Goal: Information Seeking & Learning: Find specific fact

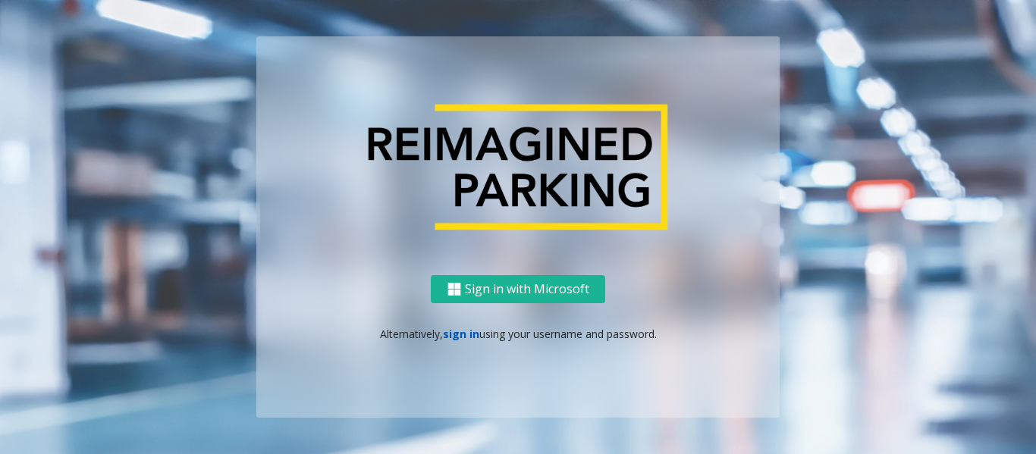
click at [462, 340] on link "sign in" at bounding box center [461, 334] width 36 height 14
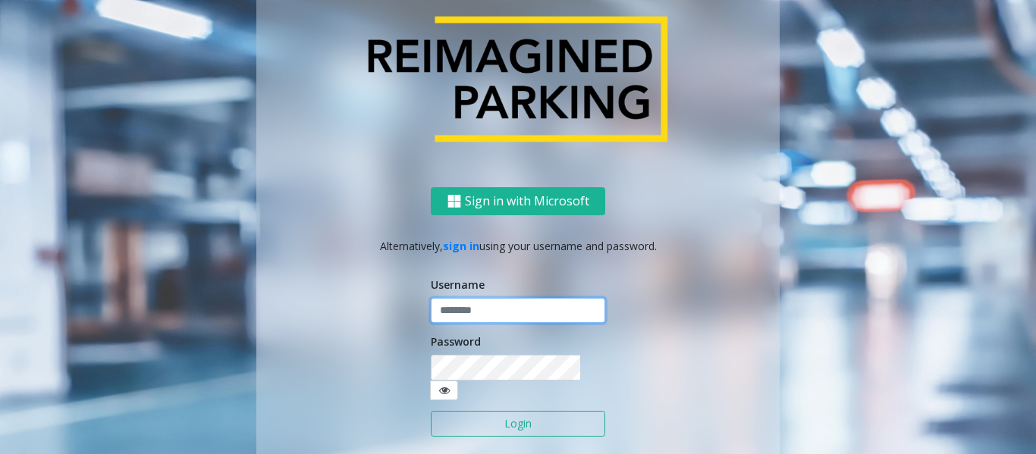
type input "*******"
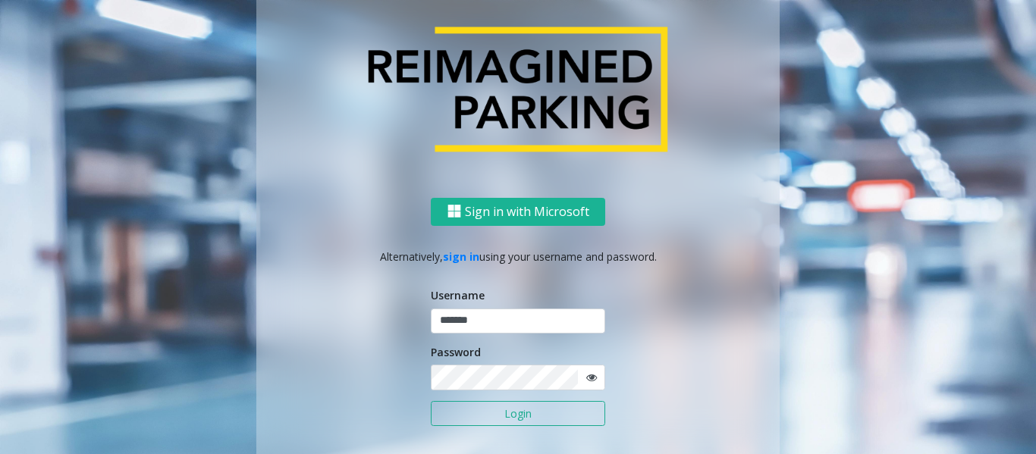
click at [480, 417] on button "Login" at bounding box center [518, 414] width 174 height 26
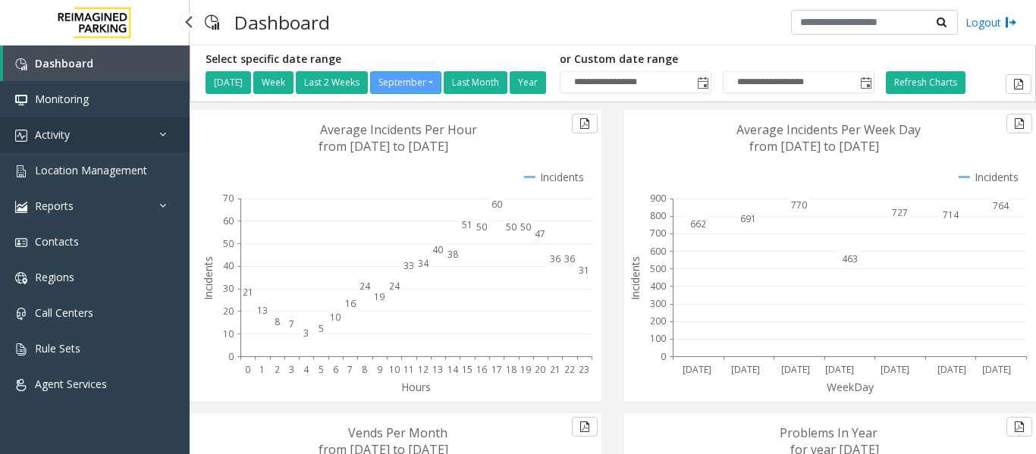
click at [44, 133] on span "Activity" at bounding box center [52, 134] width 35 height 14
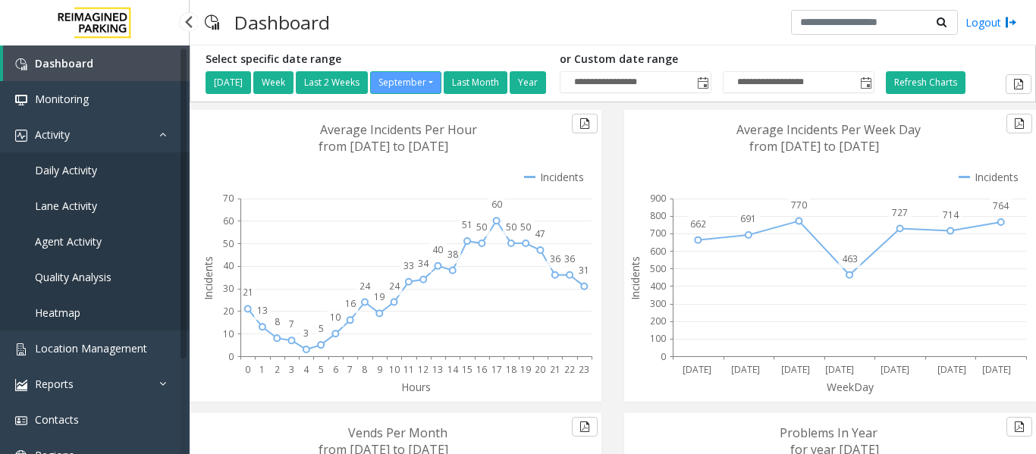
click at [58, 168] on span "Daily Activity" at bounding box center [66, 170] width 62 height 14
click at [108, 175] on link "Daily Activity" at bounding box center [95, 170] width 190 height 36
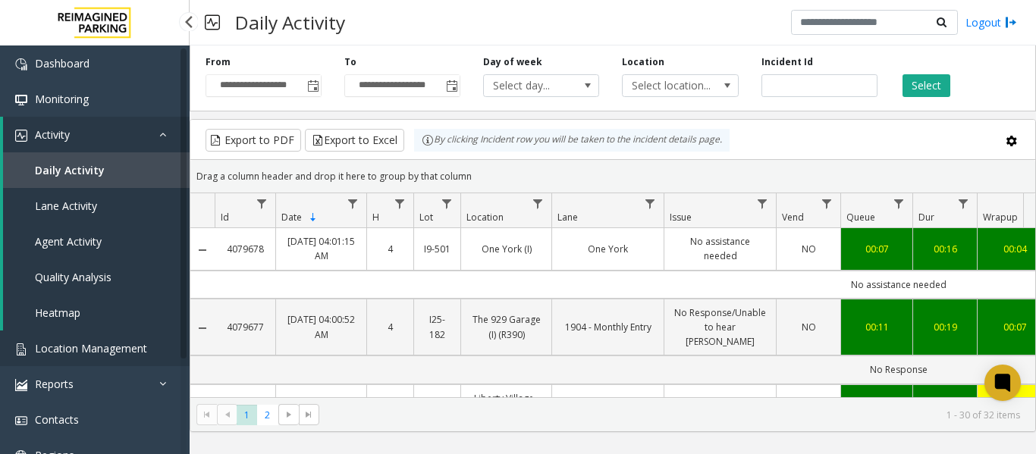
click at [79, 342] on span "Location Management" at bounding box center [91, 348] width 112 height 14
click at [137, 349] on span "Location Management" at bounding box center [91, 348] width 112 height 14
click at [64, 346] on app-root "**********" at bounding box center [518, 227] width 1036 height 454
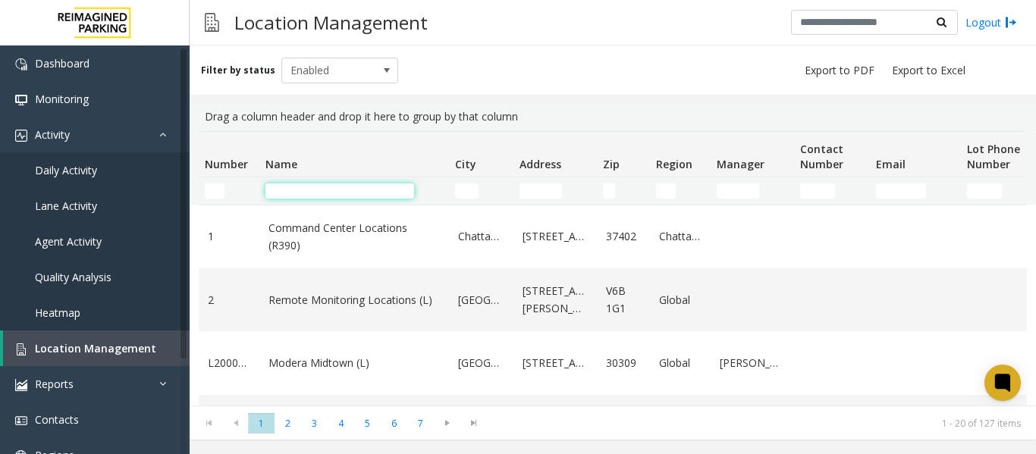
click at [294, 188] on input "Name Filter" at bounding box center [339, 190] width 149 height 15
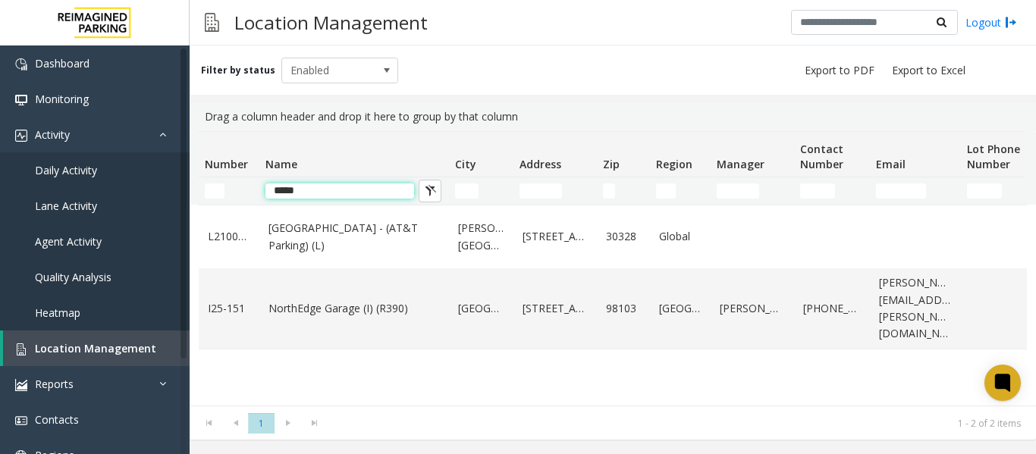
click at [337, 190] on input "*****" at bounding box center [339, 190] width 149 height 15
type input "*"
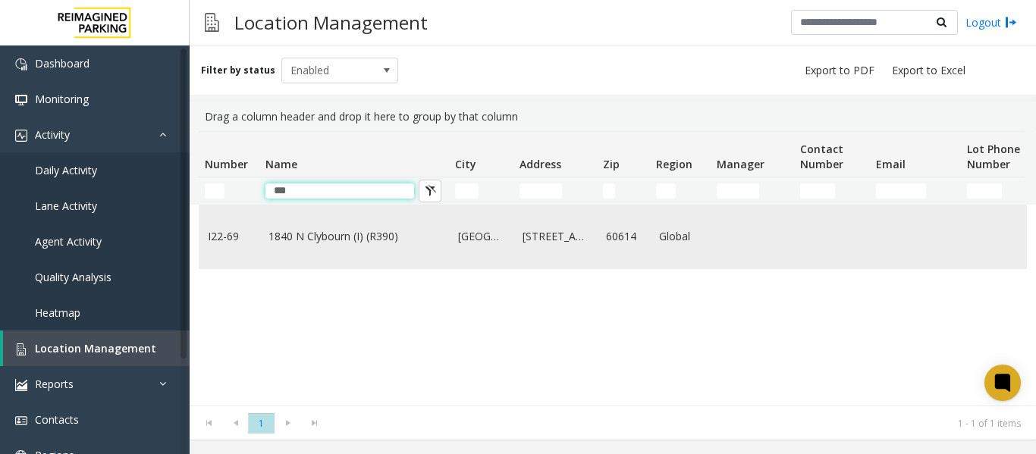
type input "***"
click at [334, 237] on link "1840 N Clybourn (I) (R390)" at bounding box center [353, 236] width 171 height 17
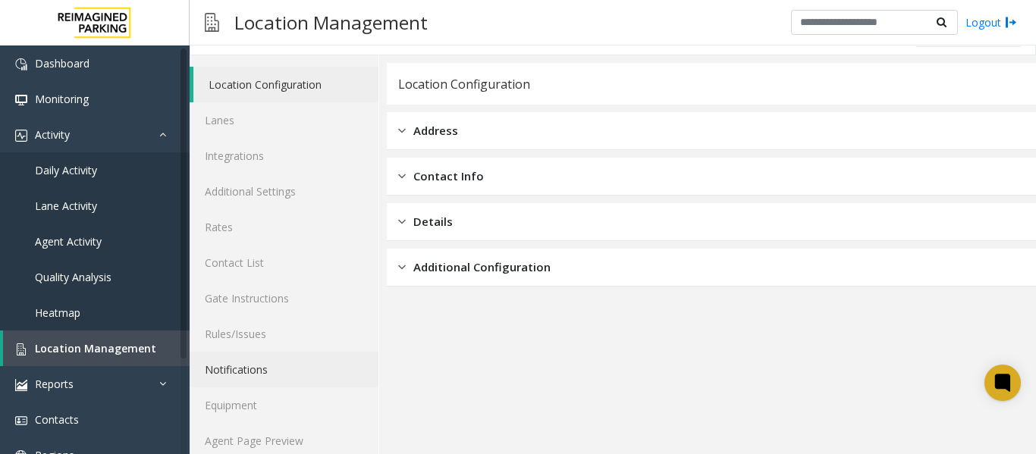
scroll to position [45, 0]
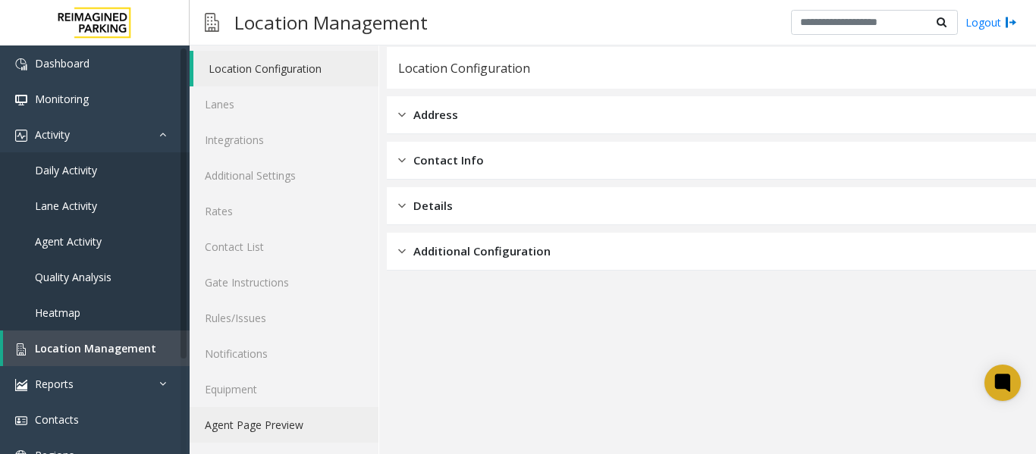
click at [281, 424] on link "Agent Page Preview" at bounding box center [284, 425] width 189 height 36
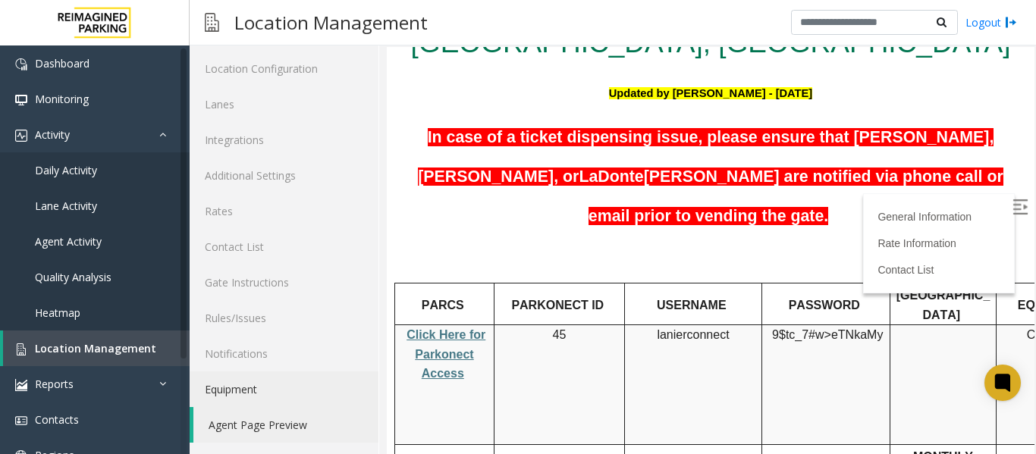
scroll to position [152, 0]
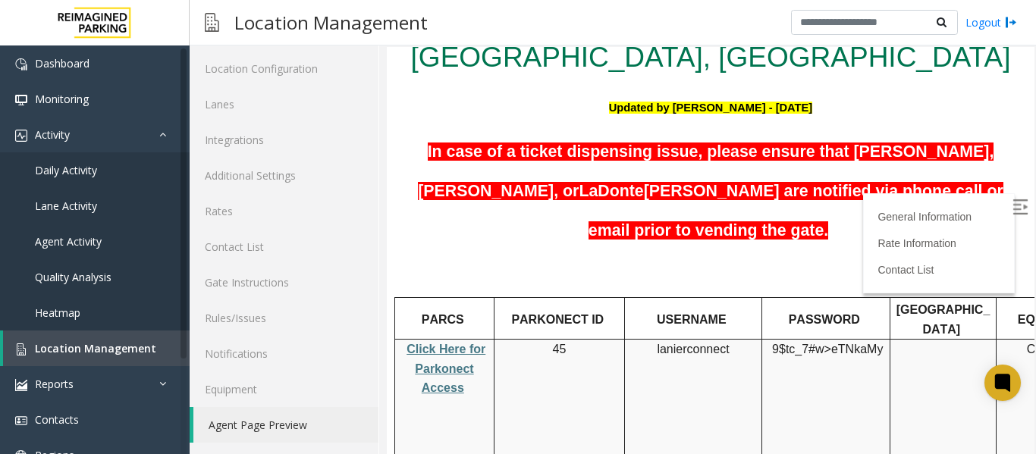
click at [1012, 202] on img at bounding box center [1019, 206] width 15 height 15
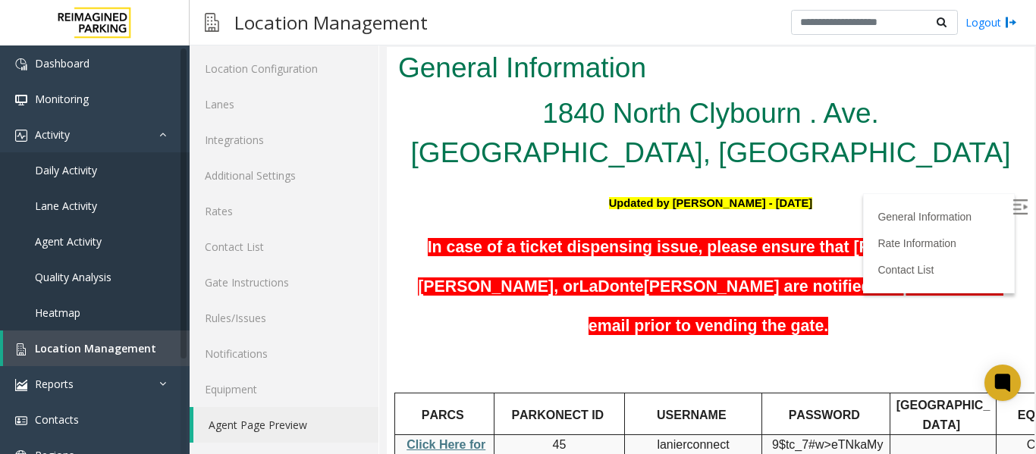
scroll to position [69, 0]
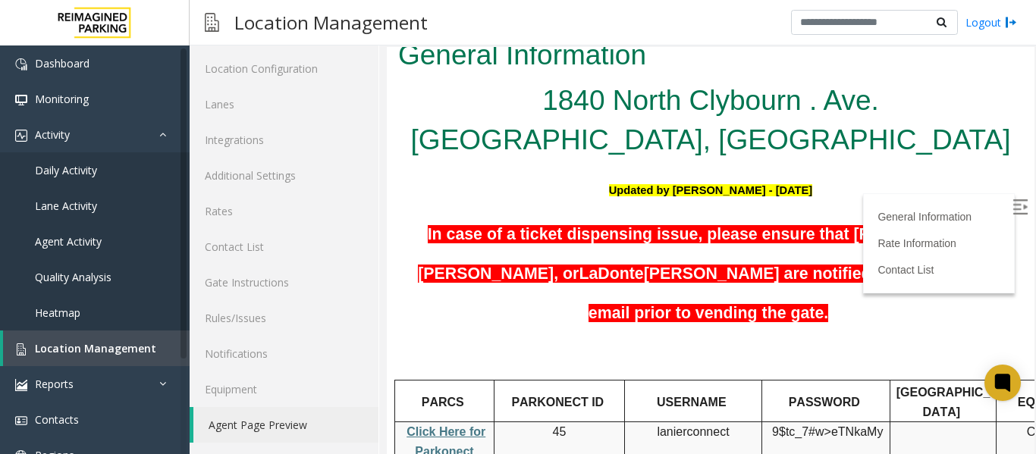
click at [441, 425] on link "Click Here for Parkonect Access" at bounding box center [445, 451] width 79 height 52
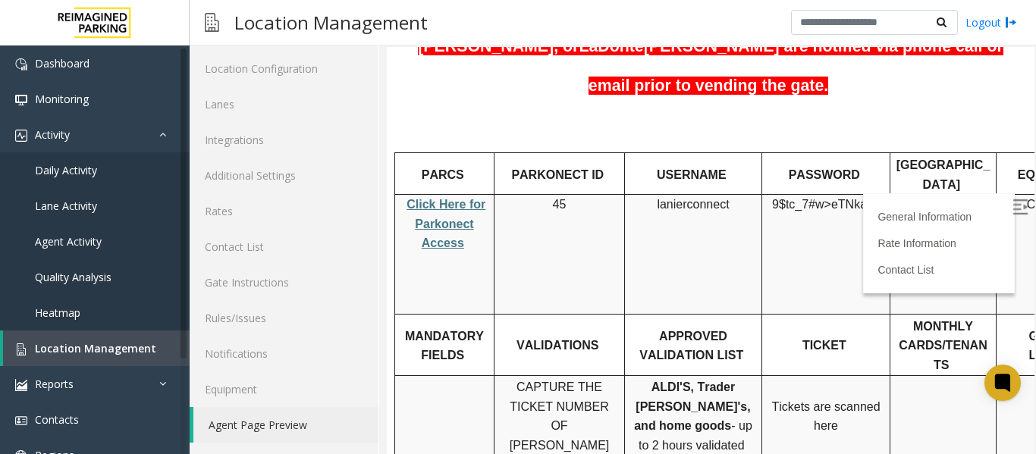
scroll to position [221, 0]
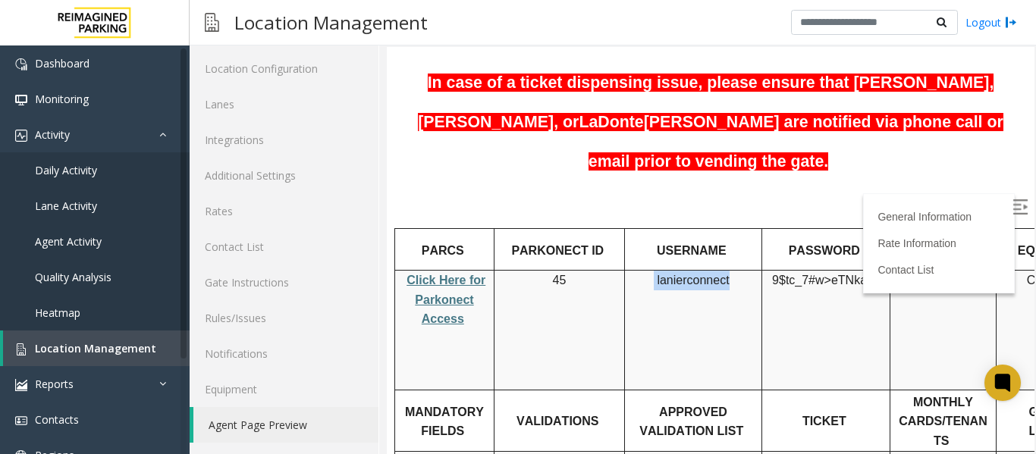
drag, startPoint x: 728, startPoint y: 234, endPoint x: 657, endPoint y: 233, distance: 70.5
click at [657, 271] on p "lanierconnect" at bounding box center [693, 281] width 126 height 20
copy p "lanierconnect"
drag, startPoint x: 874, startPoint y: 234, endPoint x: 776, endPoint y: 235, distance: 97.8
click at [776, 271] on p "9$tc_7#w> eTNkaMy" at bounding box center [825, 290] width 117 height 39
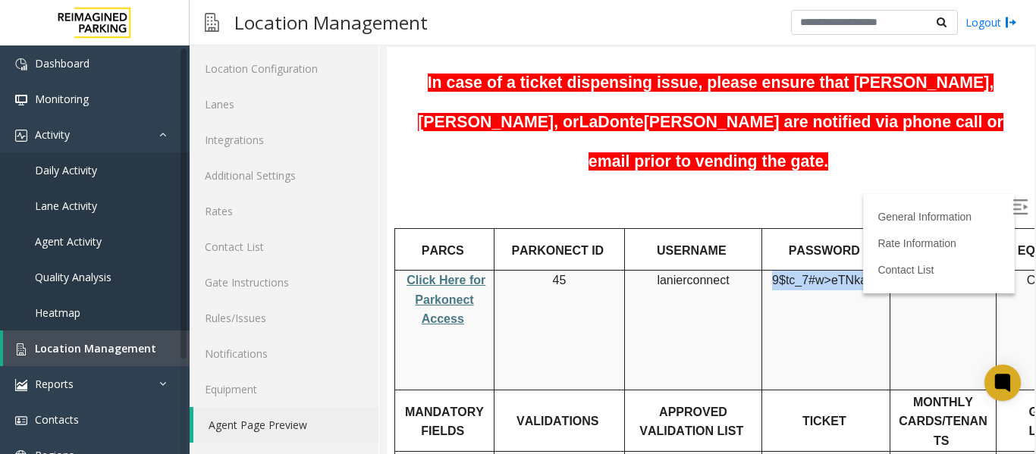
copy span "9$tc_7#w> eTNkaMy"
click at [133, 169] on link "Daily Activity" at bounding box center [95, 170] width 190 height 36
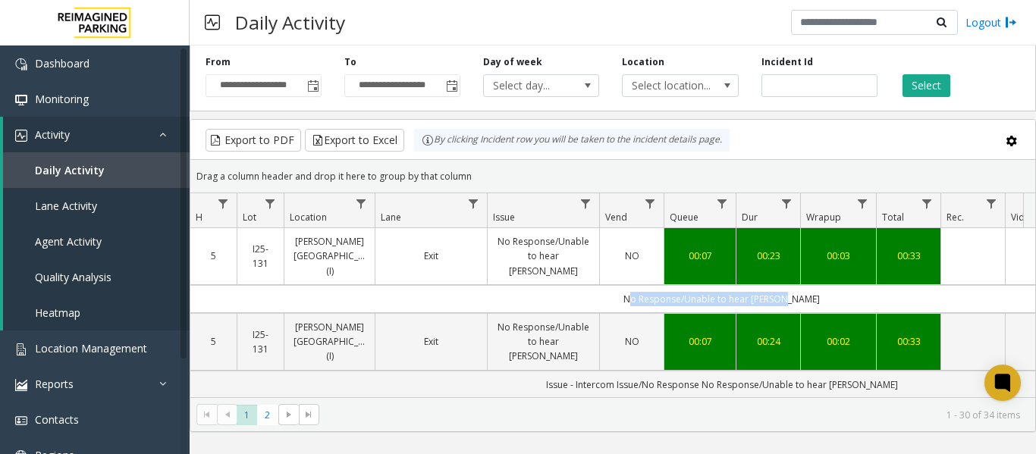
scroll to position [0, 378]
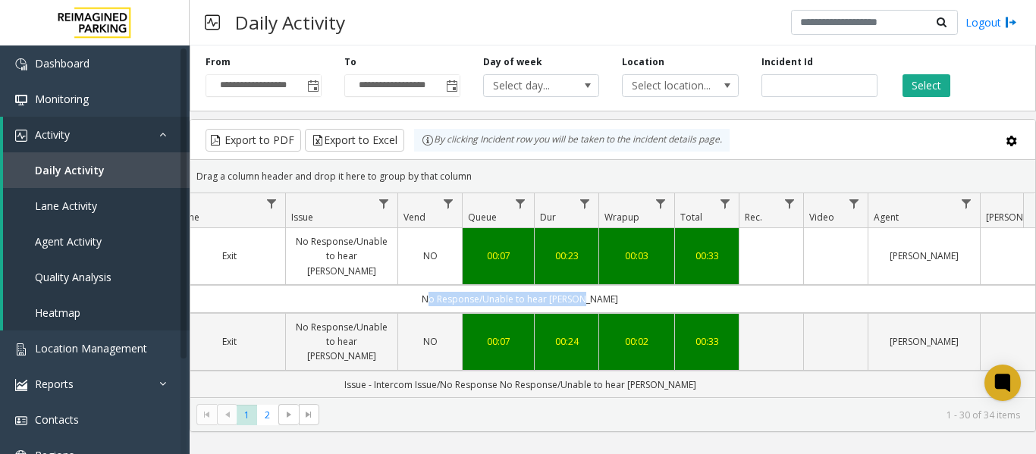
drag, startPoint x: 656, startPoint y: 283, endPoint x: 1022, endPoint y: 278, distance: 366.2
click at [1022, 285] on td "No Response/Unable to hear parker" at bounding box center [519, 299] width 1367 height 28
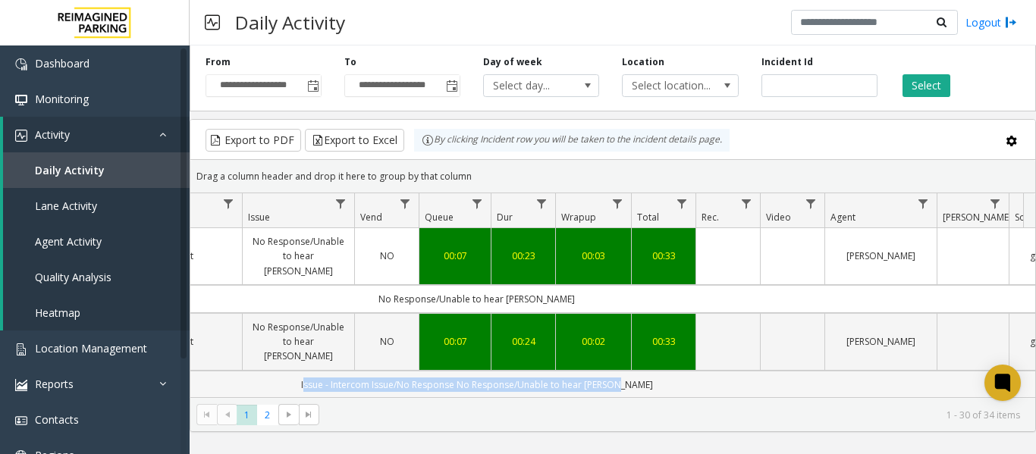
drag, startPoint x: 761, startPoint y: 352, endPoint x: 310, endPoint y: 353, distance: 451.1
click at [310, 371] on td "Issue - Intercom Issue/No Response No Response/Unable to hear parker" at bounding box center [476, 385] width 1367 height 28
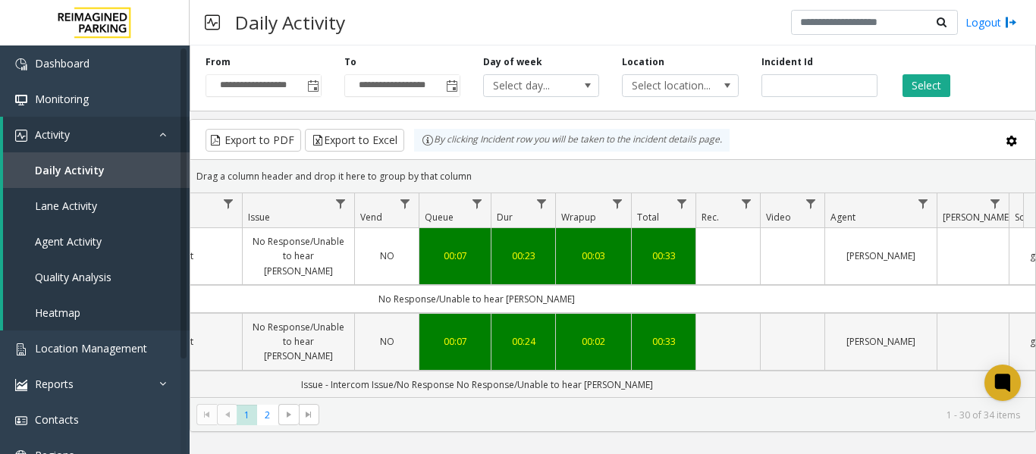
click at [774, 337] on td "Data table" at bounding box center [792, 342] width 64 height 58
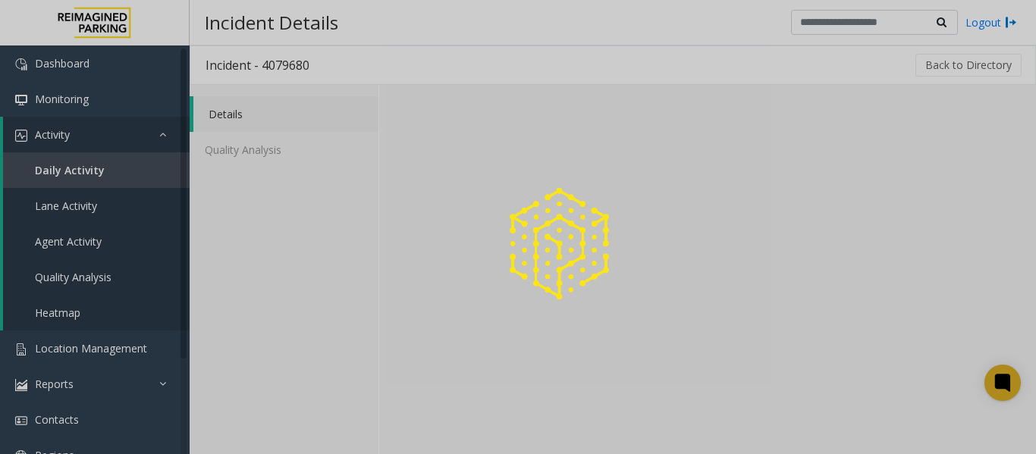
click at [842, 350] on div at bounding box center [518, 227] width 1036 height 454
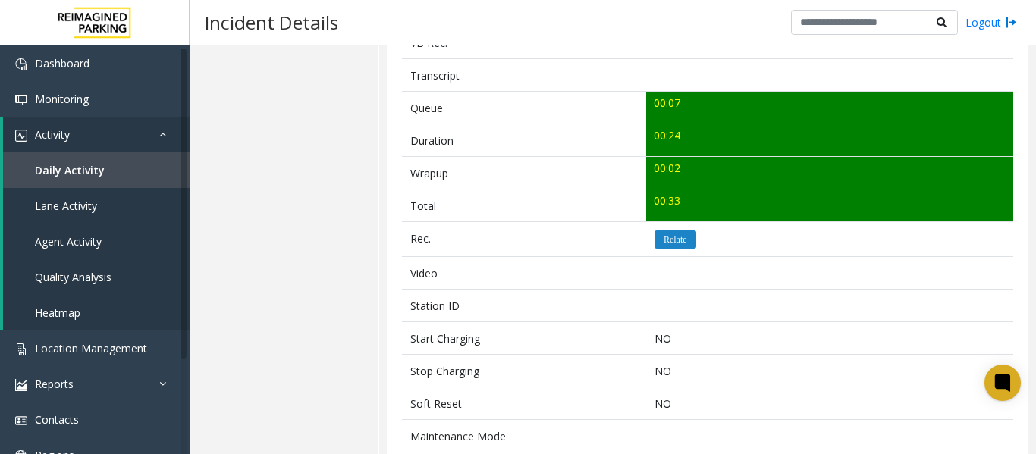
scroll to position [660, 0]
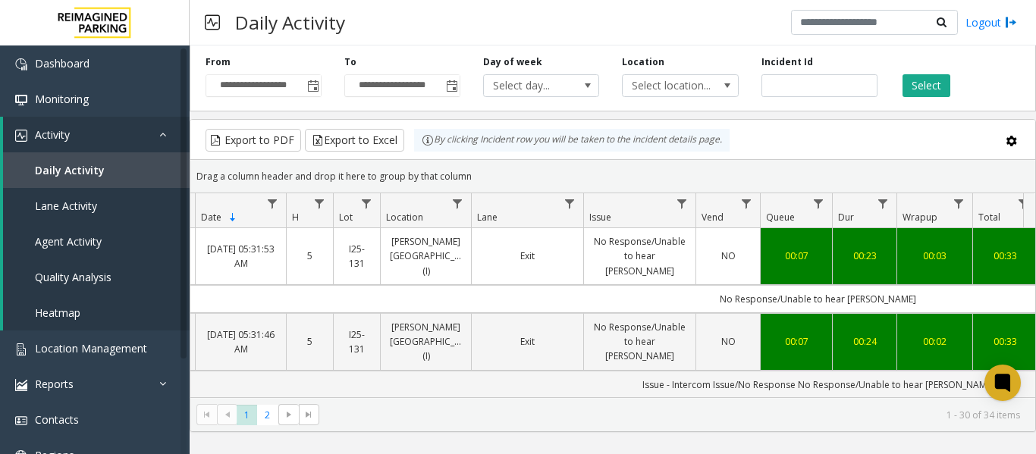
scroll to position [0, 335]
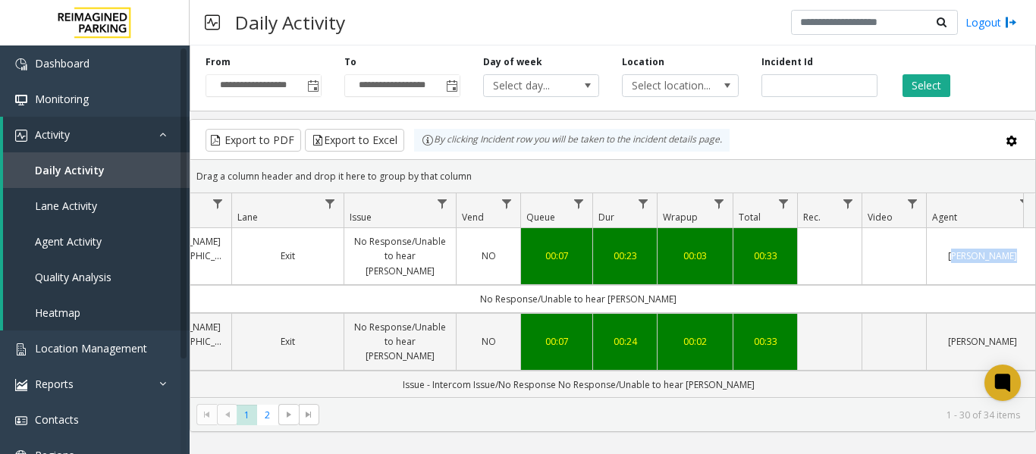
drag, startPoint x: 496, startPoint y: 288, endPoint x: 1031, endPoint y: 270, distance: 535.6
click at [1031, 270] on div "4079681 Sep 17, 2025 05:31:53 AM 5 I25-131 Allen Institute Building (I) Exit No…" at bounding box center [612, 323] width 845 height 190
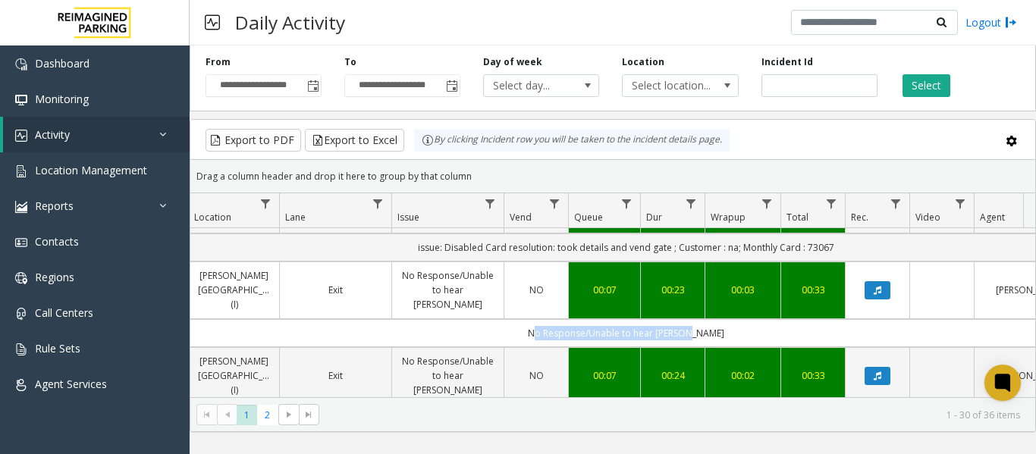
scroll to position [0, 378]
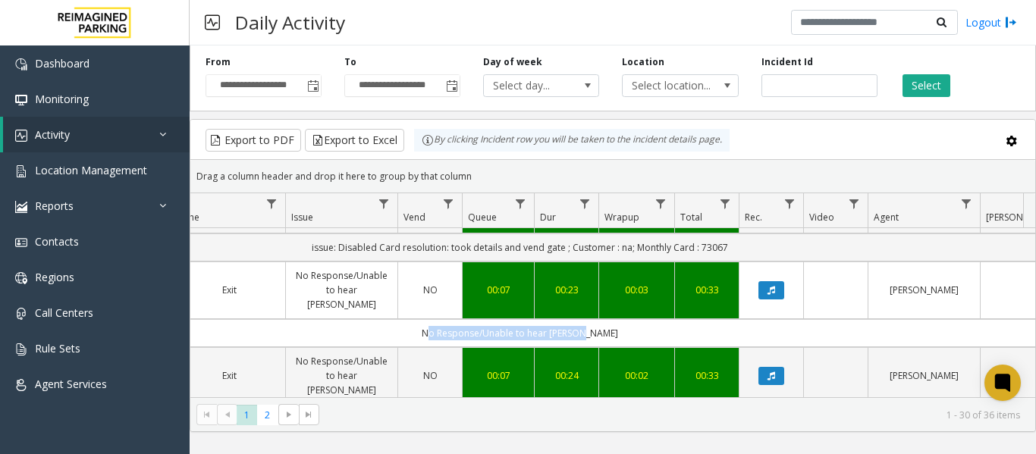
drag, startPoint x: 713, startPoint y: 298, endPoint x: 1023, endPoint y: 293, distance: 309.4
click at [1023, 319] on td "No Response/Unable to hear [PERSON_NAME]" at bounding box center [519, 333] width 1367 height 28
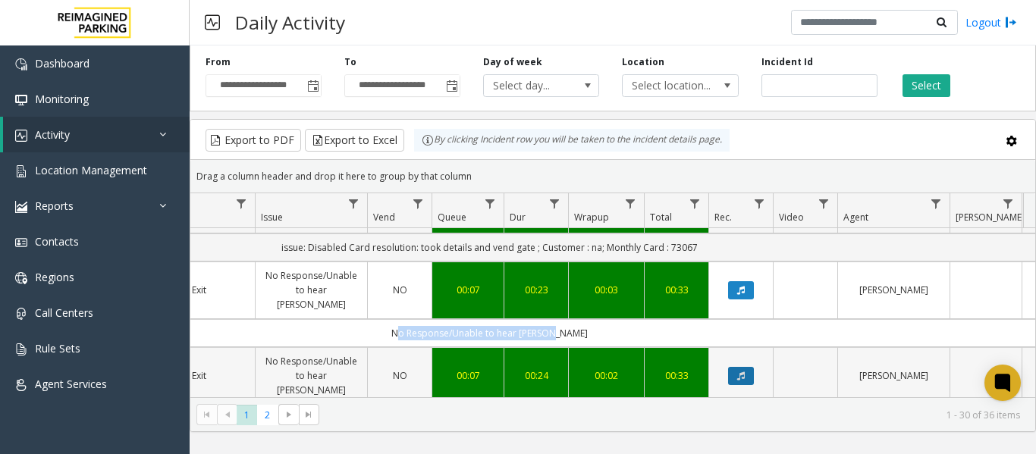
click at [741, 371] on icon "Data table" at bounding box center [741, 375] width 8 height 9
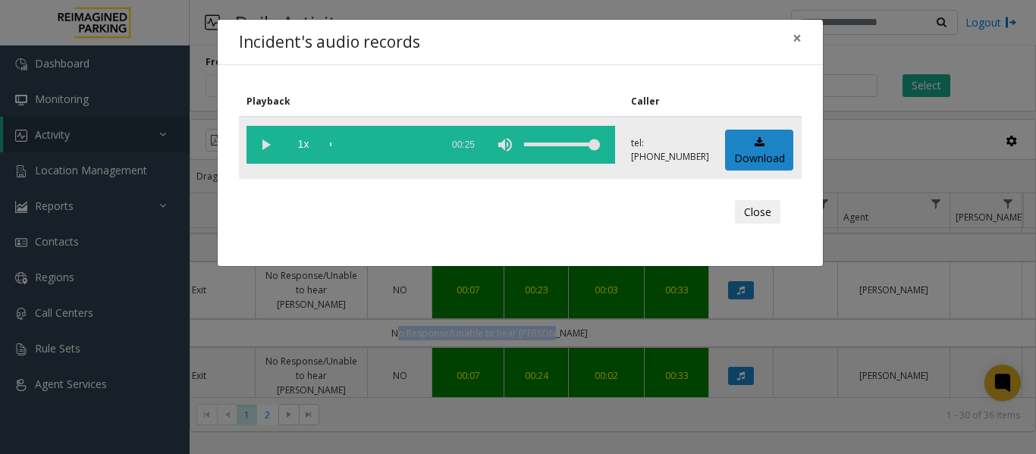
click at [262, 142] on vg-play-pause at bounding box center [265, 145] width 38 height 38
click at [334, 145] on div "scrub bar" at bounding box center [381, 145] width 103 height 38
click at [268, 143] on vg-play-pause at bounding box center [265, 145] width 38 height 38
click at [800, 39] on span "×" at bounding box center [796, 37] width 9 height 21
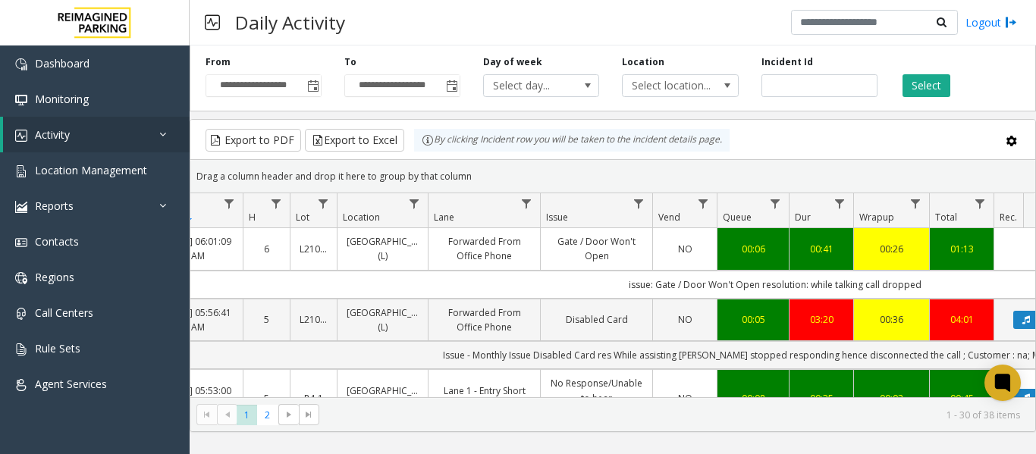
scroll to position [0, 37]
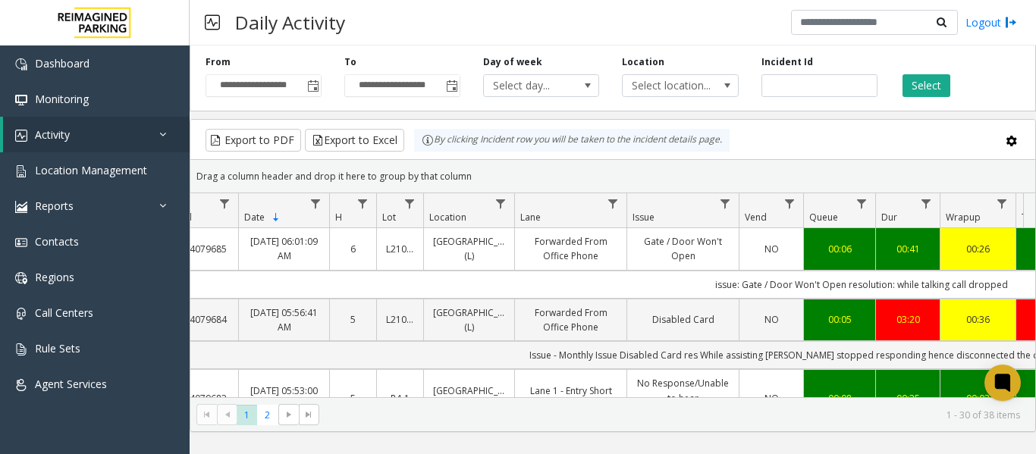
drag, startPoint x: 735, startPoint y: 283, endPoint x: 236, endPoint y: 273, distance: 499.0
click at [236, 273] on td "issue: Gate / Door Won't Open resolution: while talking call dropped" at bounding box center [860, 285] width 1367 height 28
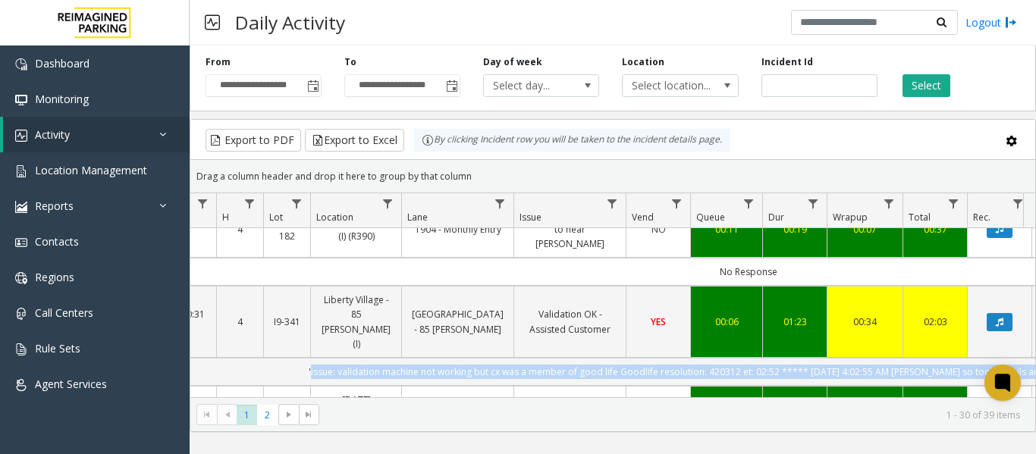
scroll to position [0, 382]
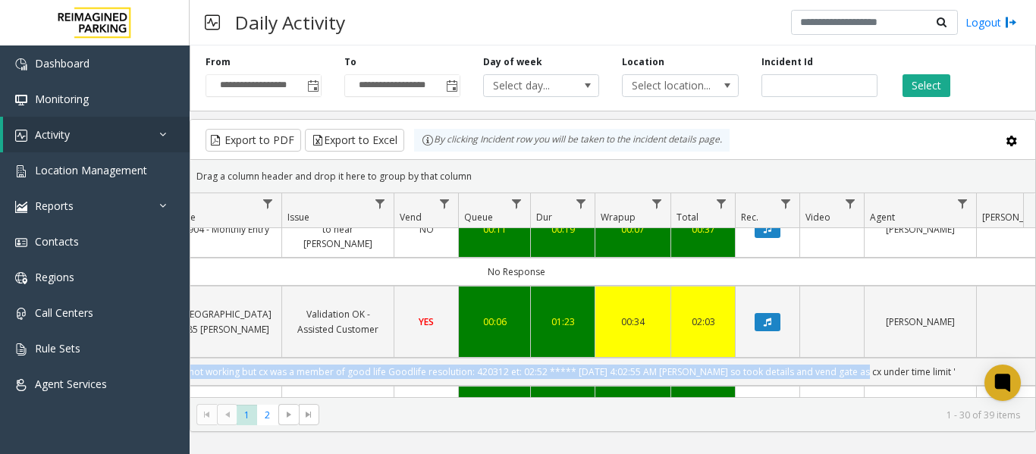
drag, startPoint x: 405, startPoint y: 281, endPoint x: 1024, endPoint y: 271, distance: 619.5
click at [1024, 271] on div "4079686 Sep 17, 2025 06:26:17 AM 6 I9-56 RMC - Hullmark Centre ( Whole Foods ) …" at bounding box center [612, 323] width 845 height 190
click at [664, 358] on td "'issue: validation machine not working but cx was a member of good life Goodlif…" at bounding box center [515, 372] width 1367 height 28
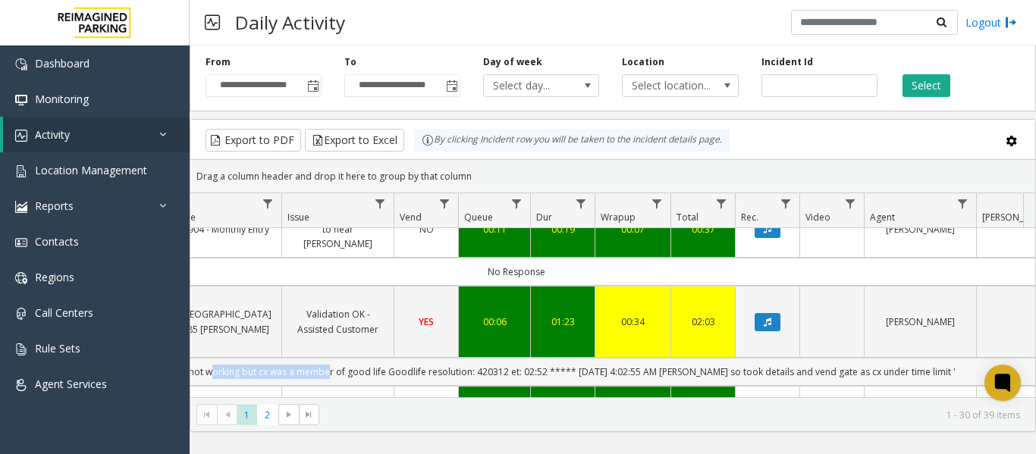
scroll to position [0, 367]
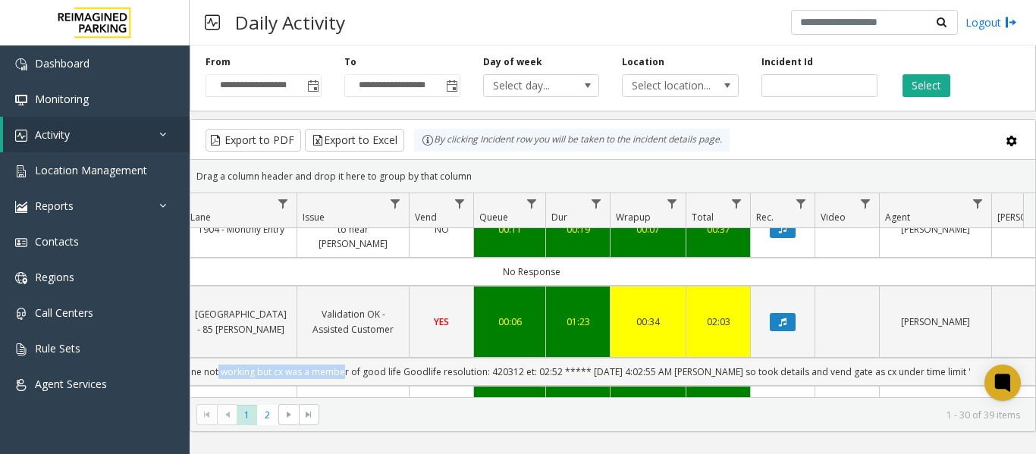
drag, startPoint x: 314, startPoint y: 288, endPoint x: 203, endPoint y: 281, distance: 110.9
click at [203, 358] on td "'issue: validation machine not working but cx was a member of good life Goodlif…" at bounding box center [531, 372] width 1367 height 28
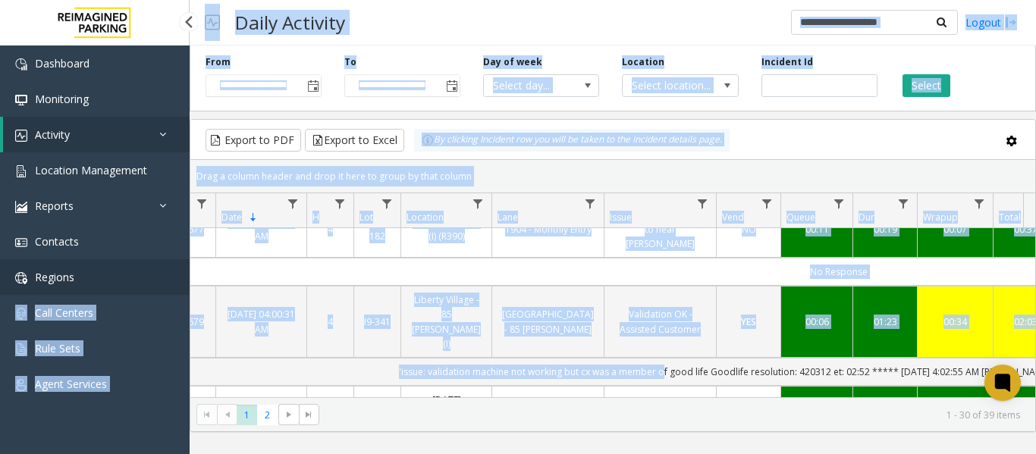
scroll to position [0, 0]
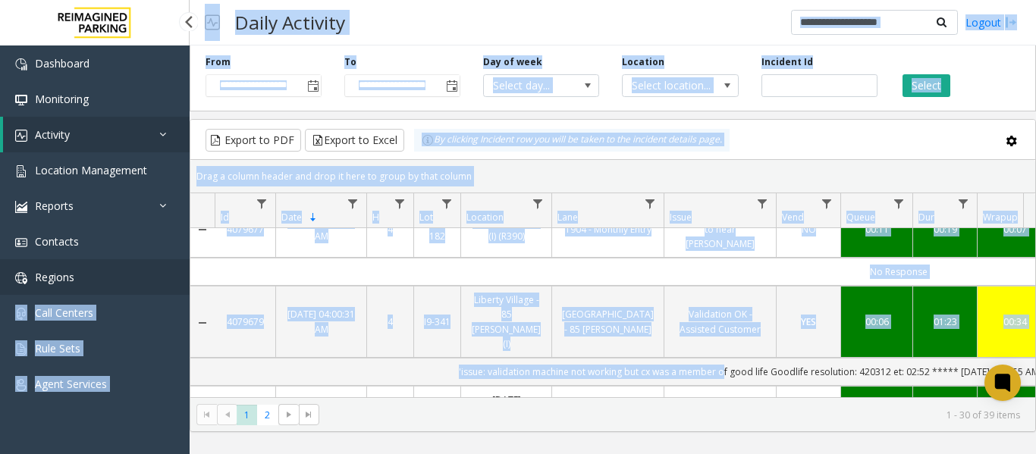
drag, startPoint x: 352, startPoint y: 287, endPoint x: 188, endPoint y: 287, distance: 163.8
click at [188, 287] on app-root "**********" at bounding box center [518, 227] width 1036 height 454
click at [551, 358] on td "'issue: validation machine not working but cx was a member of good life Goodlif…" at bounding box center [898, 372] width 1367 height 28
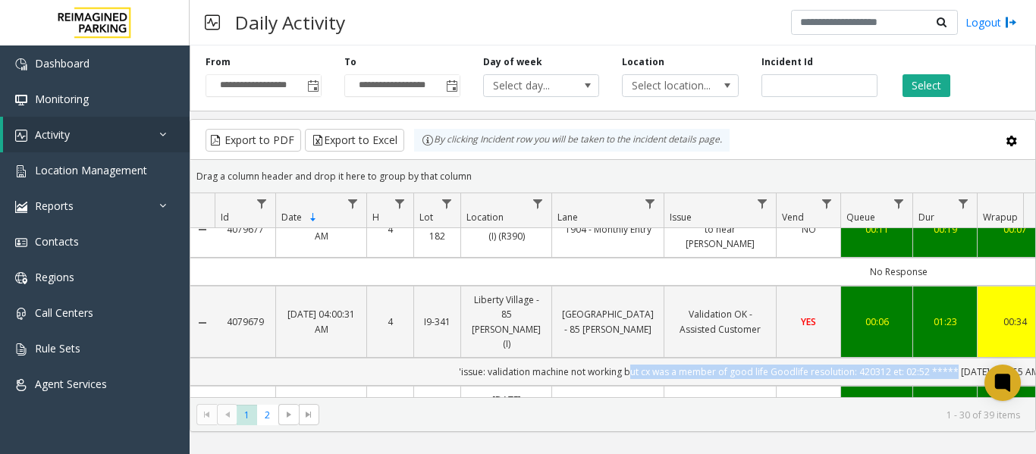
drag, startPoint x: 615, startPoint y: 287, endPoint x: 934, endPoint y: 282, distance: 319.2
click at [934, 358] on td "'issue: validation machine not working but cx was a member of good life Goodlif…" at bounding box center [898, 372] width 1367 height 28
click at [922, 358] on td "'issue: validation machine not working but cx was a member of good life Goodlif…" at bounding box center [898, 372] width 1367 height 28
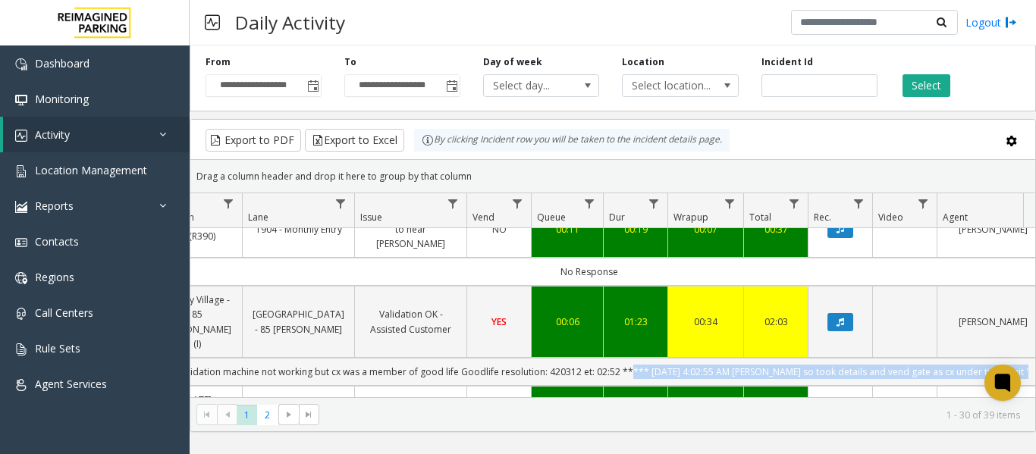
drag, startPoint x: 922, startPoint y: 285, endPoint x: 1007, endPoint y: 281, distance: 85.0
click at [1007, 358] on td "'issue: validation machine not working but cx was a member of good life Goodlif…" at bounding box center [588, 372] width 1367 height 28
click at [935, 358] on td "'issue: validation machine not working but cx was a member of good life Goodlif…" at bounding box center [588, 372] width 1367 height 28
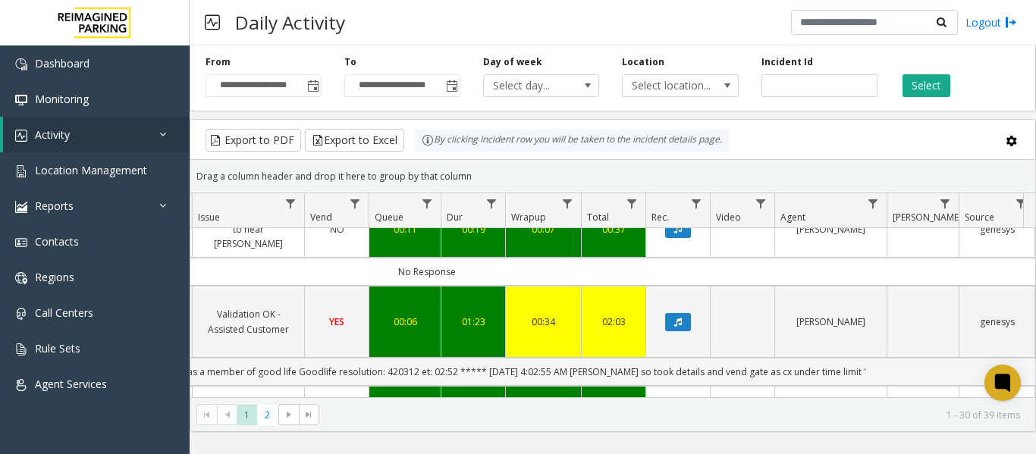
scroll to position [0, 558]
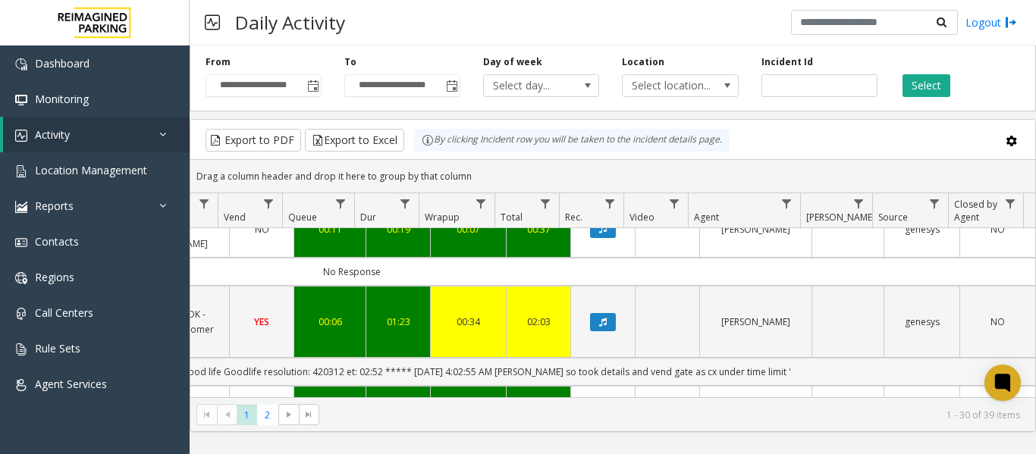
drag, startPoint x: 964, startPoint y: 286, endPoint x: 864, endPoint y: 287, distance: 100.1
click at [986, 358] on td "'issue: validation machine not working but cx was a member of good life Goodlif…" at bounding box center [351, 372] width 1367 height 28
click at [807, 358] on td "'issue: validation machine not working but cx was a member of good life Goodlif…" at bounding box center [351, 372] width 1367 height 28
click at [577, 358] on td "'issue: validation machine not working but cx was a member of good life Goodlif…" at bounding box center [351, 372] width 1367 height 28
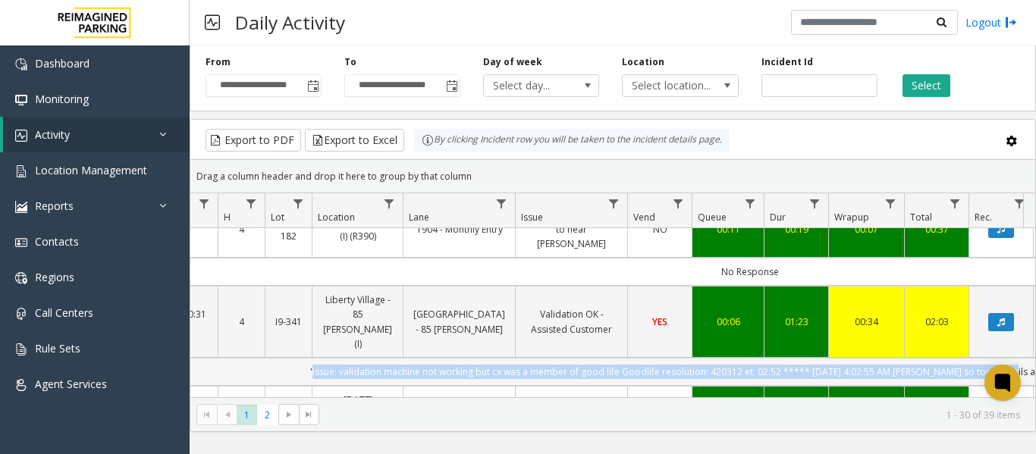
drag, startPoint x: 577, startPoint y: 290, endPoint x: 194, endPoint y: 284, distance: 382.9
click at [194, 358] on td "'issue: validation machine not working but cx was a member of good life Goodlif…" at bounding box center [749, 372] width 1367 height 28
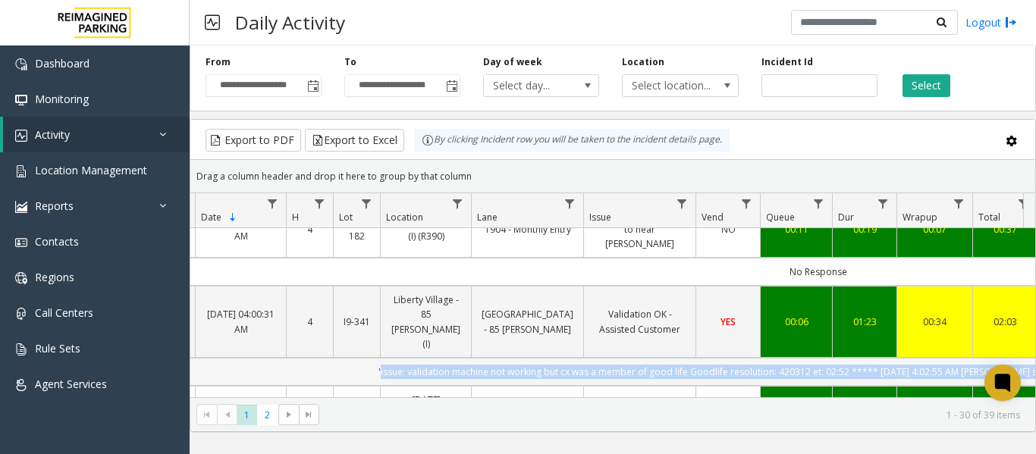
click at [472, 358] on td "'issue: validation machine not working but cx was a member of good life Goodlif…" at bounding box center [817, 372] width 1367 height 28
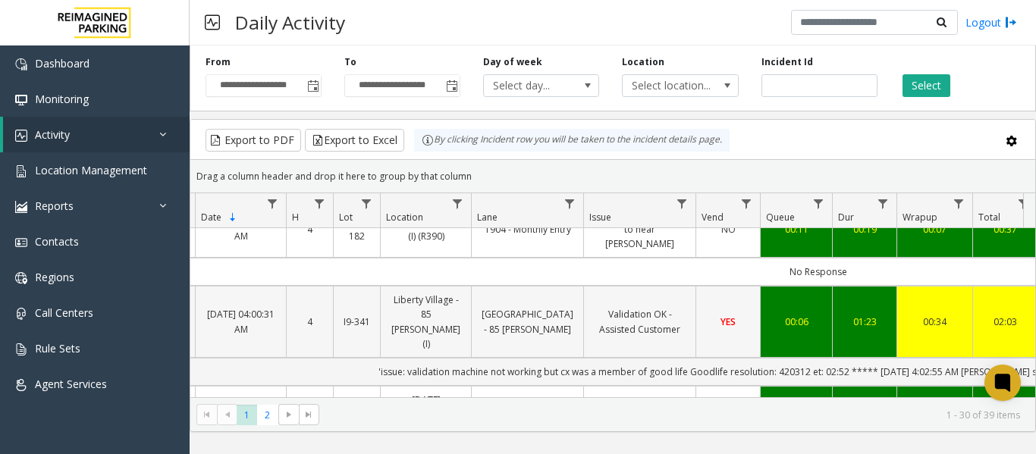
click at [650, 307] on link "Validation OK - Assisted Customer" at bounding box center [639, 321] width 93 height 29
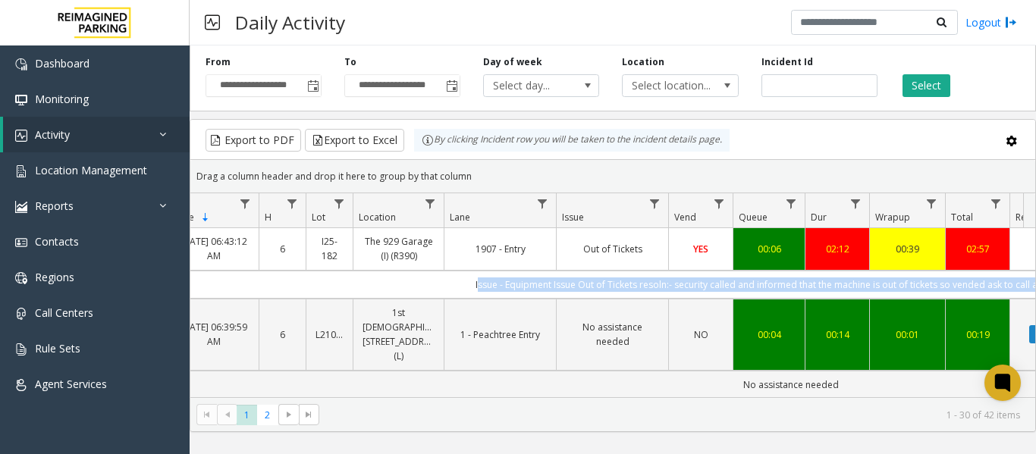
scroll to position [0, 299]
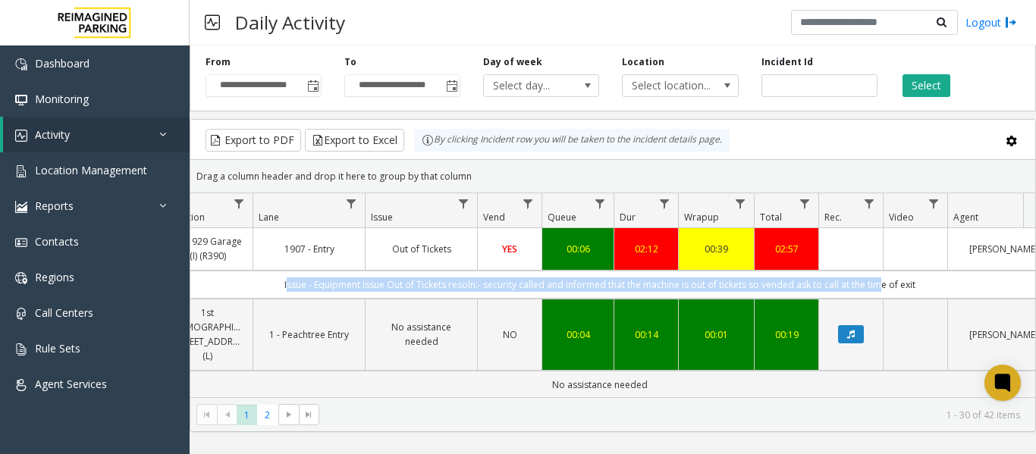
drag, startPoint x: 554, startPoint y: 281, endPoint x: 1021, endPoint y: 288, distance: 467.1
click at [1021, 288] on td "Issue - Equipment Issue Out of Tickets resoln:- security called and informed th…" at bounding box center [599, 285] width 1367 height 28
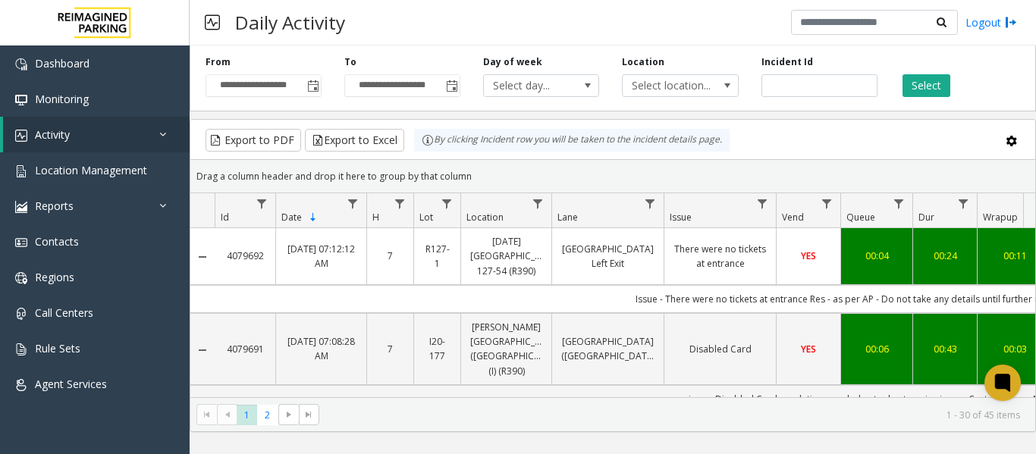
scroll to position [0, 340]
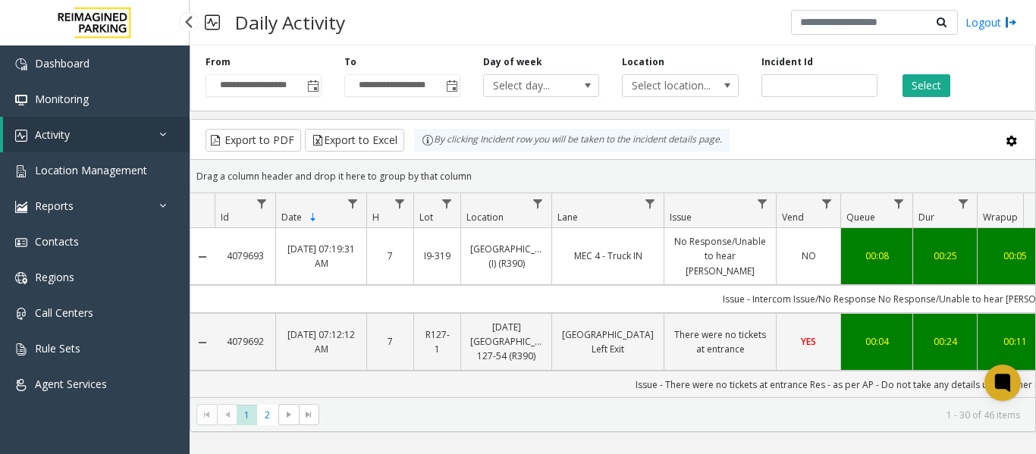
click at [71, 130] on link "Activity" at bounding box center [96, 135] width 187 height 36
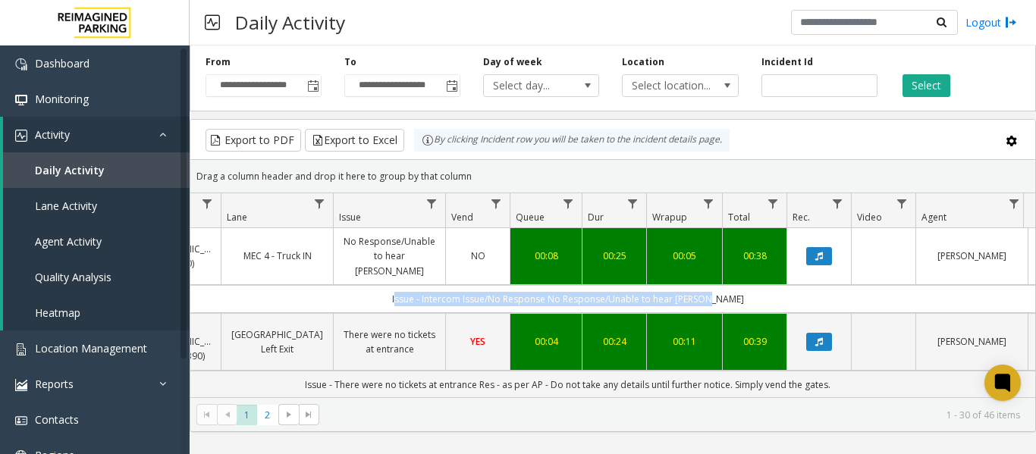
scroll to position [0, 558]
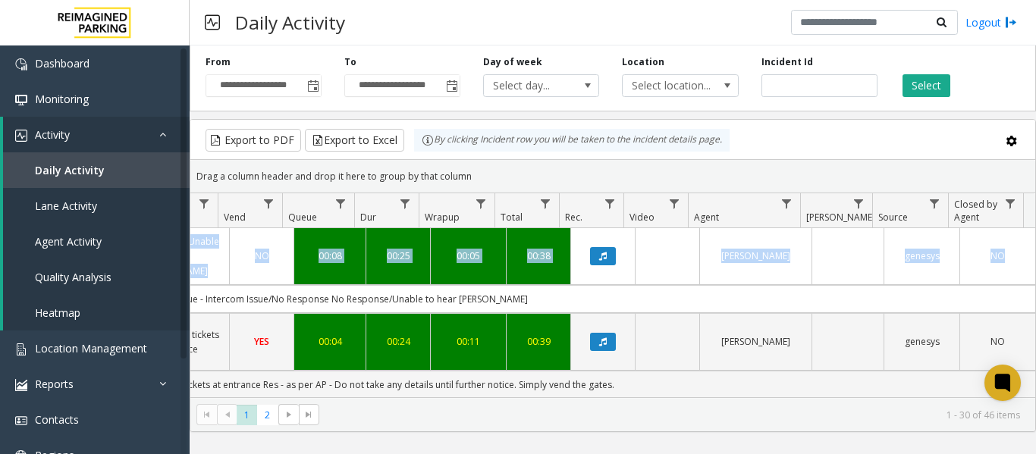
drag, startPoint x: 688, startPoint y: 295, endPoint x: 603, endPoint y: 287, distance: 85.3
click at [1035, 315] on html "**********" at bounding box center [518, 227] width 1036 height 454
click at [590, 257] on button "Data table" at bounding box center [603, 256] width 26 height 18
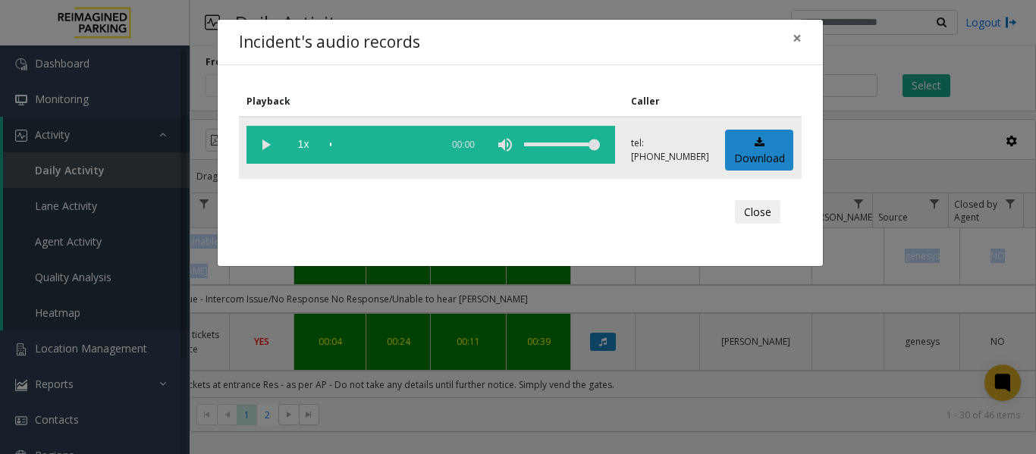
click at [267, 142] on vg-play-pause at bounding box center [265, 145] width 38 height 38
drag, startPoint x: 911, startPoint y: 29, endPoint x: 904, endPoint y: 36, distance: 9.7
click at [911, 29] on div "Incident's audio records × Playback Caller 1x 00:27 tel:[PHONE_NUMBER] Download…" at bounding box center [518, 227] width 1036 height 454
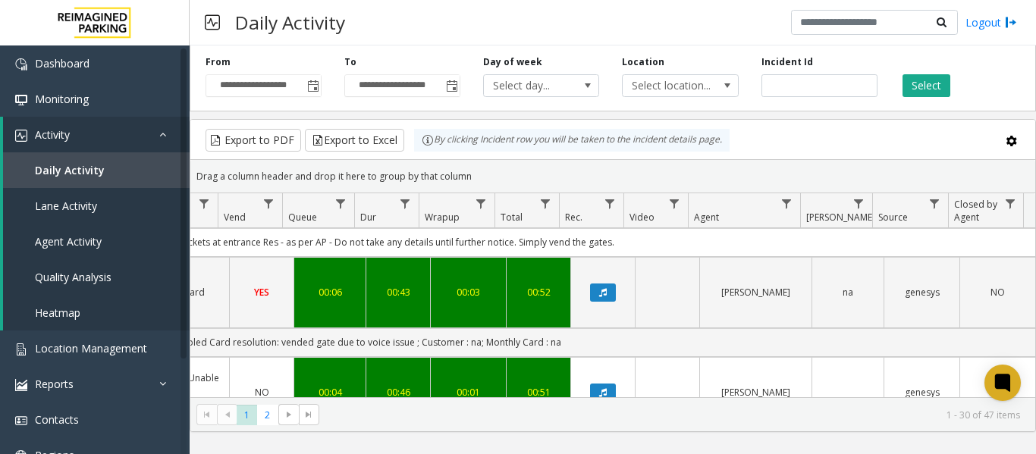
scroll to position [303, 558]
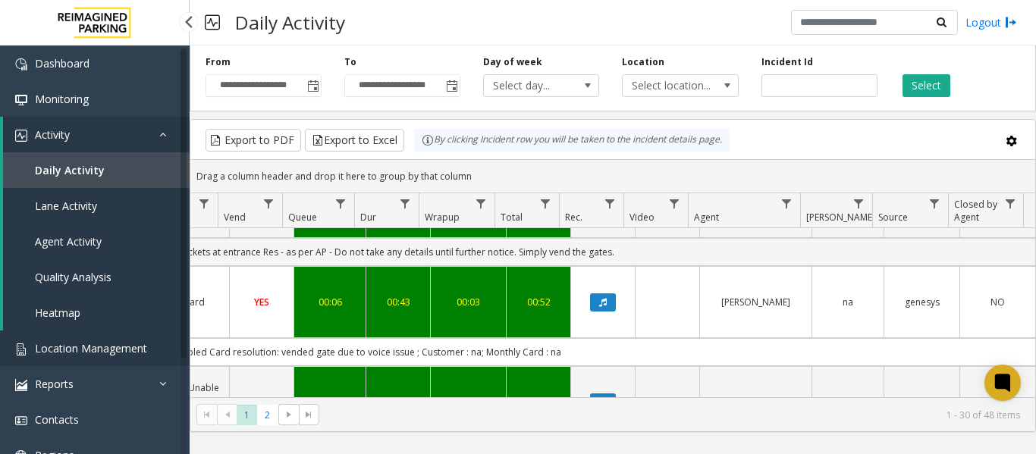
click at [72, 350] on span "Location Management" at bounding box center [91, 348] width 112 height 14
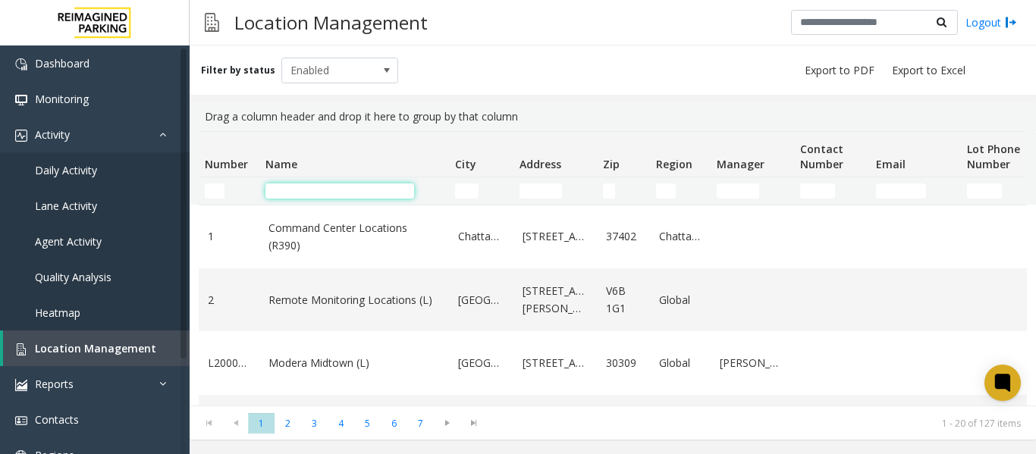
click at [321, 194] on input "Name Filter" at bounding box center [339, 190] width 149 height 15
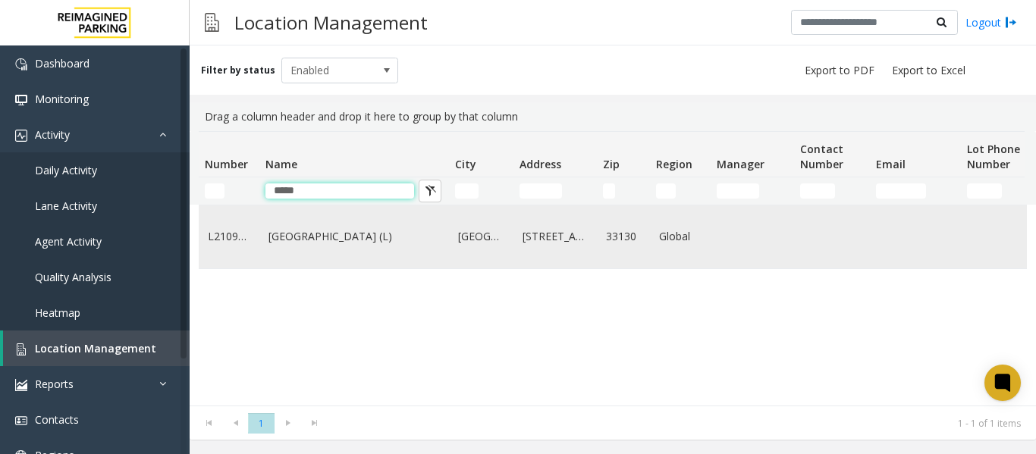
type input "*****"
click at [299, 240] on link "[GEOGRAPHIC_DATA] (L)" at bounding box center [353, 236] width 171 height 17
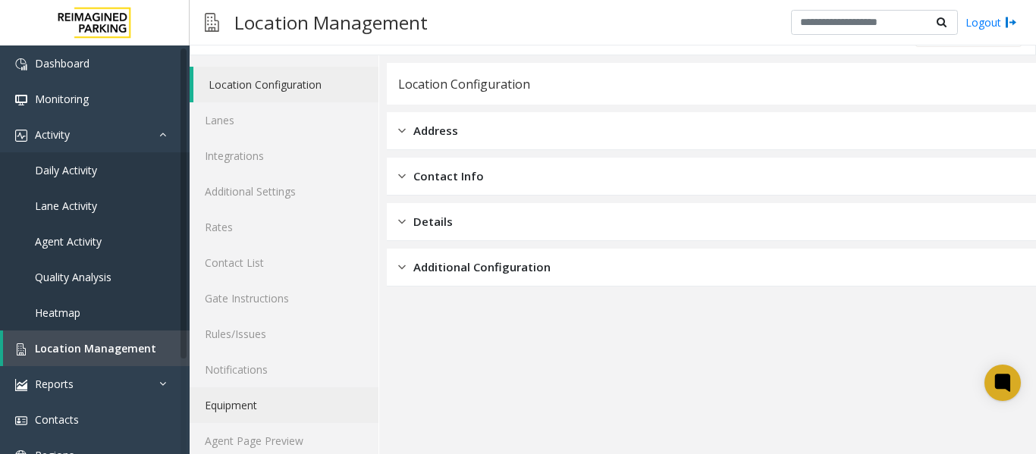
scroll to position [45, 0]
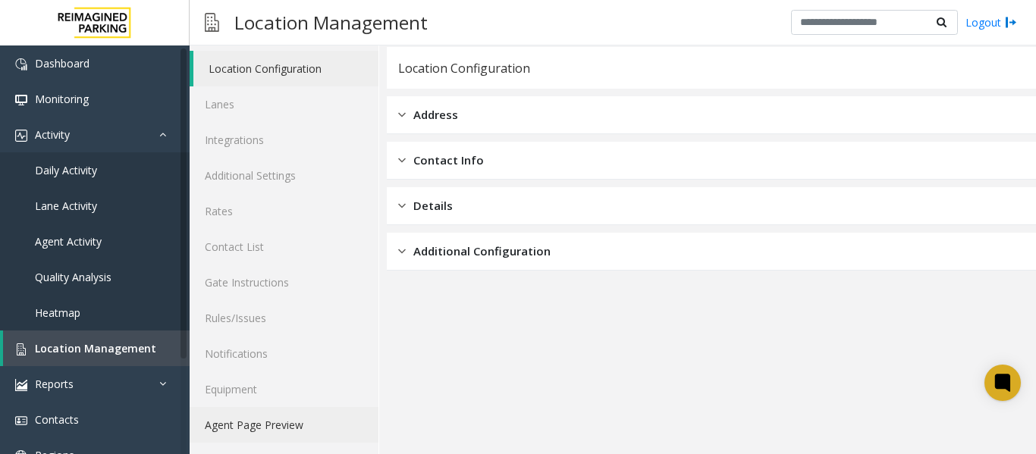
click at [246, 425] on link "Agent Page Preview" at bounding box center [284, 425] width 189 height 36
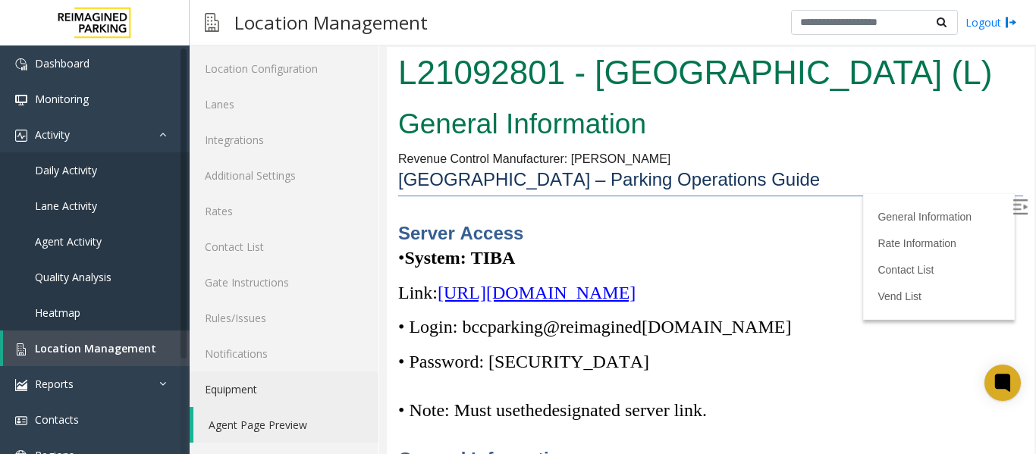
scroll to position [152, 0]
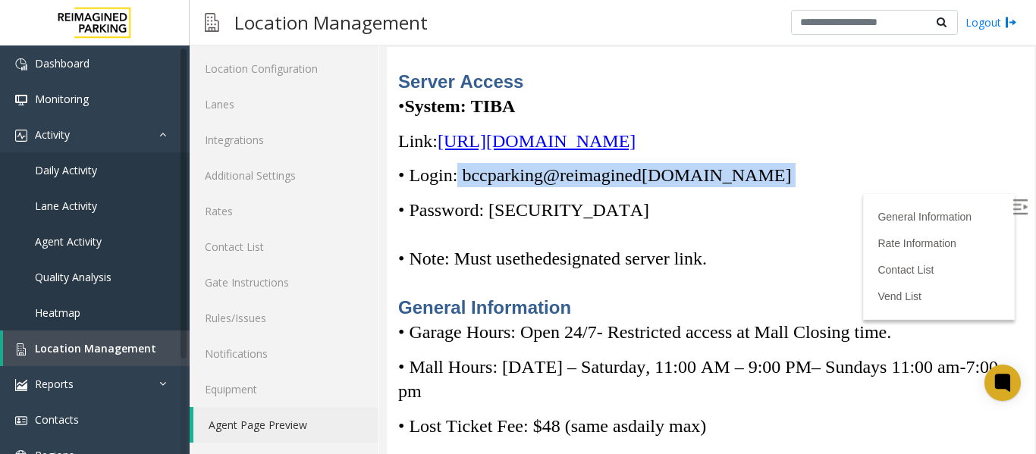
drag, startPoint x: 759, startPoint y: 173, endPoint x: 460, endPoint y: 165, distance: 298.8
click at [460, 165] on p "• Login: bccparking@re imagined [DOMAIN_NAME]" at bounding box center [710, 175] width 625 height 24
copy p "bccparking@re imagined [DOMAIN_NAME]"
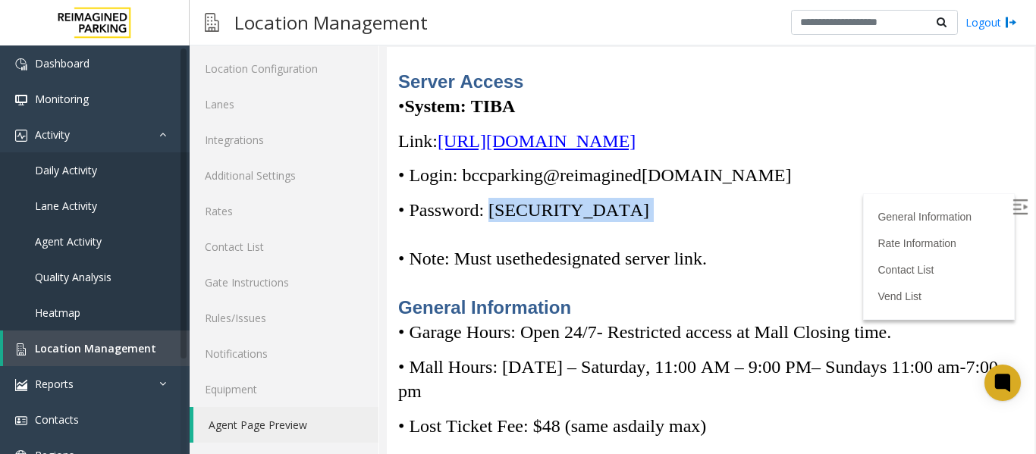
drag, startPoint x: 573, startPoint y: 209, endPoint x: 499, endPoint y: 215, distance: 74.5
click at [499, 215] on p "• Password: [SECURITY_DATA]" at bounding box center [710, 210] width 625 height 24
copy p "Parking1!"
click at [56, 365] on link "Location Management" at bounding box center [96, 349] width 187 height 36
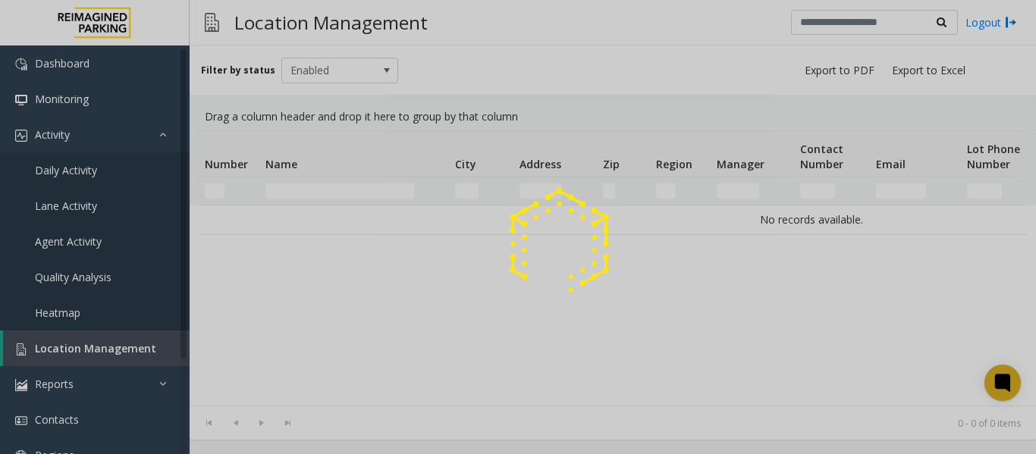
click at [305, 193] on div at bounding box center [518, 227] width 1036 height 454
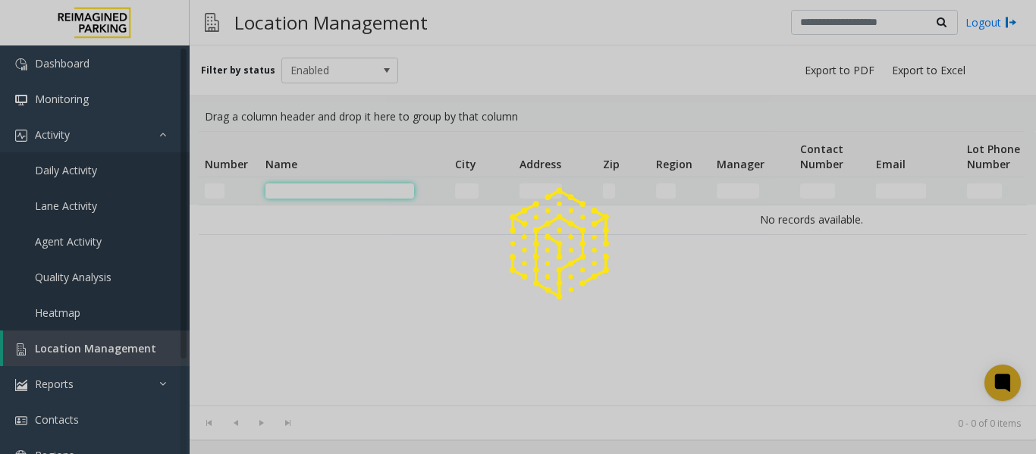
click at [305, 193] on input "Name Filter" at bounding box center [339, 190] width 149 height 15
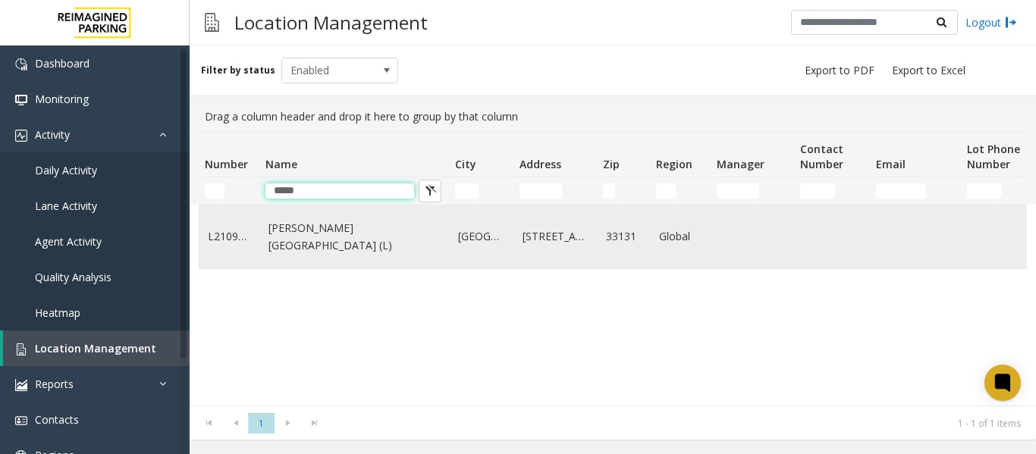
type input "*****"
click at [308, 247] on td "[PERSON_NAME][GEOGRAPHIC_DATA] (L)" at bounding box center [354, 236] width 190 height 63
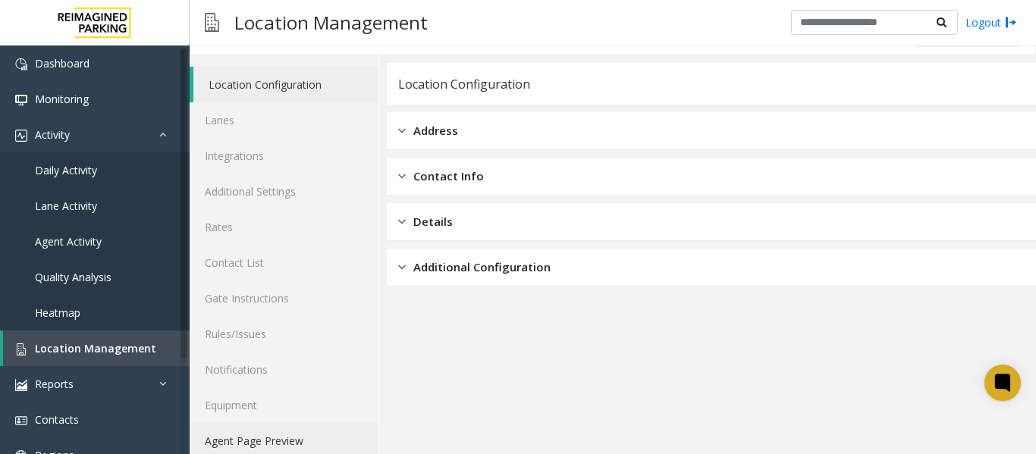
scroll to position [45, 0]
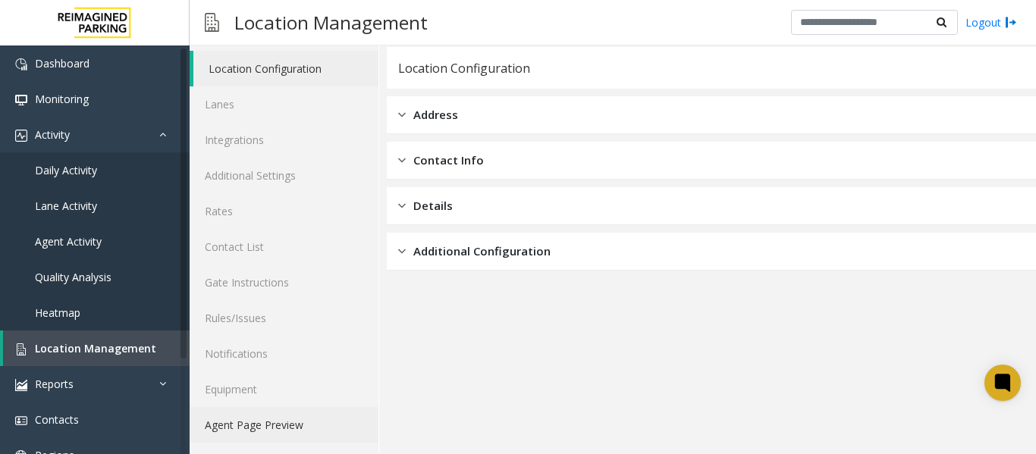
click at [273, 424] on link "Agent Page Preview" at bounding box center [284, 425] width 189 height 36
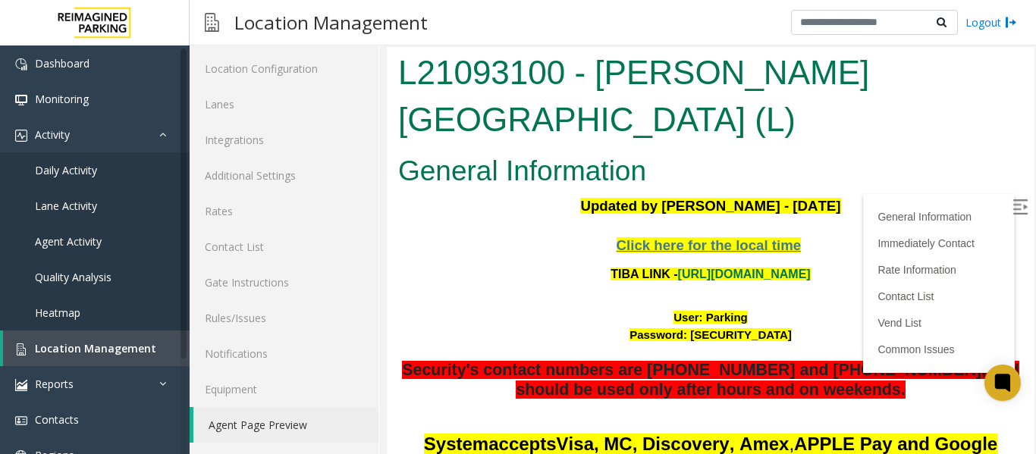
click at [1012, 202] on img at bounding box center [1019, 206] width 15 height 15
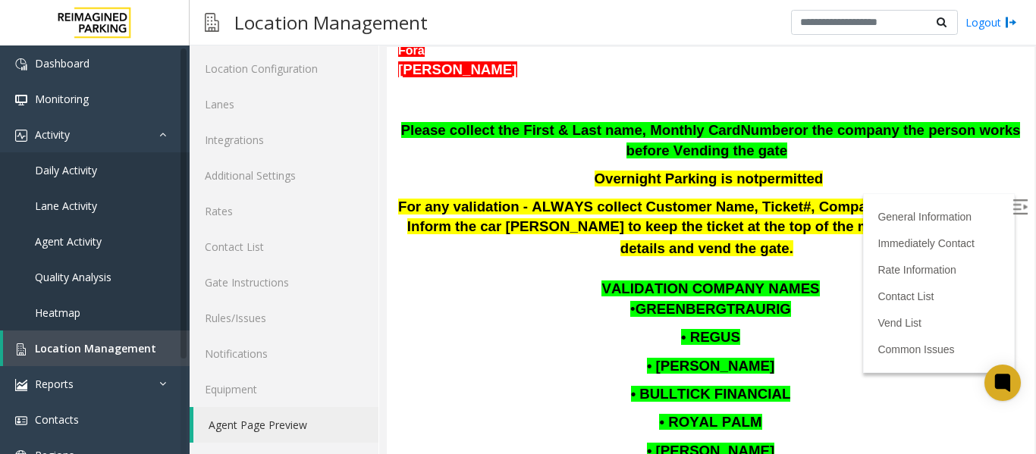
scroll to position [581, 0]
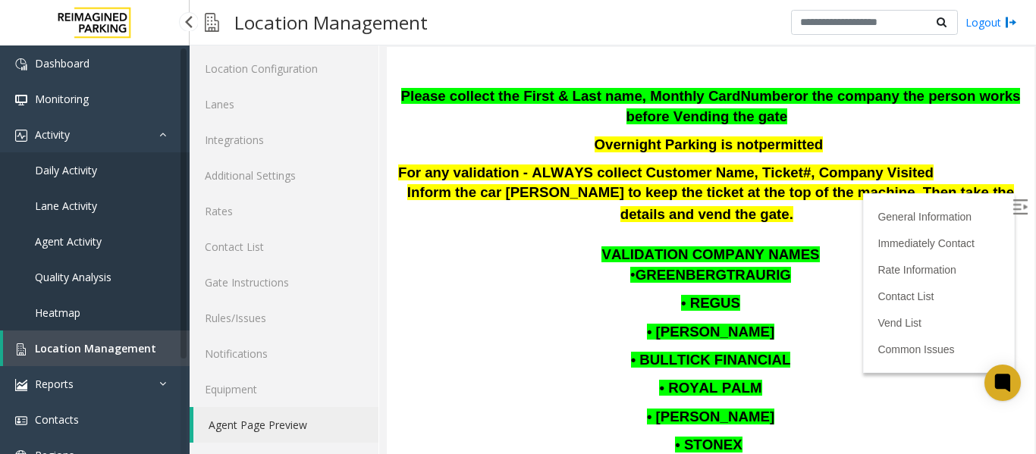
click at [50, 346] on span "Location Management" at bounding box center [95, 348] width 121 height 14
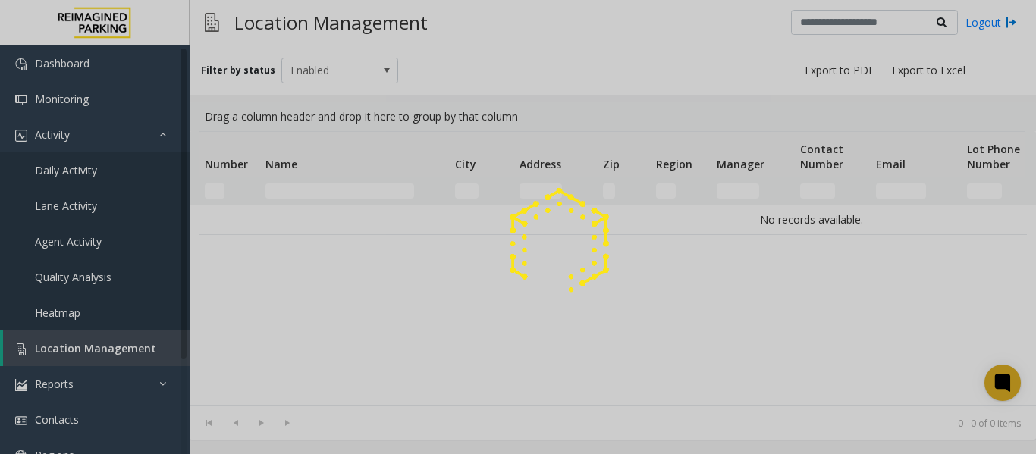
click at [324, 187] on div at bounding box center [518, 227] width 1036 height 454
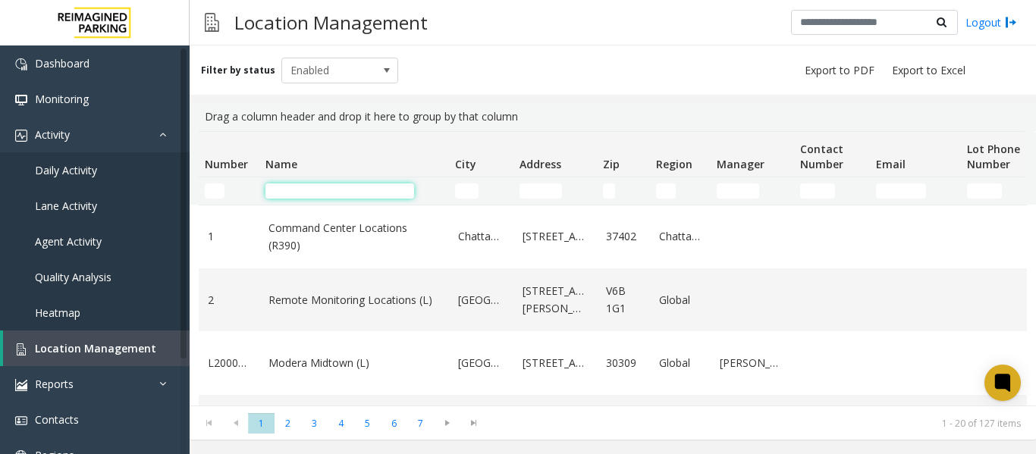
click at [313, 197] on input "Name Filter" at bounding box center [339, 190] width 149 height 15
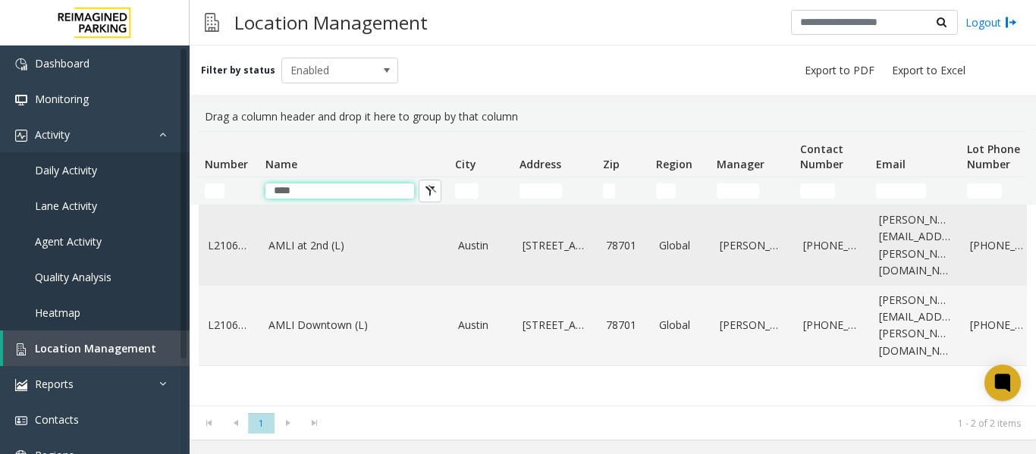
type input "****"
click at [318, 240] on link "AMLI at 2nd (L)" at bounding box center [353, 245] width 171 height 17
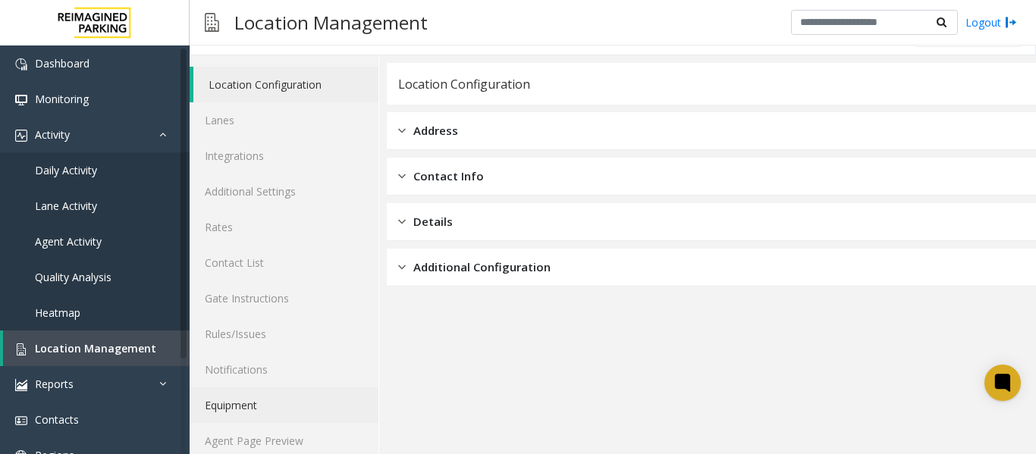
scroll to position [45, 0]
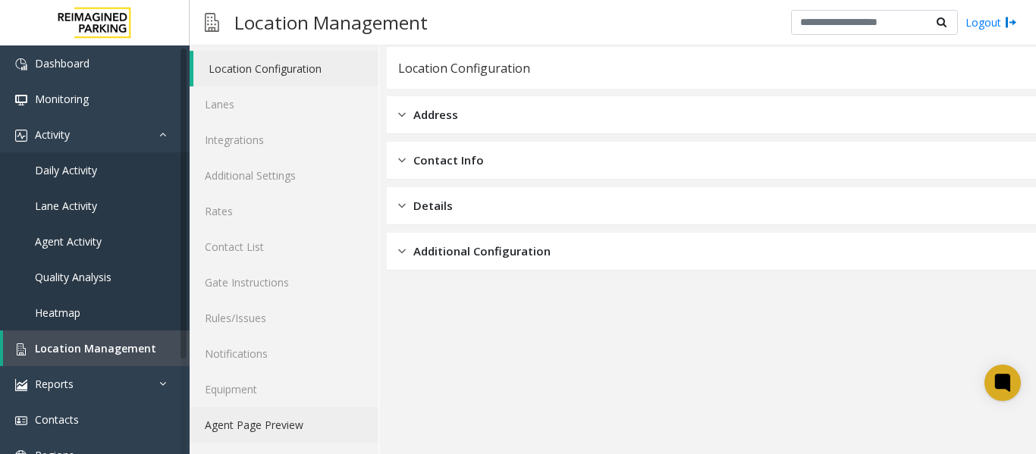
click at [282, 429] on link "Agent Page Preview" at bounding box center [284, 425] width 189 height 36
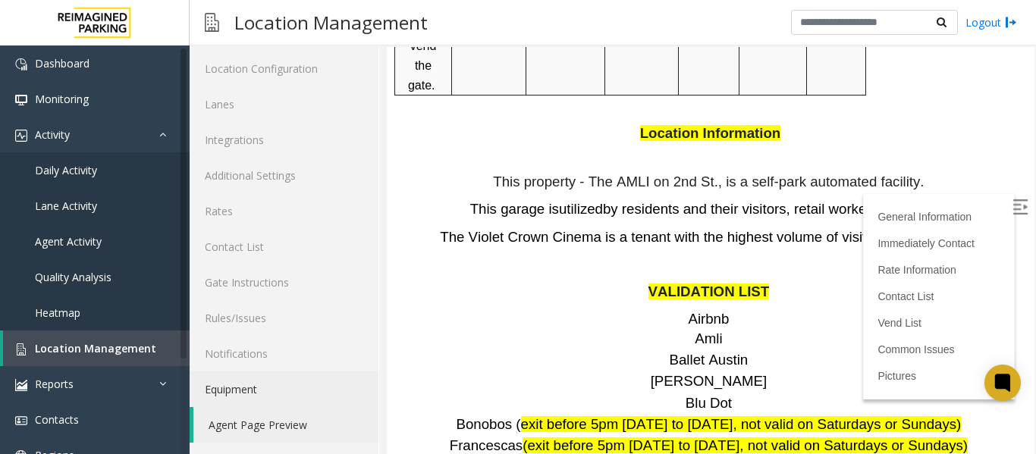
scroll to position [1895, 0]
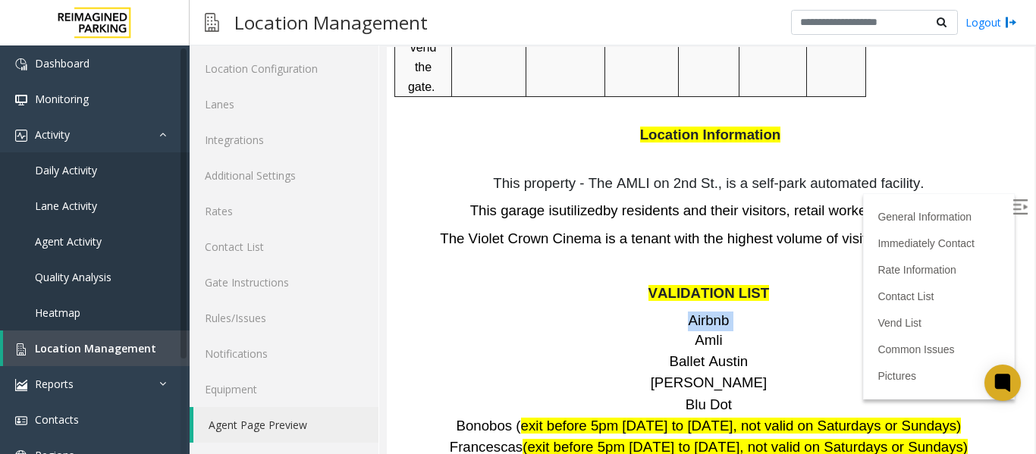
drag, startPoint x: 669, startPoint y: 201, endPoint x: 738, endPoint y: 195, distance: 70.0
drag, startPoint x: 456, startPoint y: 317, endPoint x: 597, endPoint y: 315, distance: 140.3
click at [597, 417] on p "Bonobos ( exit before 5pm Monday to Friday, not valid on Saturdays or Sundays)" at bounding box center [710, 427] width 625 height 20
click at [1012, 202] on img at bounding box center [1019, 206] width 15 height 15
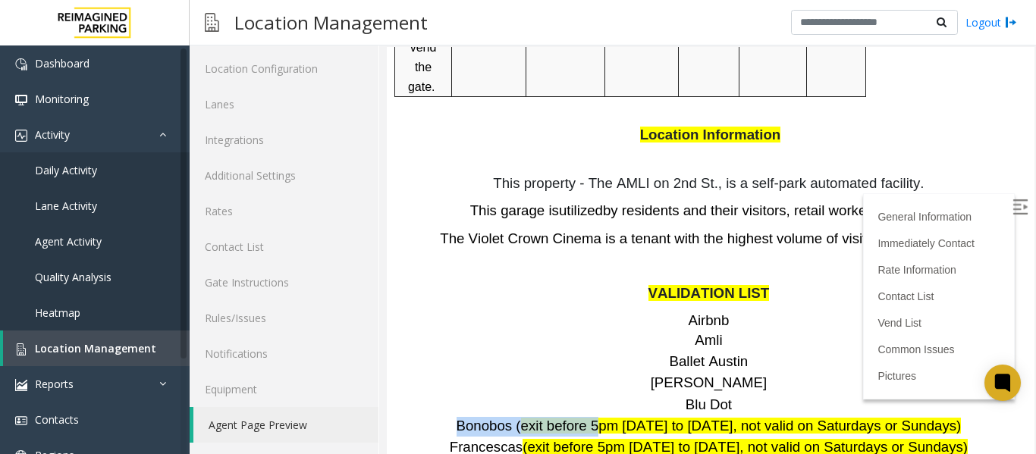
scroll to position [1971, 0]
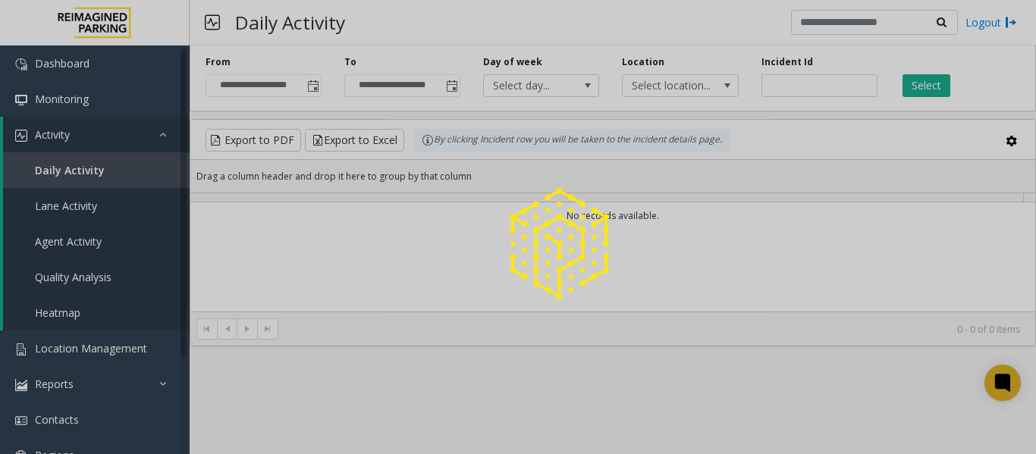
click at [314, 79] on div at bounding box center [518, 227] width 1036 height 454
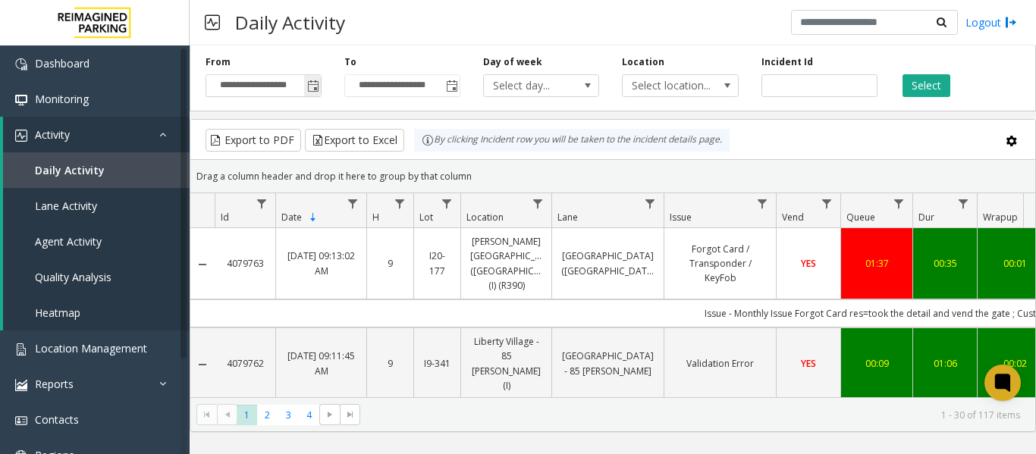
click at [315, 83] on span "Toggle popup" at bounding box center [313, 86] width 12 height 12
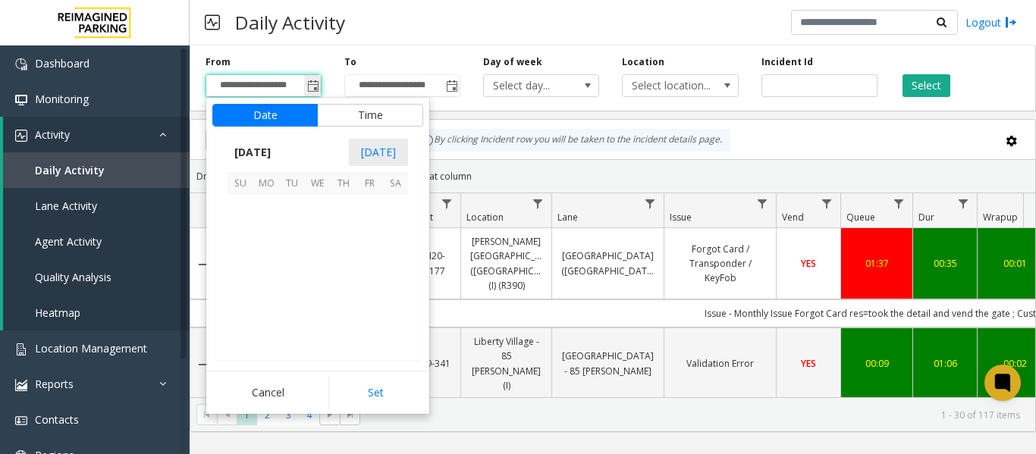
scroll to position [272098, 0]
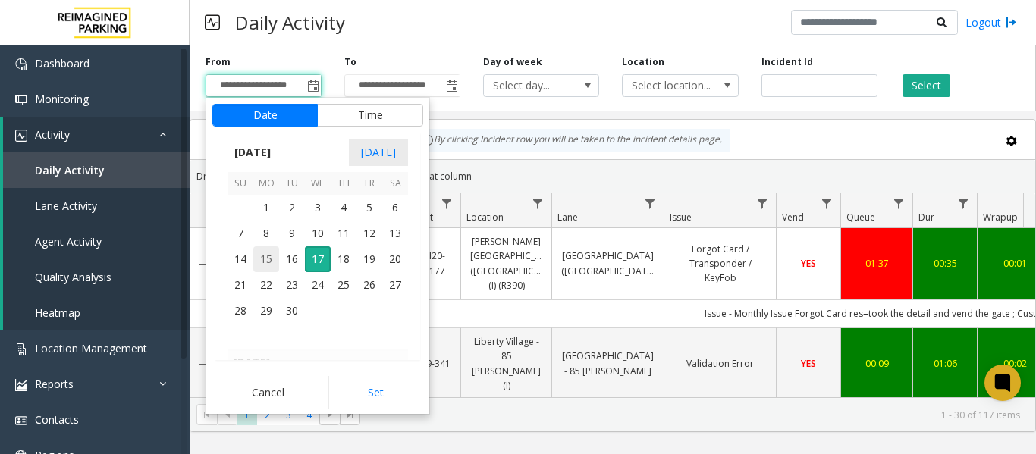
click at [273, 257] on span "15" at bounding box center [266, 259] width 26 height 26
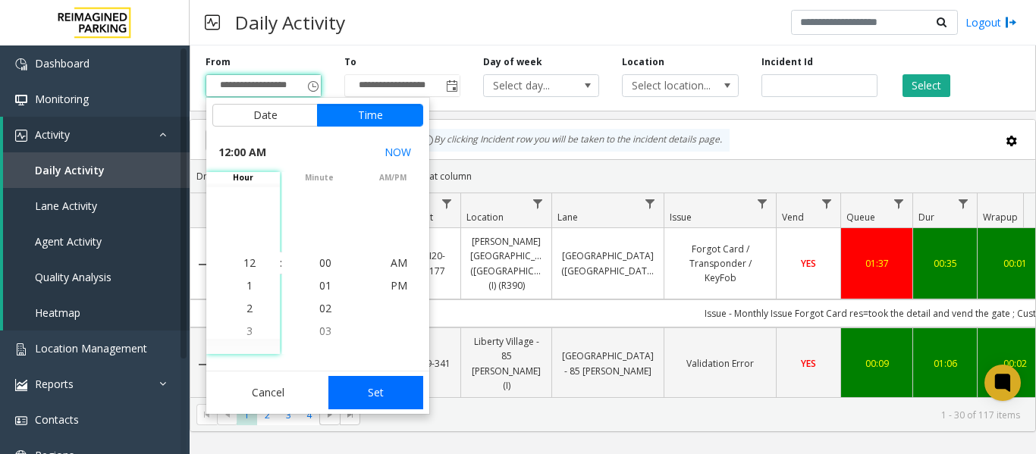
click at [380, 392] on button "Set" at bounding box center [376, 392] width 96 height 33
type input "**********"
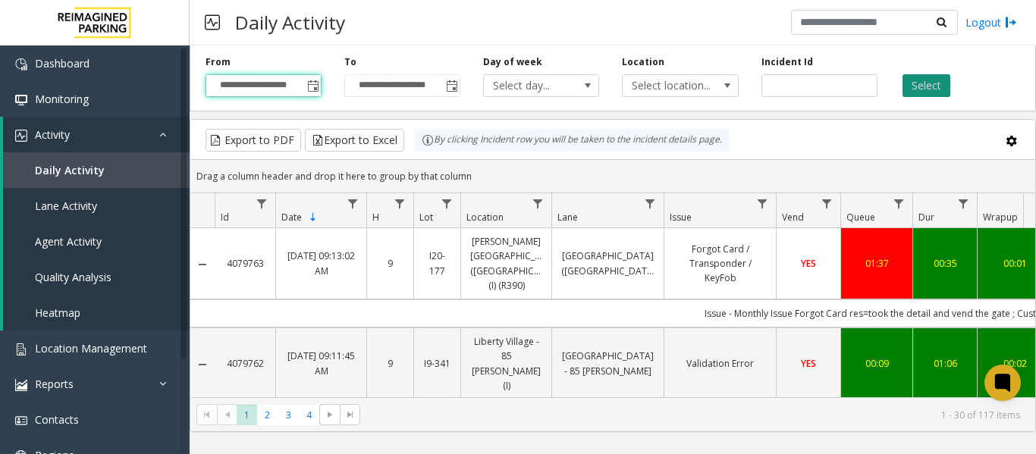
click at [932, 80] on button "Select" at bounding box center [926, 85] width 48 height 23
click at [934, 84] on button "Select" at bounding box center [926, 85] width 48 height 23
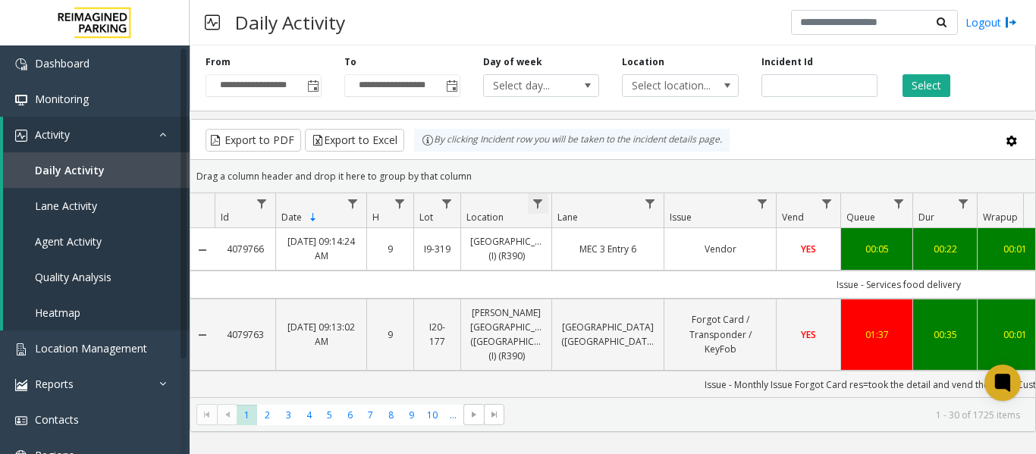
click at [539, 207] on span "Data table" at bounding box center [537, 204] width 12 height 12
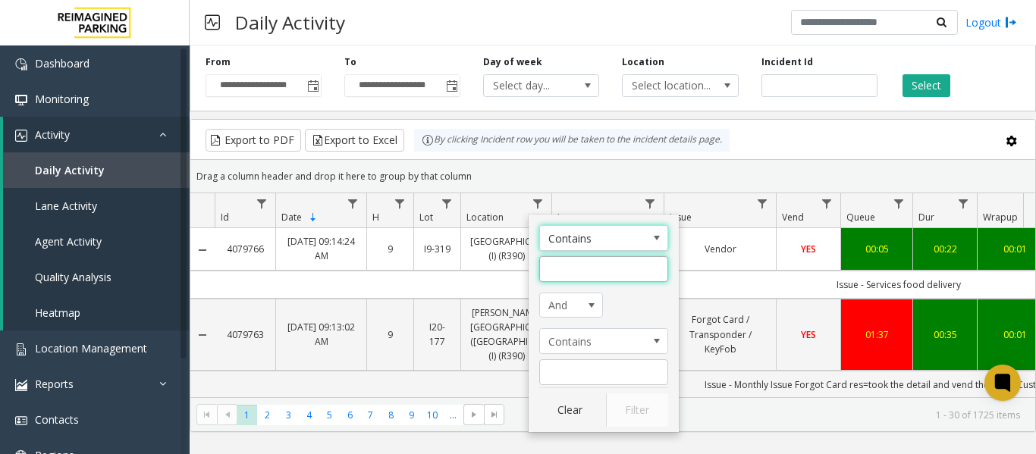
click at [588, 270] on input "Location Filter" at bounding box center [603, 269] width 129 height 26
click at [628, 273] on input "**********" at bounding box center [603, 269] width 129 height 26
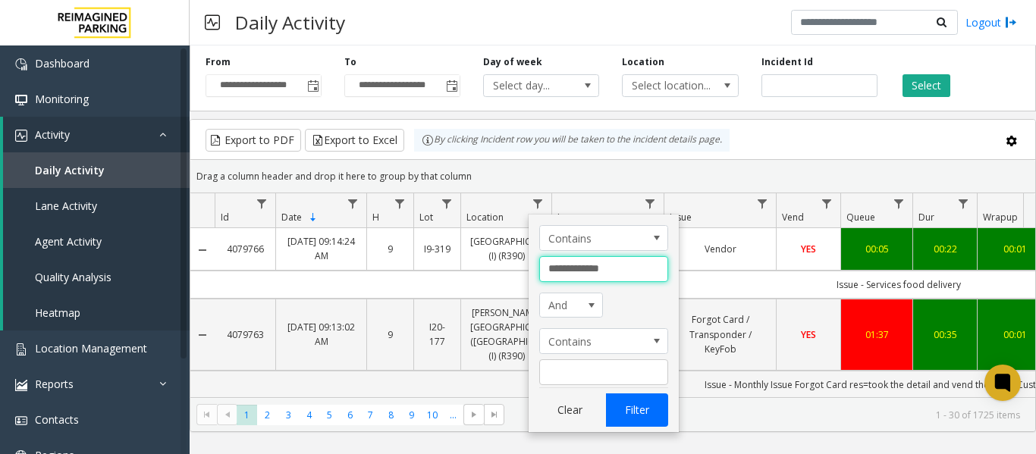
type input "**********"
click at [660, 416] on button "Filter" at bounding box center [637, 409] width 62 height 33
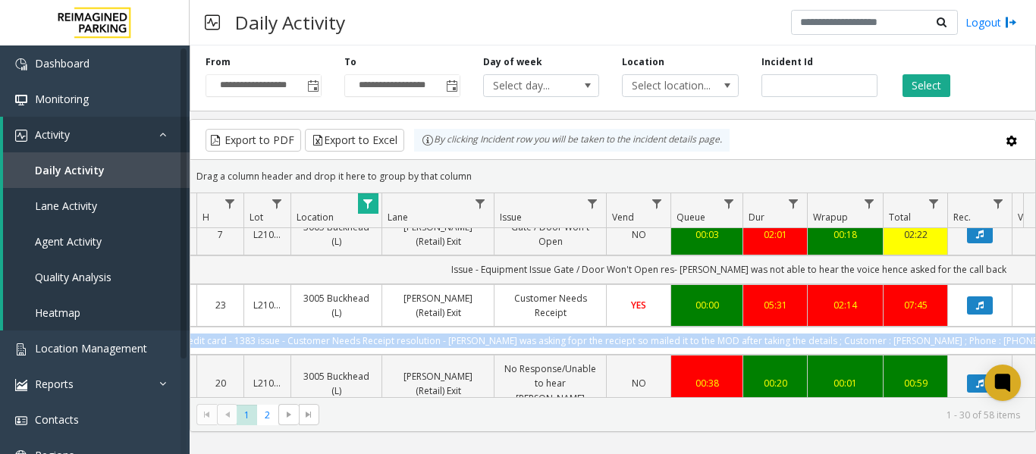
scroll to position [0, 403]
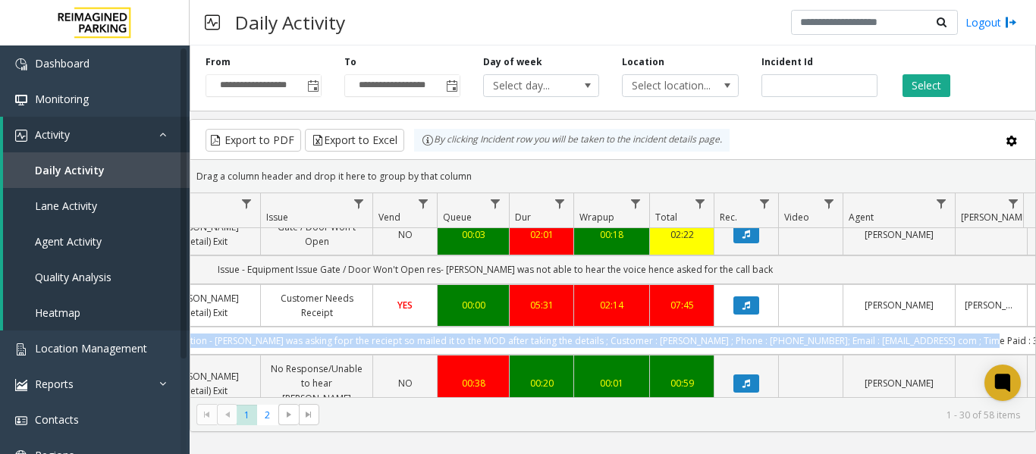
drag, startPoint x: 369, startPoint y: 339, endPoint x: 1024, endPoint y: 337, distance: 655.0
click at [1024, 337] on div "4079765 Sep 17, 2025 09:10:55 AM 9 L21082601 3005 Buckhead (L) Peachtree Exit C…" at bounding box center [612, 323] width 845 height 190
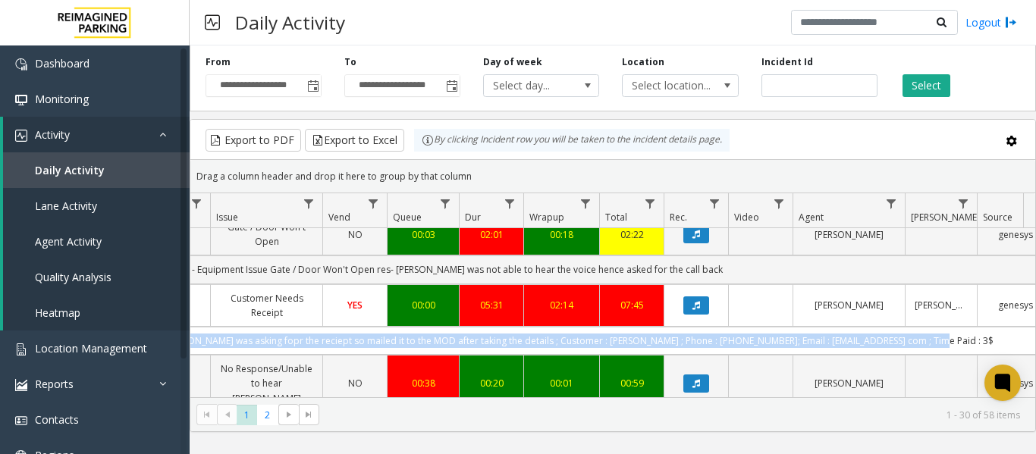
click at [986, 336] on td "credit card - 1383 issue - Customer Needs Receipt resolution - parker was askin…" at bounding box center [444, 341] width 1367 height 28
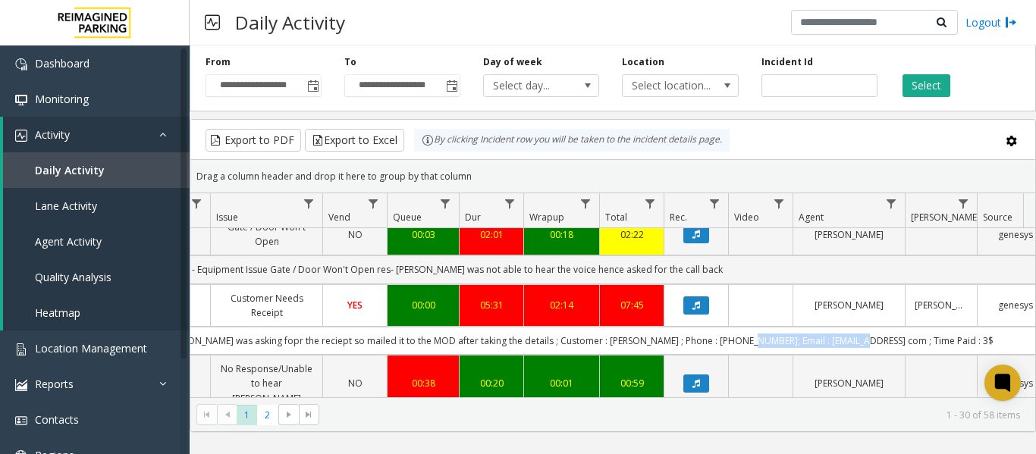
drag, startPoint x: 886, startPoint y: 338, endPoint x: 761, endPoint y: 343, distance: 125.2
click at [761, 343] on td "credit card - 1383 issue - Customer Needs Receipt resolution - parker was askin…" at bounding box center [444, 341] width 1367 height 28
copy td "samuelmichelmia@gmail com"
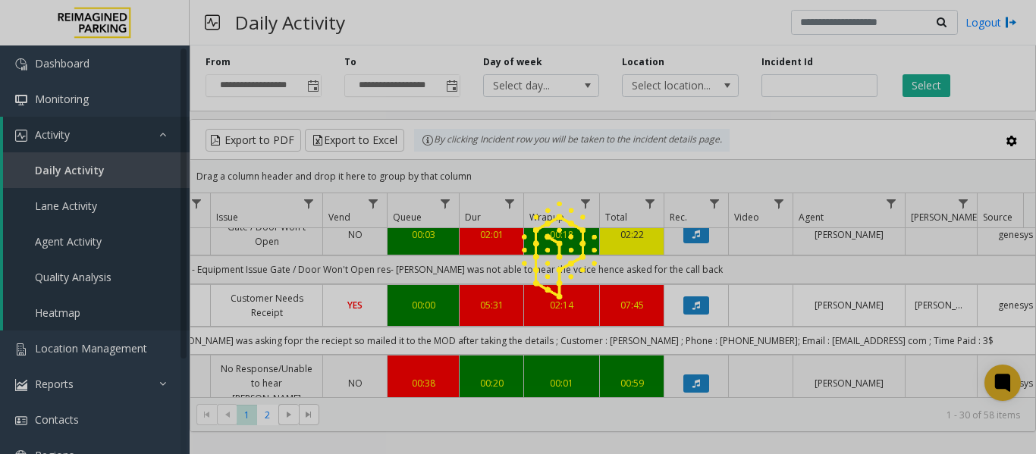
click at [983, 337] on div at bounding box center [518, 227] width 1036 height 454
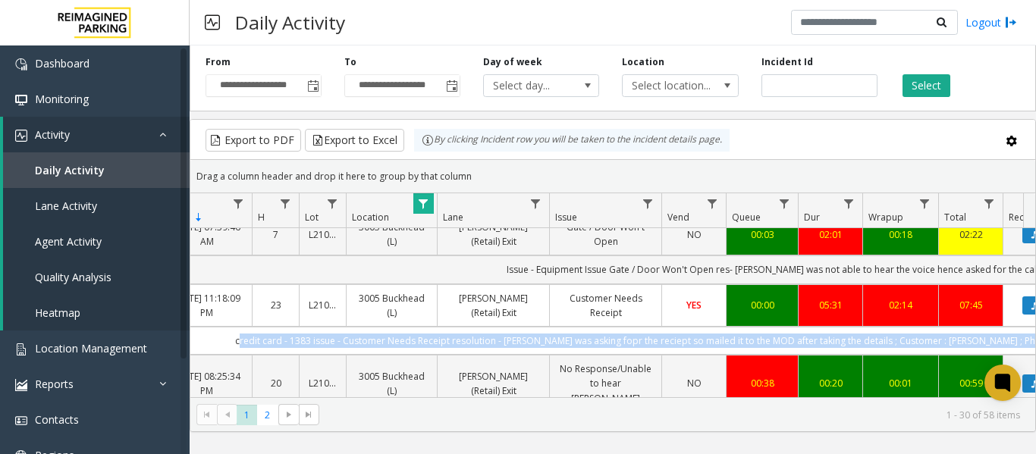
scroll to position [0, 33]
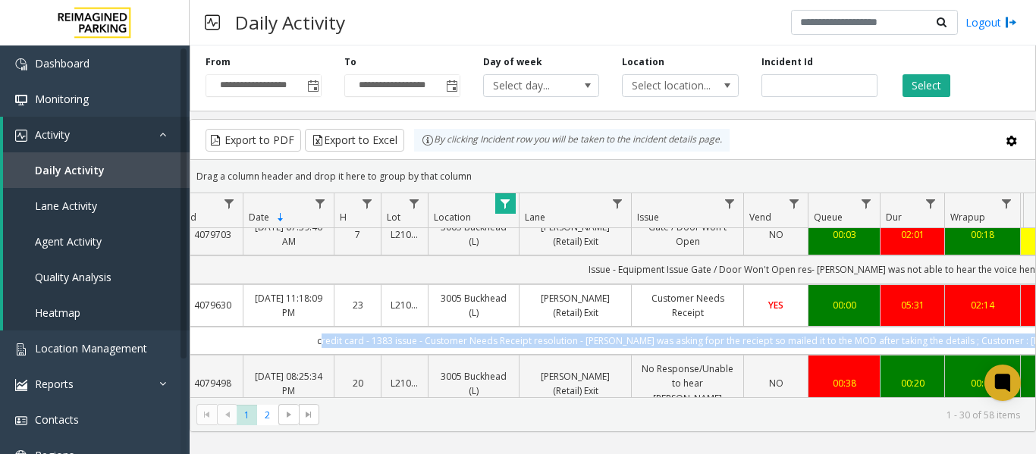
drag, startPoint x: 979, startPoint y: 338, endPoint x: 199, endPoint y: 339, distance: 780.1
click at [199, 339] on td "credit card - 1383 issue - Customer Needs Receipt resolution - parker was askin…" at bounding box center [865, 341] width 1367 height 28
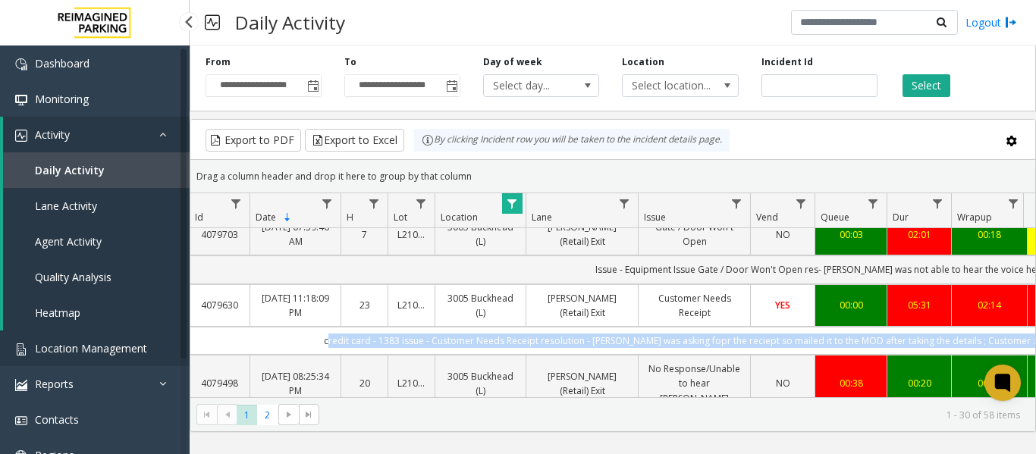
click at [71, 344] on span "Location Management" at bounding box center [91, 348] width 112 height 14
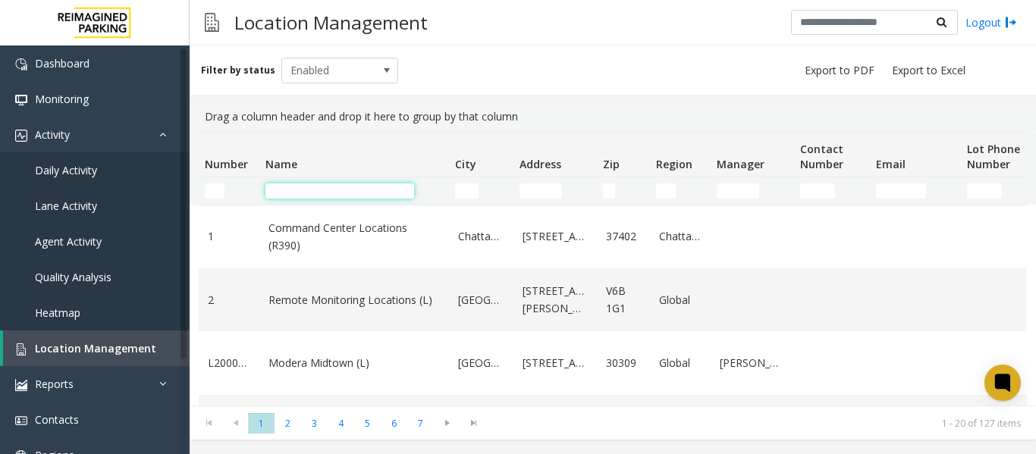
click at [283, 191] on input "Name Filter" at bounding box center [339, 190] width 149 height 15
click at [323, 186] on input "Name Filter" at bounding box center [339, 190] width 149 height 15
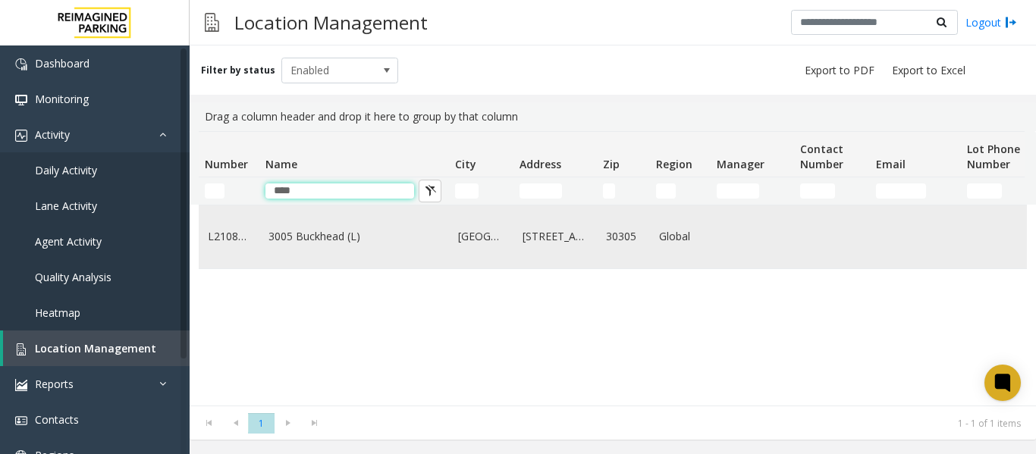
type input "****"
click at [338, 245] on link "3005 Buckhead (L)" at bounding box center [353, 236] width 171 height 17
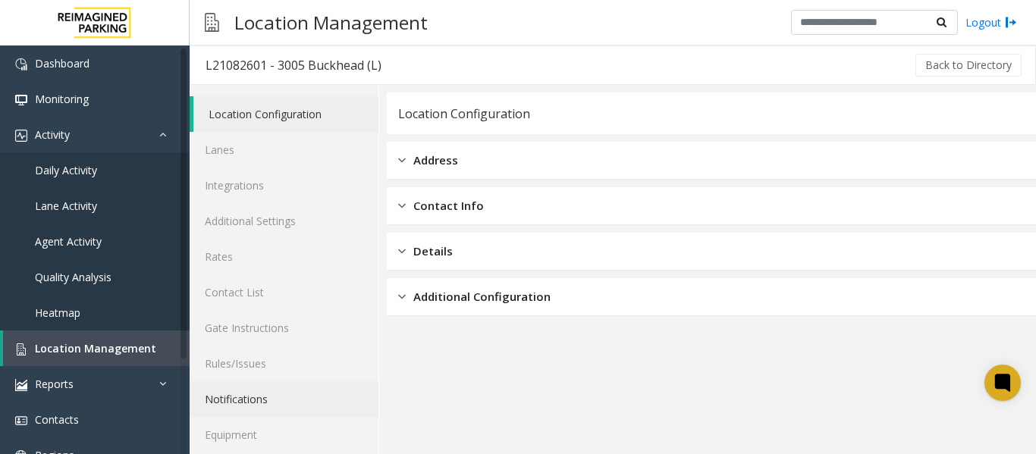
scroll to position [45, 0]
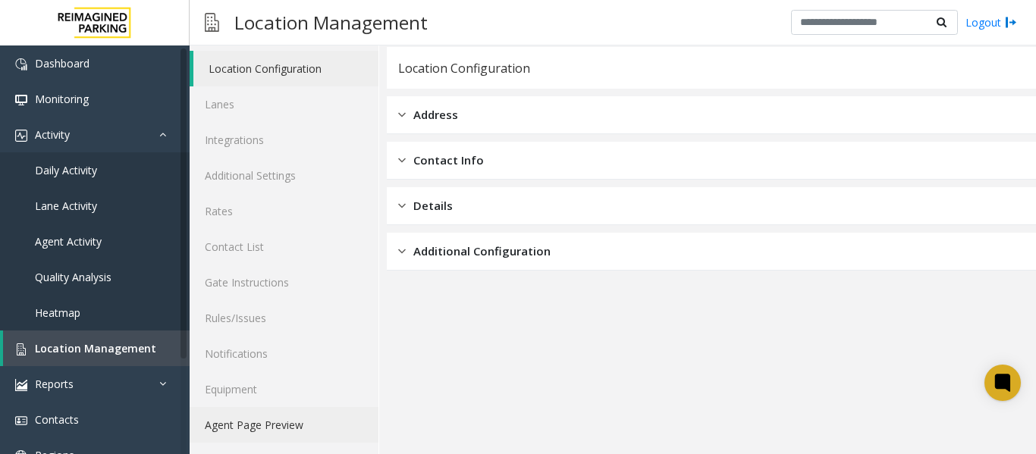
click at [301, 422] on link "Agent Page Preview" at bounding box center [284, 425] width 189 height 36
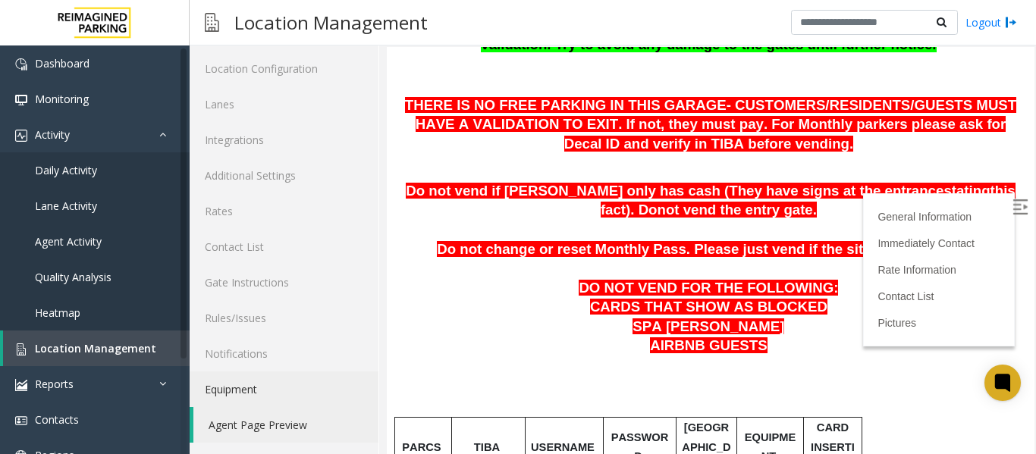
click at [1010, 198] on label at bounding box center [1021, 209] width 23 height 23
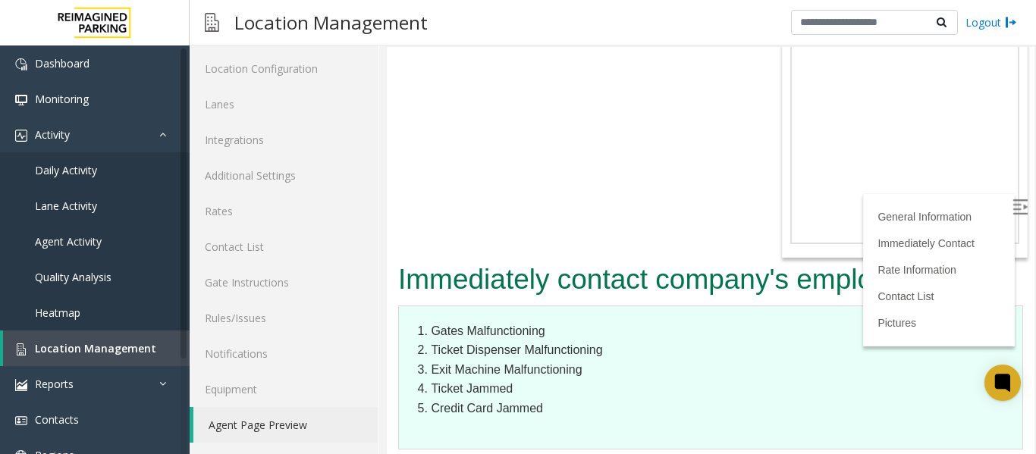
scroll to position [2699, 0]
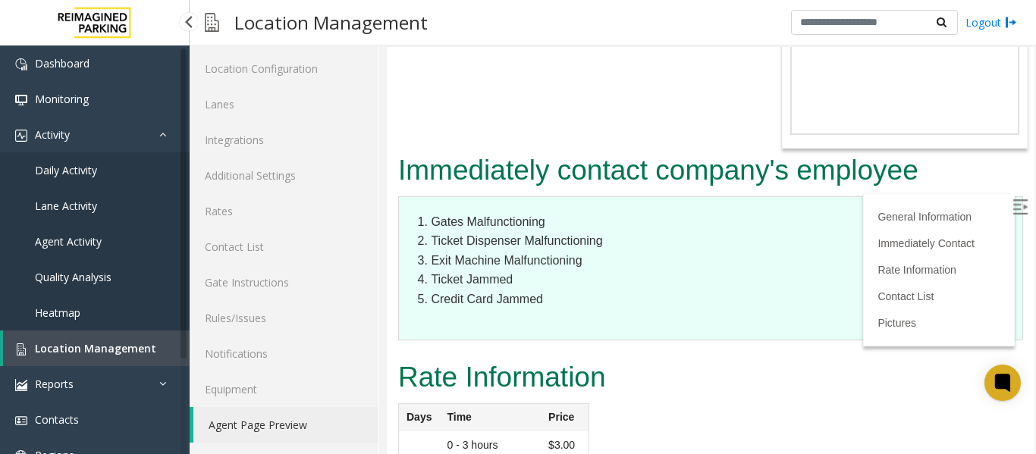
click at [89, 176] on span "Daily Activity" at bounding box center [66, 170] width 62 height 14
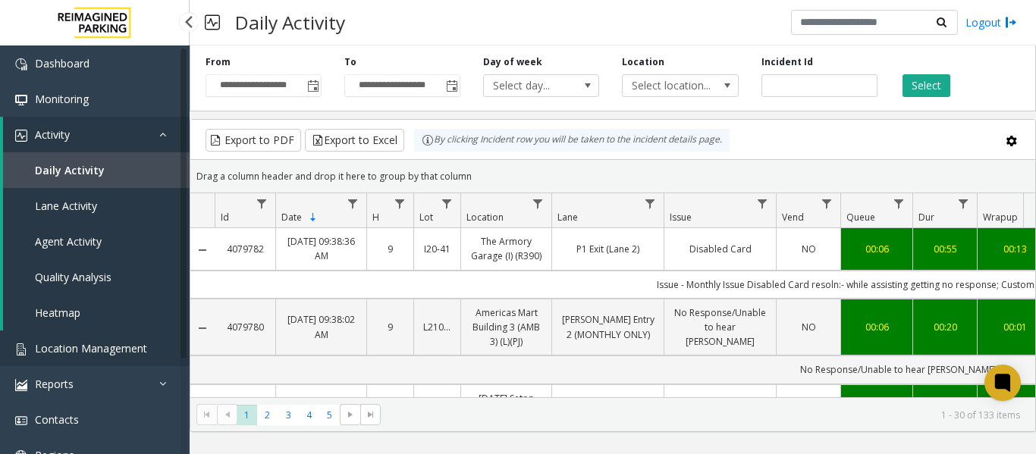
click at [108, 345] on span "Location Management" at bounding box center [91, 348] width 112 height 14
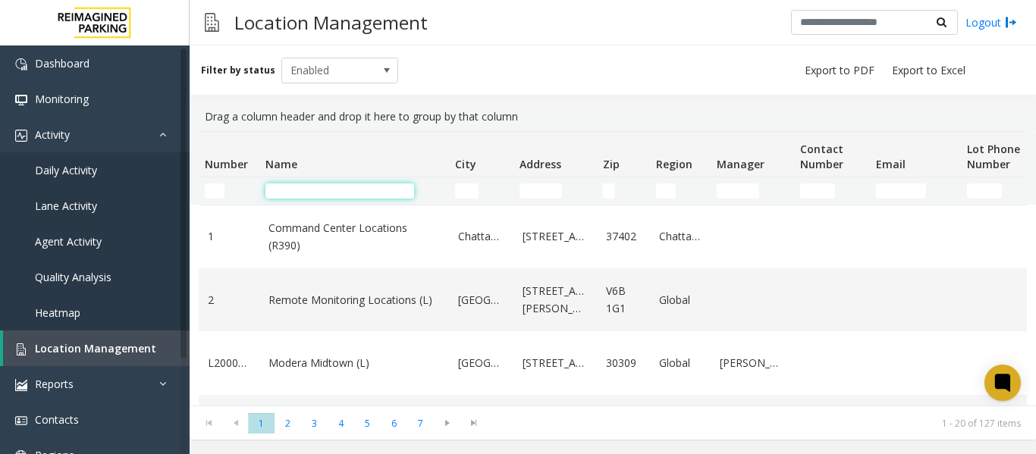
click at [306, 193] on input "Name Filter" at bounding box center [339, 190] width 149 height 15
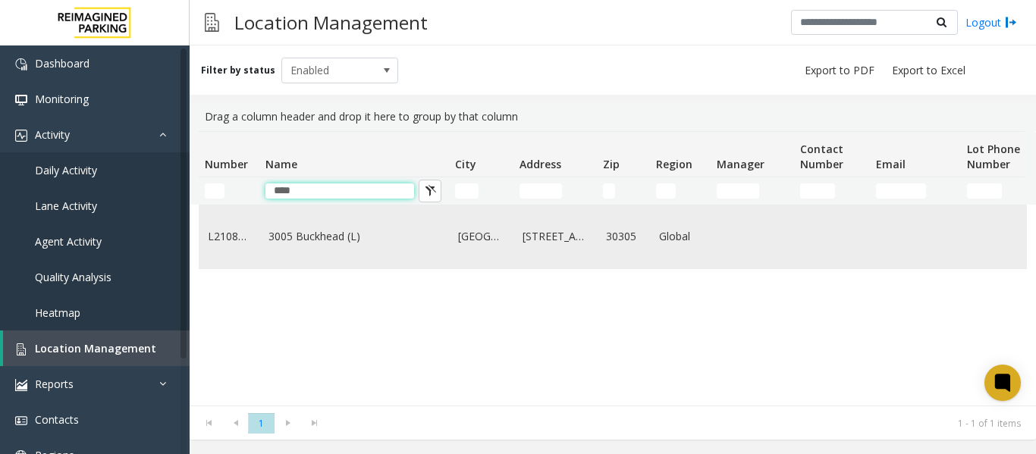
type input "****"
click at [306, 245] on link "3005 Buckhead (L)" at bounding box center [353, 236] width 171 height 17
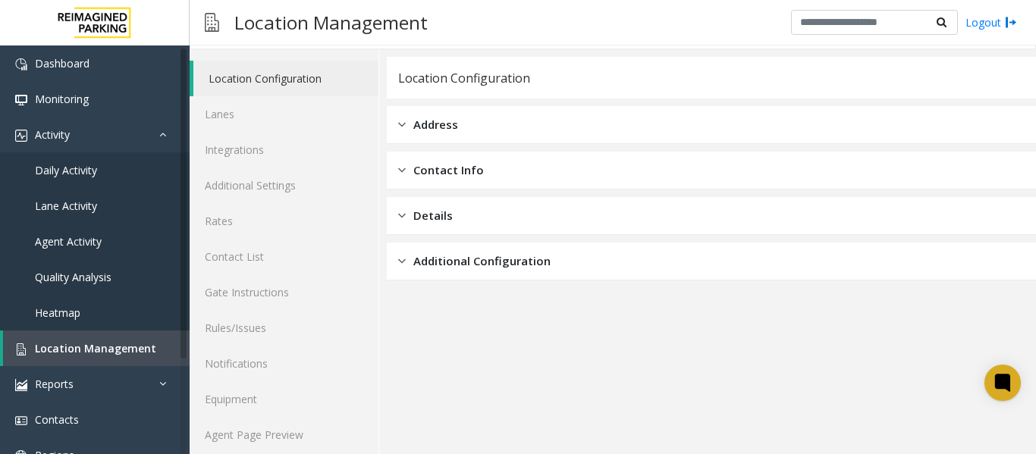
scroll to position [45, 0]
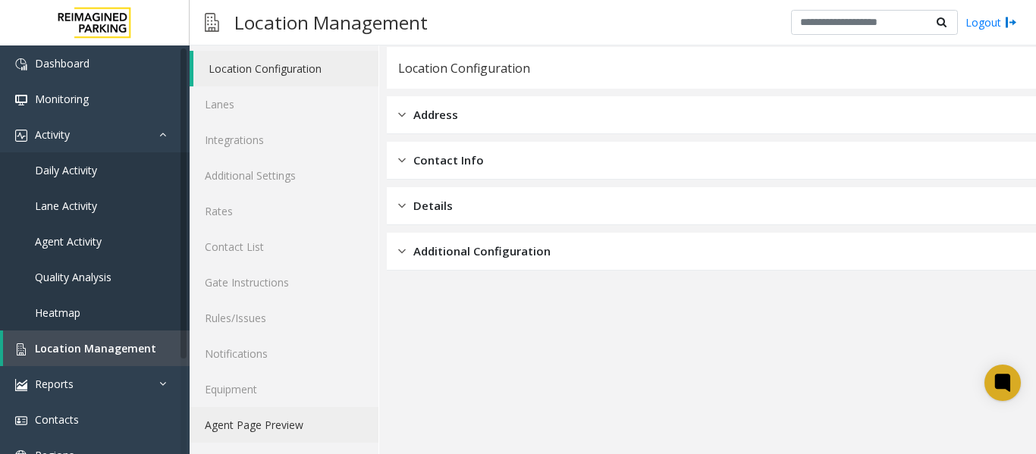
click at [296, 426] on link "Agent Page Preview" at bounding box center [284, 425] width 189 height 36
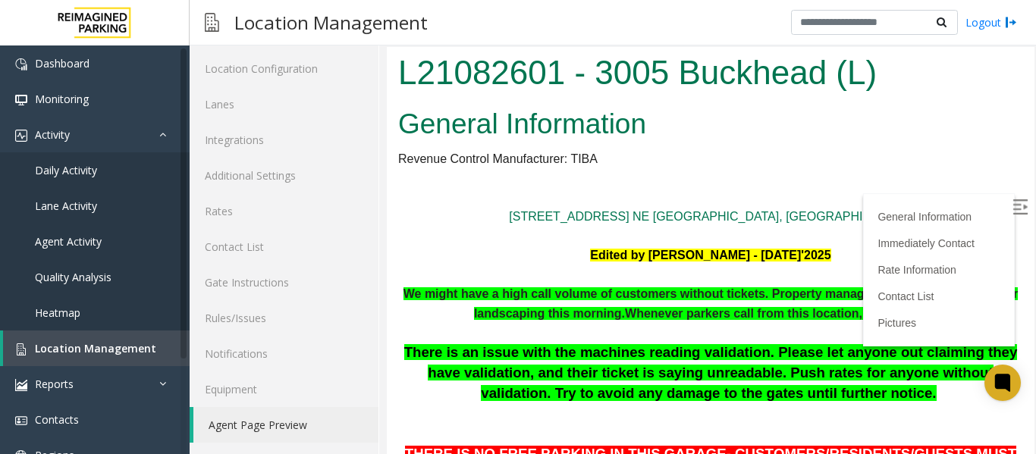
scroll to position [154, 0]
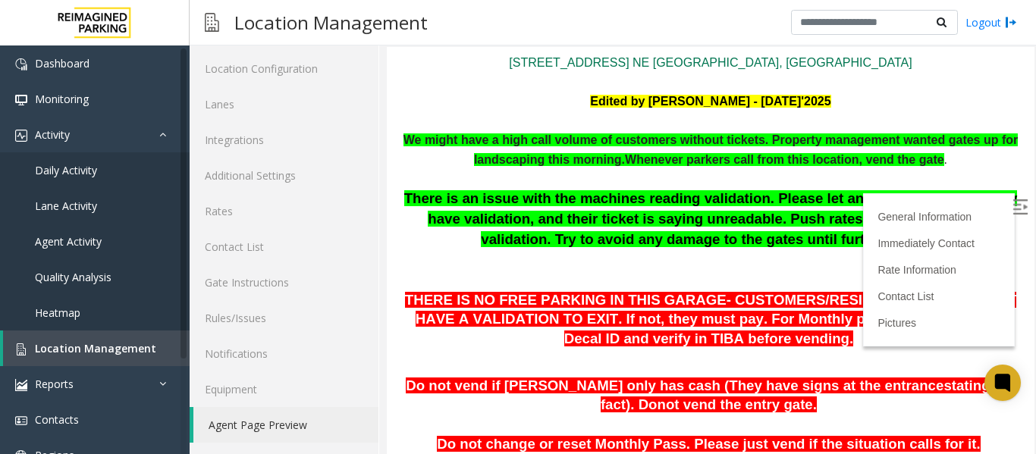
click at [1012, 208] on img at bounding box center [1019, 206] width 15 height 15
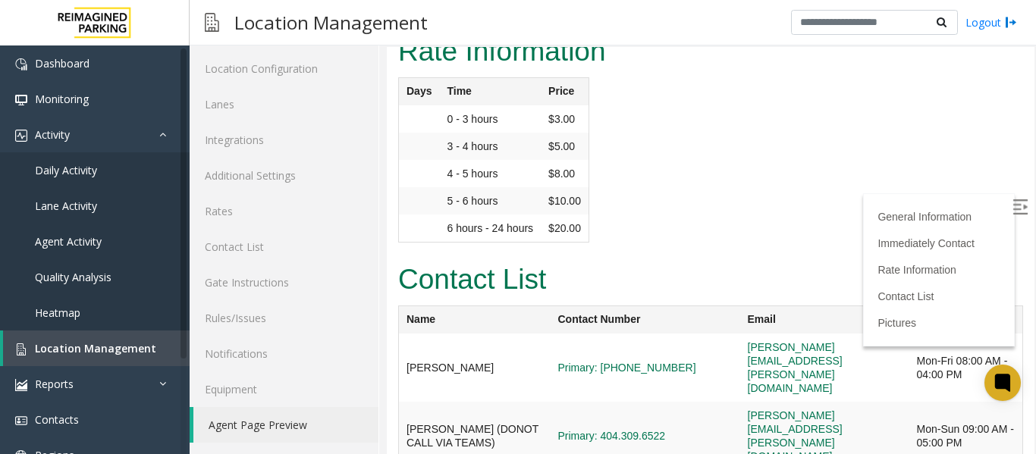
scroll to position [3035, 0]
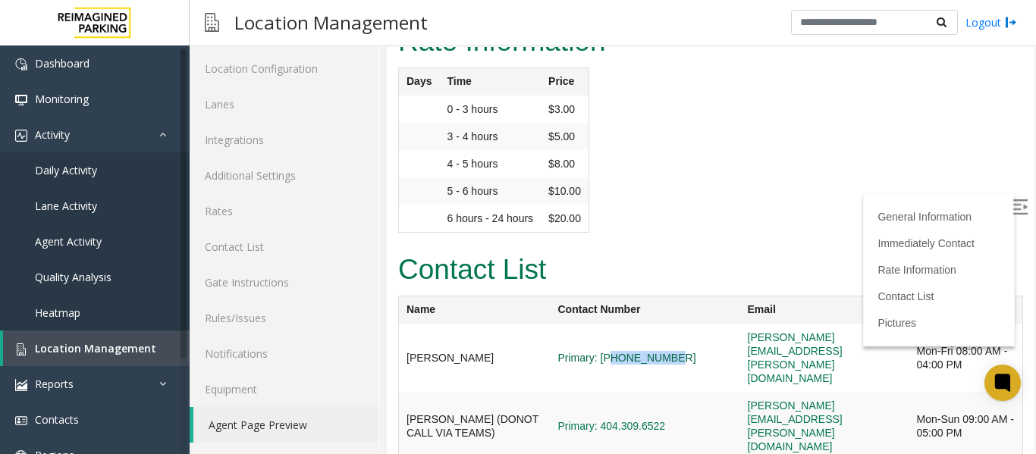
drag, startPoint x: 669, startPoint y: 147, endPoint x: 586, endPoint y: 154, distance: 82.9
click at [586, 351] on span "Primary: 470-696-3259" at bounding box center [645, 358] width 174 height 14
drag, startPoint x: 888, startPoint y: 150, endPoint x: 698, endPoint y: 155, distance: 189.6
click at [740, 324] on td "aldo.gaither@reimaginedparking.com" at bounding box center [824, 358] width 169 height 68
copy link "aldo.gaither@reimaginedparking.com"
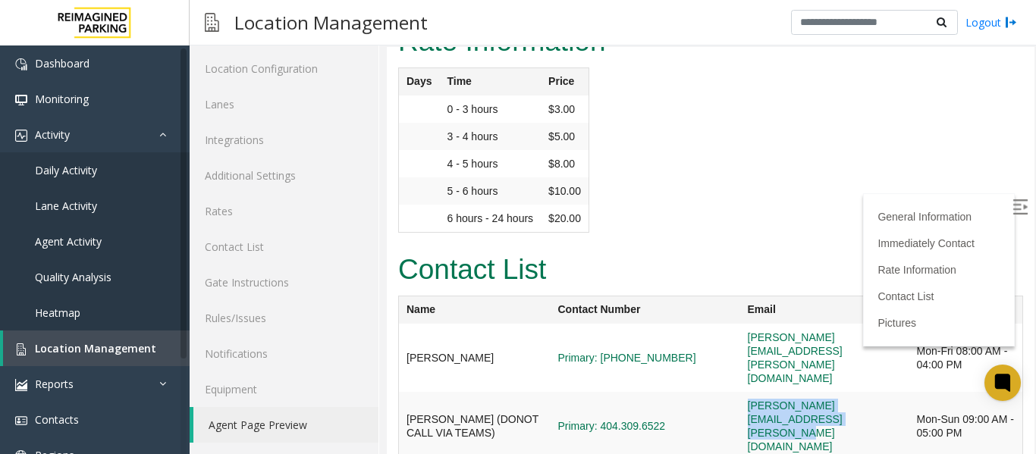
drag, startPoint x: 904, startPoint y: 199, endPoint x: 702, endPoint y: 203, distance: 202.5
click at [740, 392] on td "ethan.strickland@reimaginedparking.com" at bounding box center [824, 426] width 169 height 69
copy link "ethan.strickland@reimaginedparking.com"
drag, startPoint x: 426, startPoint y: 153, endPoint x: 406, endPoint y: 154, distance: 20.5
click at [406, 324] on td "Aldo Gaither" at bounding box center [475, 358] width 152 height 68
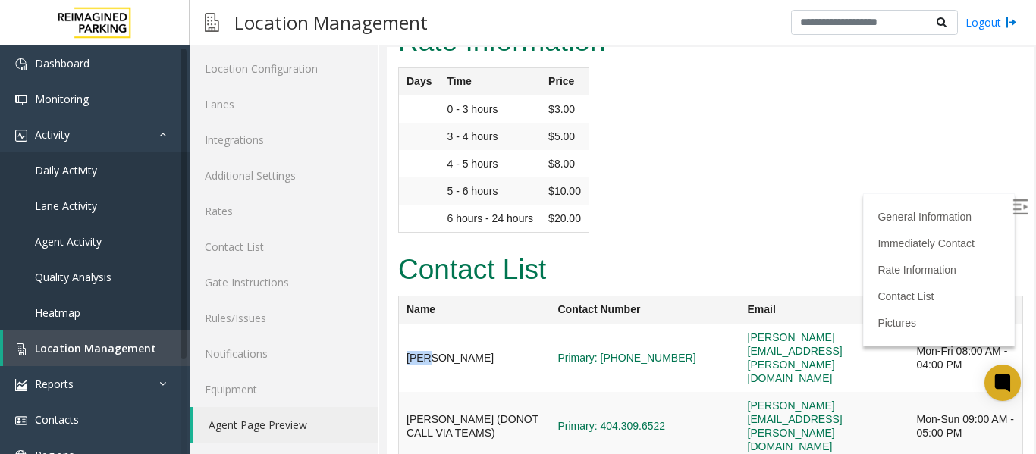
copy td "Aldo"
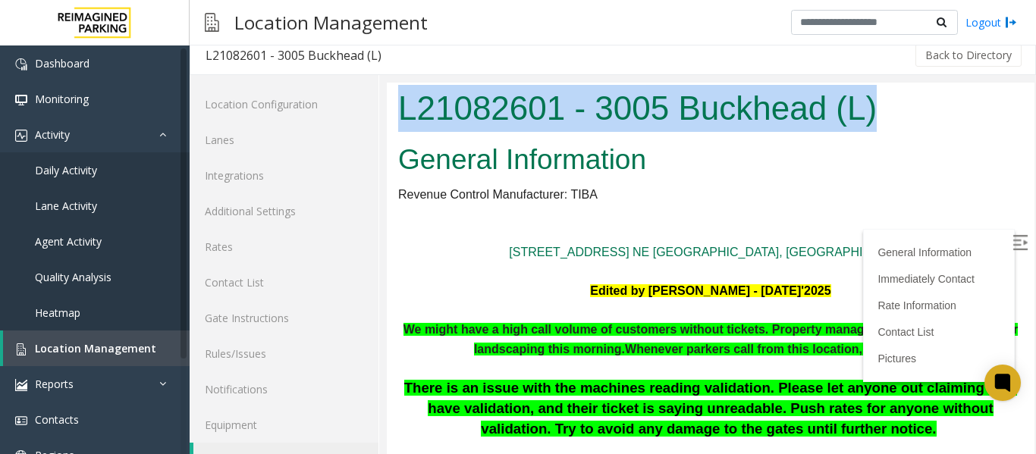
scroll to position [0, 0]
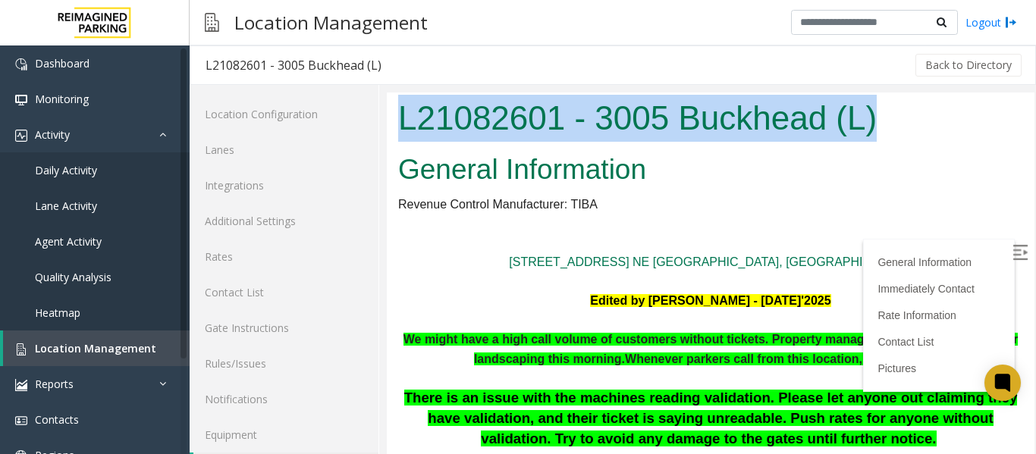
drag, startPoint x: 895, startPoint y: 119, endPoint x: 768, endPoint y: 188, distance: 144.9
click at [387, 96] on html "L21082601 - 3005 Buckhead (L) General Information Revenue Control Manufacturer:…" at bounding box center [710, 295] width 647 height 407
copy h1 "L21082601 - 3005 Buckhead (L)"
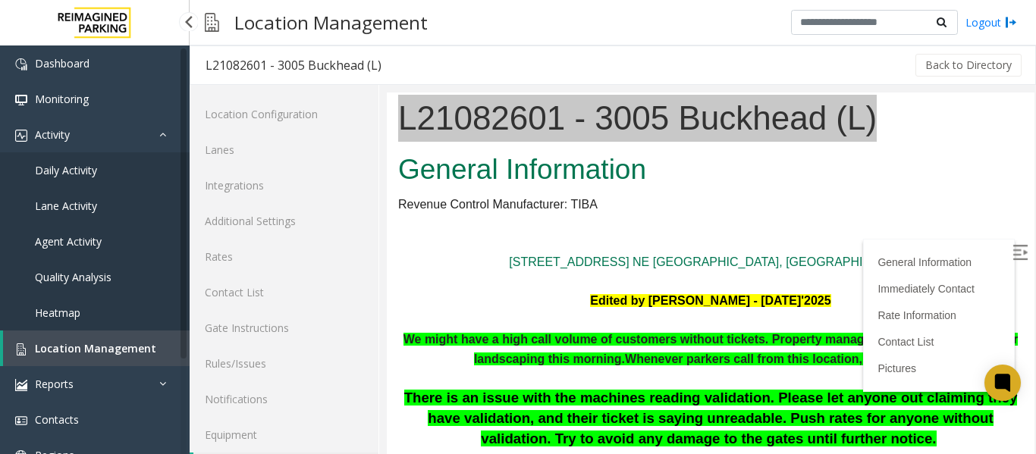
click at [115, 171] on link "Daily Activity" at bounding box center [95, 170] width 190 height 36
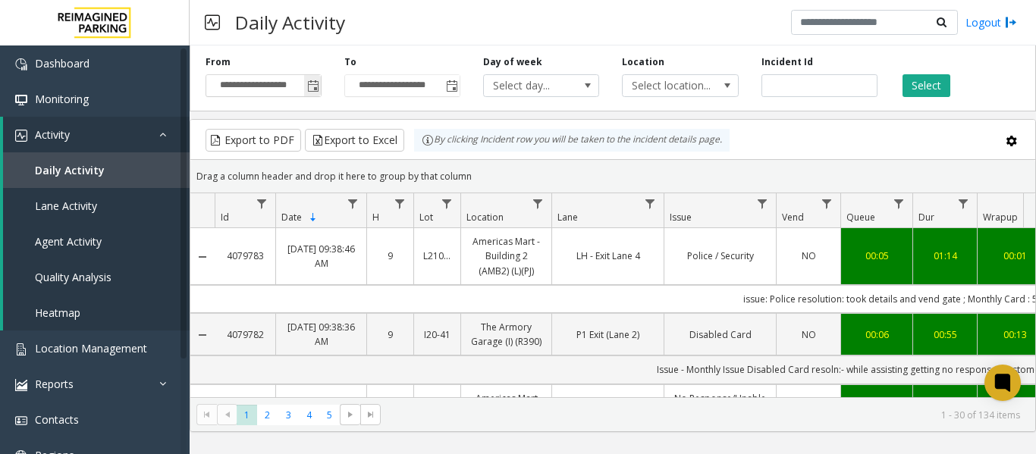
click at [308, 86] on span "Toggle popup" at bounding box center [313, 86] width 12 height 12
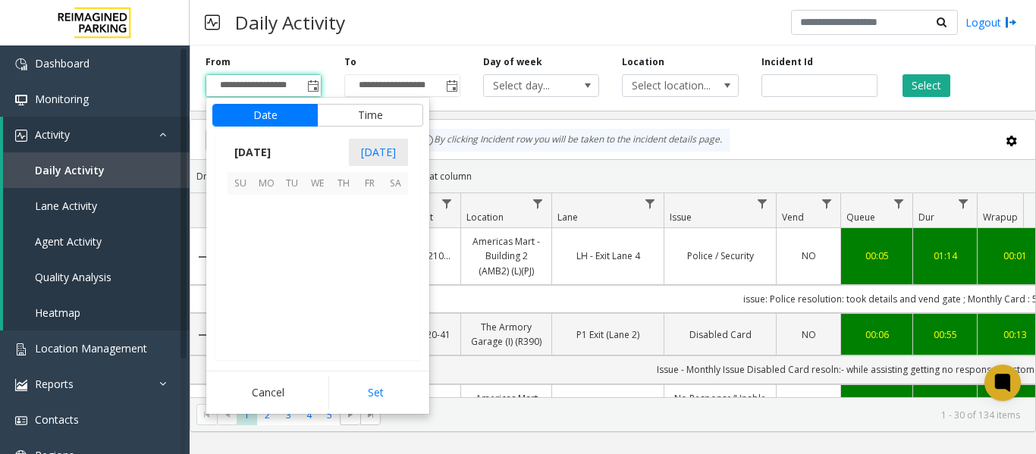
scroll to position [272098, 0]
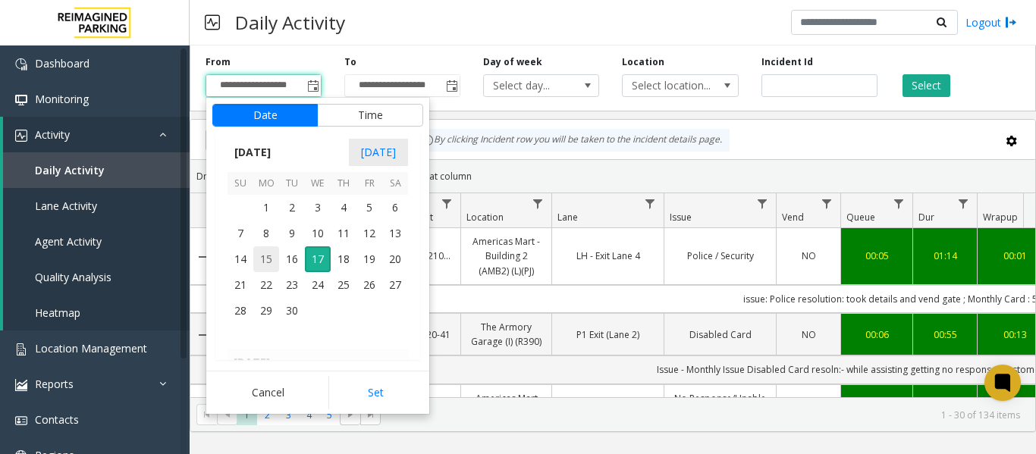
click at [271, 259] on span "15" at bounding box center [266, 259] width 26 height 26
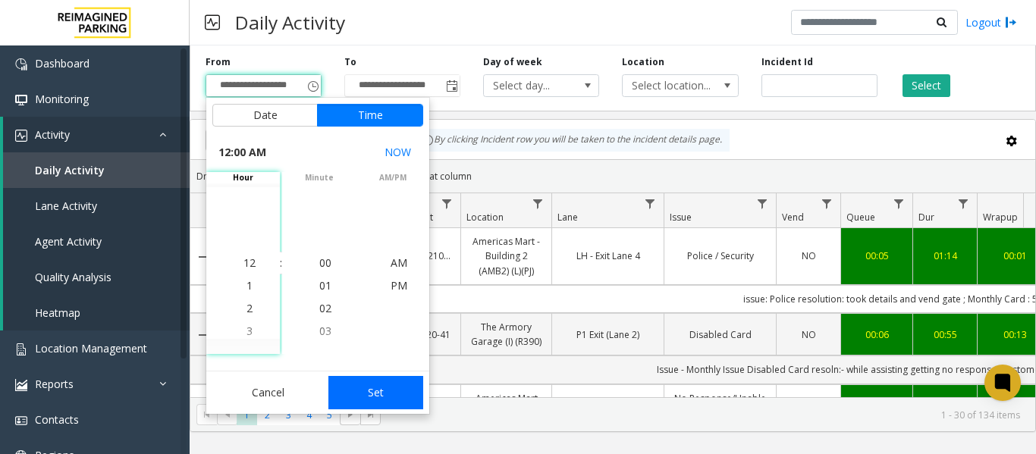
click at [374, 389] on button "Set" at bounding box center [376, 392] width 96 height 33
type input "**********"
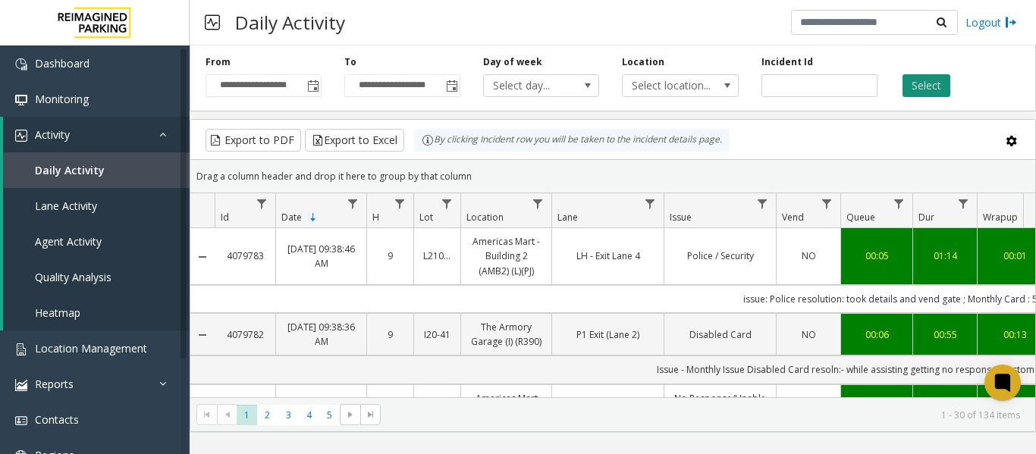
click at [927, 77] on button "Select" at bounding box center [926, 85] width 48 height 23
click at [534, 207] on span "Data table" at bounding box center [537, 204] width 12 height 12
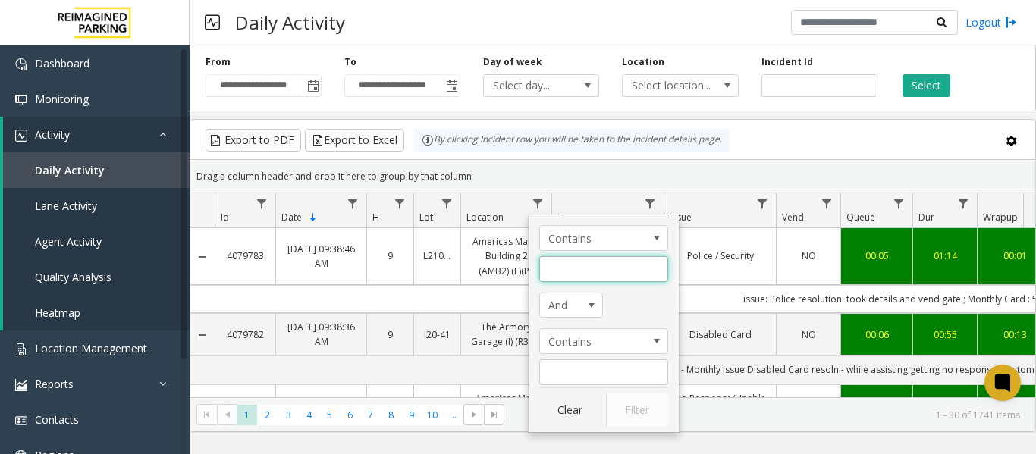
click at [560, 275] on input "Location Filter" at bounding box center [603, 269] width 129 height 26
type input "****"
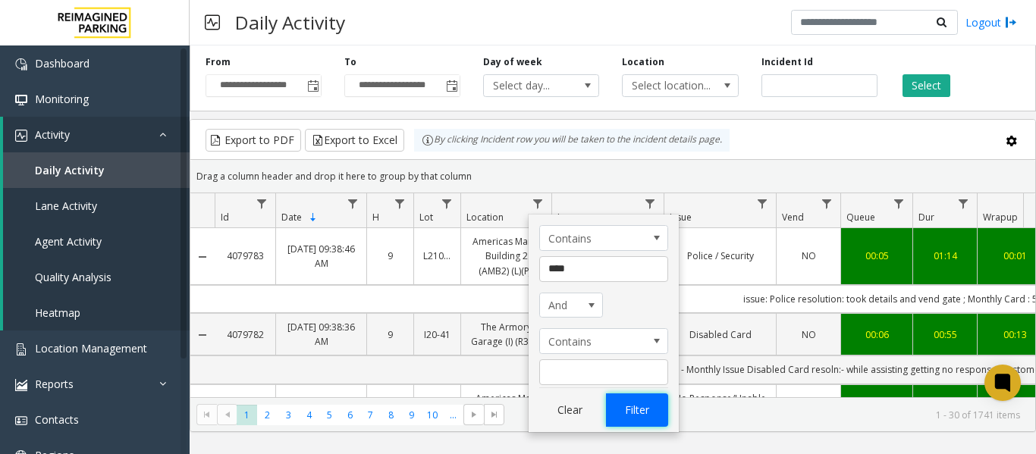
click at [635, 399] on button "Filter" at bounding box center [637, 409] width 62 height 33
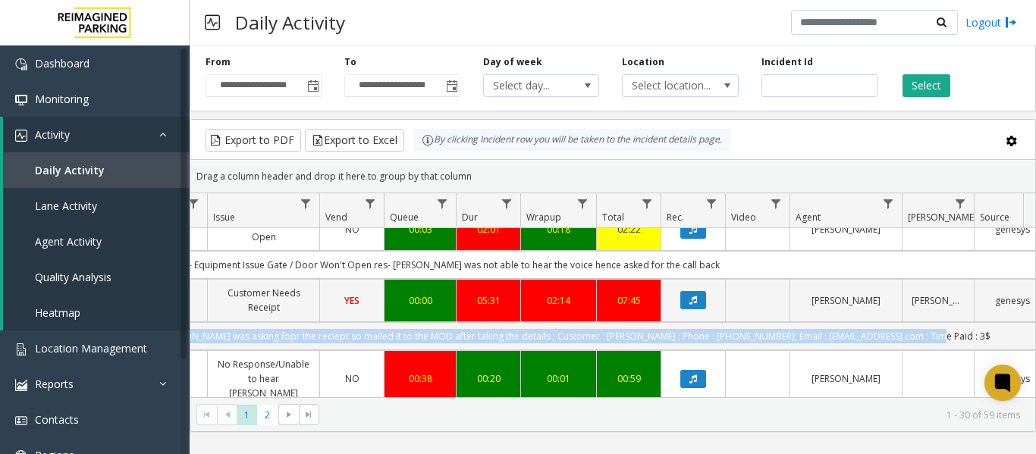
scroll to position [0, 558]
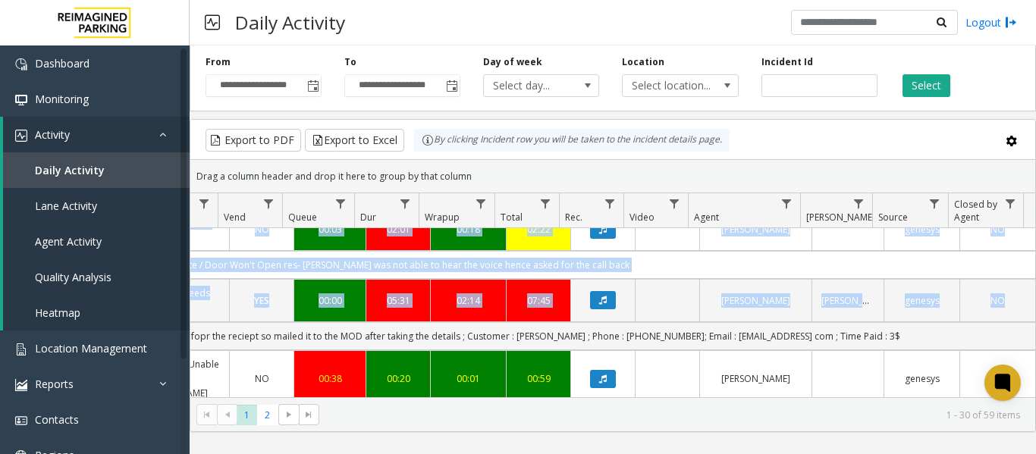
drag, startPoint x: 364, startPoint y: 336, endPoint x: 1030, endPoint y: 334, distance: 665.6
click at [1030, 334] on div "4079771 Sep 17, 2025 09:22:26 AM 9 L21082601 3005 Buckhead (L) Pharr (Retail) E…" at bounding box center [612, 323] width 845 height 190
copy table "4079771 Sep 17, 2025 09:22:26 AM 9 L21082601 3005 Buckhead (L) Pharr (Retail) E…"
click at [865, 331] on td "credit card - 1383 issue - Customer Needs Receipt resolution - parker was askin…" at bounding box center [351, 336] width 1367 height 28
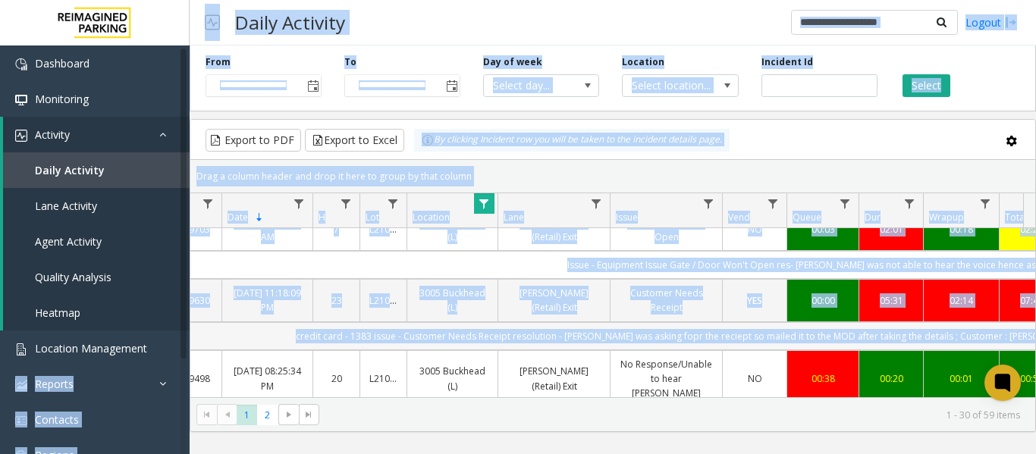
scroll to position [0, 0]
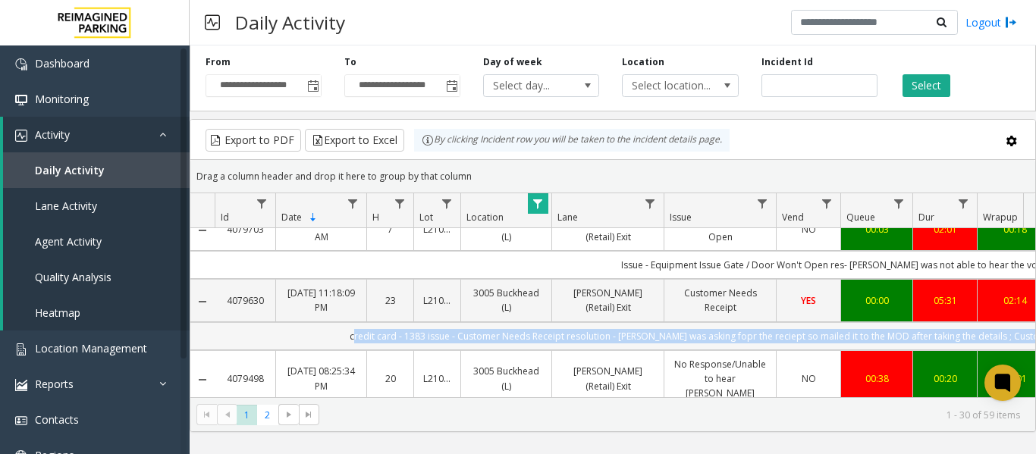
drag, startPoint x: 867, startPoint y: 333, endPoint x: 260, endPoint y: 327, distance: 606.5
click at [260, 327] on td "credit card - 1383 issue - Customer Needs Receipt resolution - parker was askin…" at bounding box center [898, 336] width 1367 height 28
copy td "credit card - 1383 issue - Customer Needs Receipt resolution - parker was askin…"
click at [371, 335] on td "credit card - 1383 issue - Customer Needs Receipt resolution - parker was askin…" at bounding box center [898, 336] width 1367 height 28
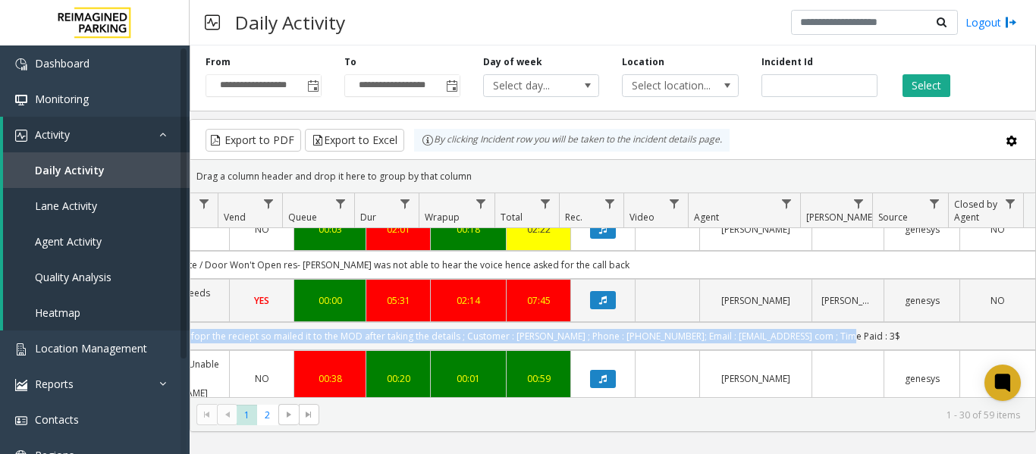
drag, startPoint x: 401, startPoint y: 332, endPoint x: 1011, endPoint y: 334, distance: 610.3
click at [1011, 334] on td "credit card - 1383 issue - Customer Needs Receipt resolution - parker was askin…" at bounding box center [351, 336] width 1367 height 28
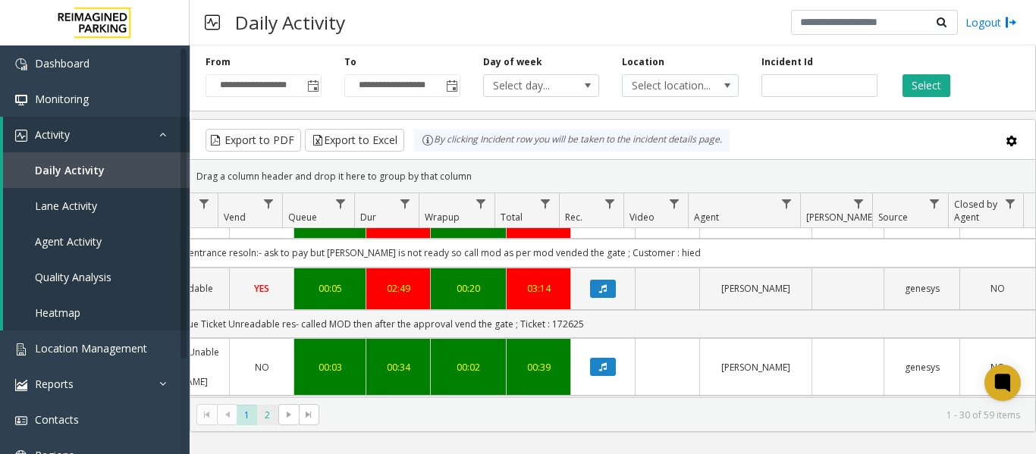
click at [267, 415] on span "2" at bounding box center [267, 415] width 20 height 20
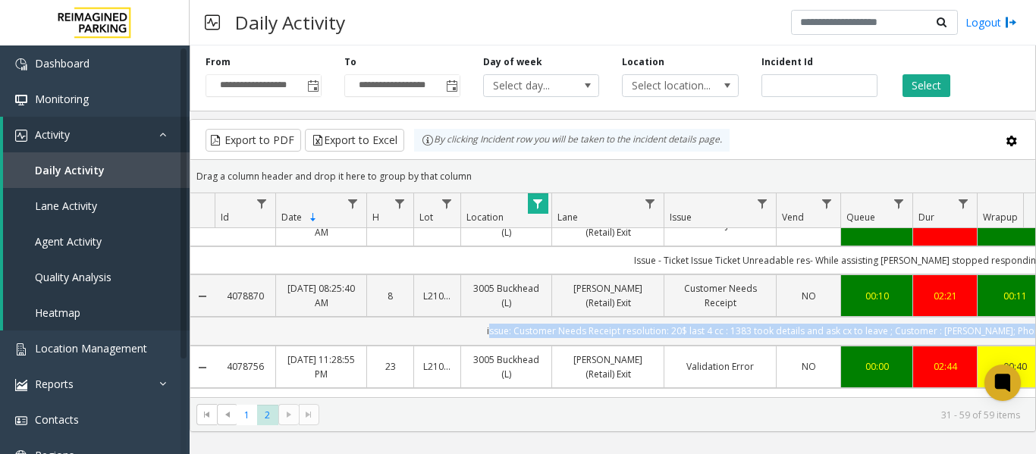
drag, startPoint x: 726, startPoint y: 311, endPoint x: 319, endPoint y: 315, distance: 406.4
click at [319, 317] on td "issue: Customer Needs Receipt resolution: 20$ last 4 cc : 1383 took details and…" at bounding box center [898, 331] width 1367 height 28
click at [451, 317] on td "issue: Customer Needs Receipt resolution: 20$ last 4 cc : 1383 took details and…" at bounding box center [898, 331] width 1367 height 28
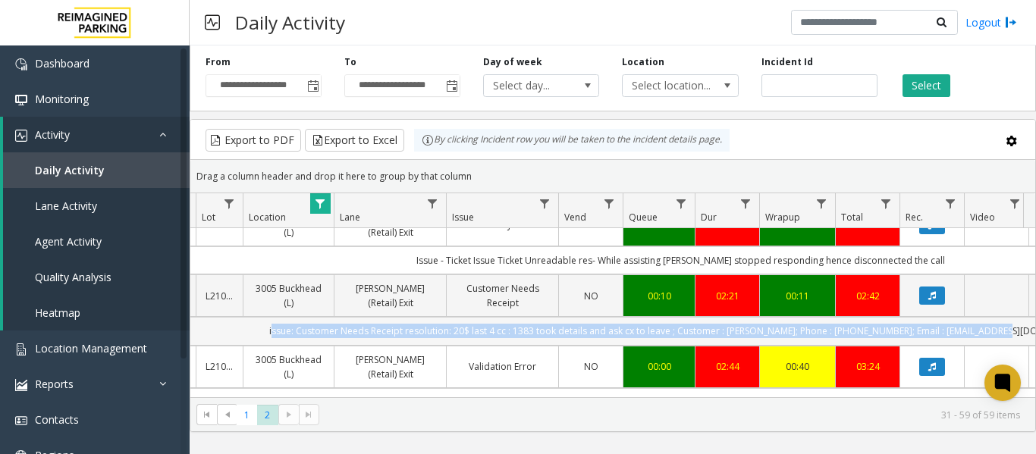
scroll to position [0, 293]
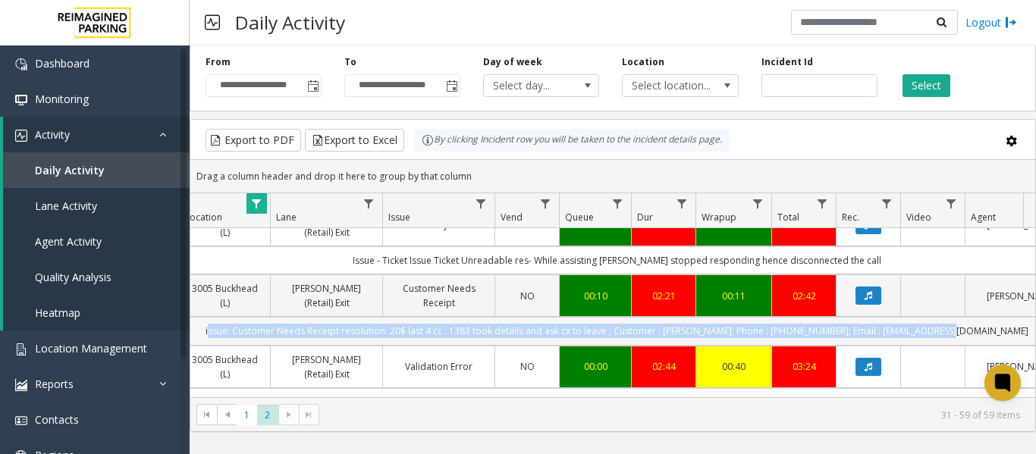
drag, startPoint x: 517, startPoint y: 312, endPoint x: 1014, endPoint y: 321, distance: 497.4
click at [1014, 321] on td "issue: Customer Needs Receipt resolution: 20$ last 4 cc : 1383 took details and…" at bounding box center [616, 331] width 1367 height 28
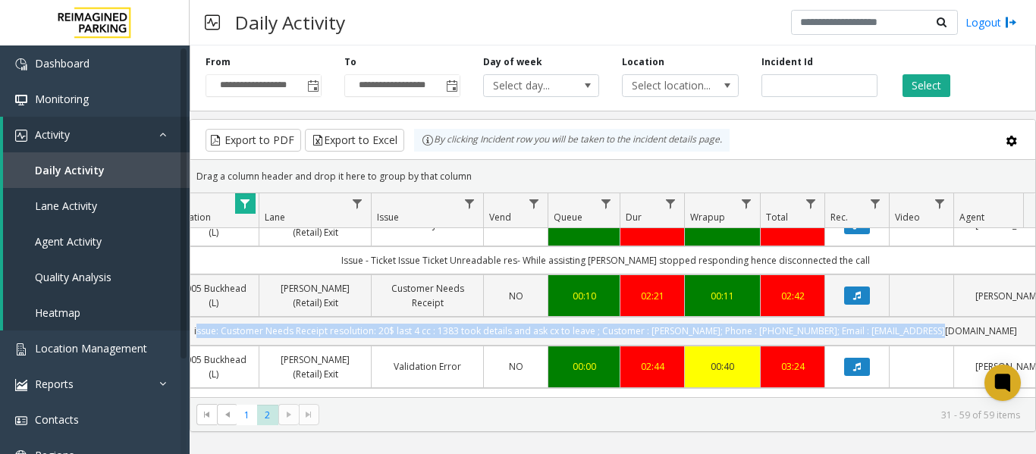
scroll to position [379, 293]
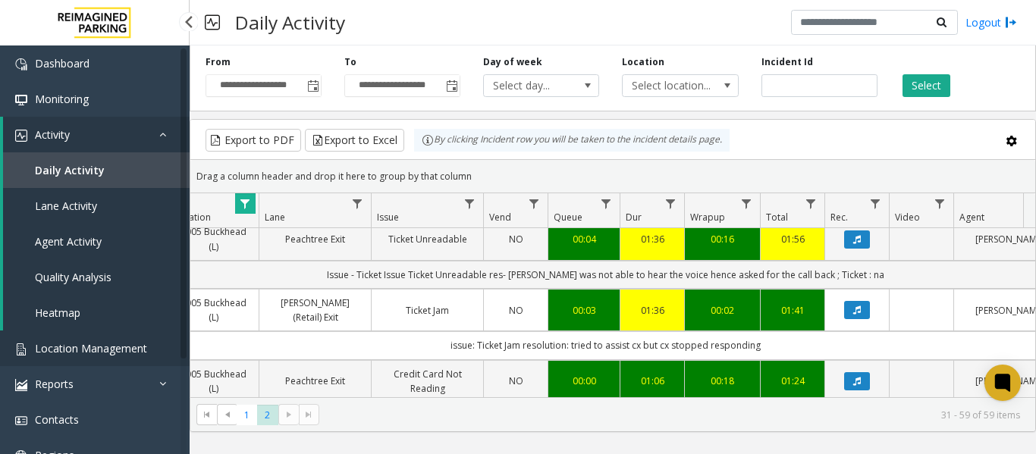
click at [99, 343] on span "Location Management" at bounding box center [91, 348] width 112 height 14
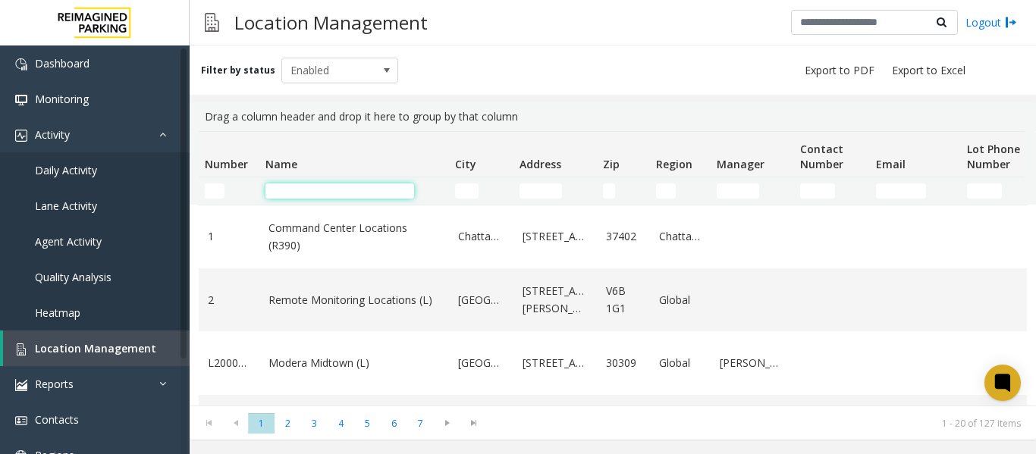
click at [301, 193] on input "Name Filter" at bounding box center [339, 190] width 149 height 15
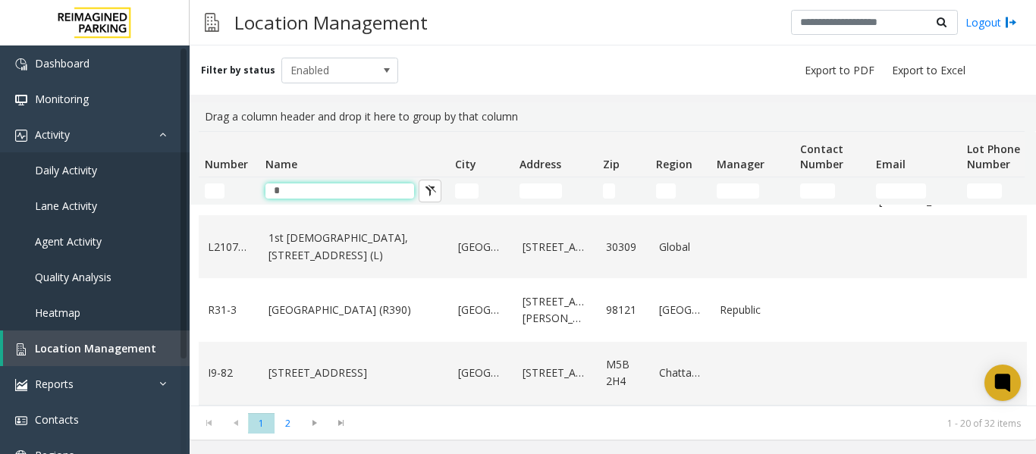
scroll to position [1125, 0]
click at [297, 190] on input "*" at bounding box center [339, 190] width 149 height 15
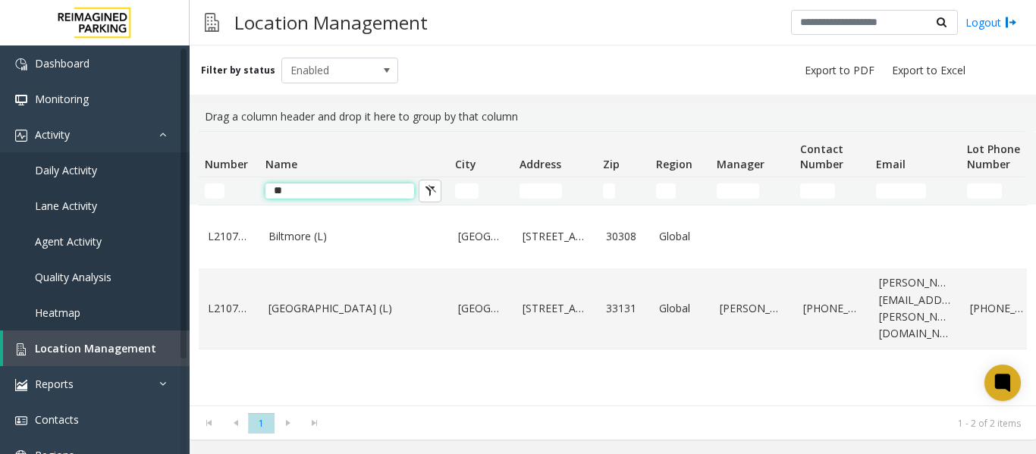
scroll to position [0, 0]
type input "*"
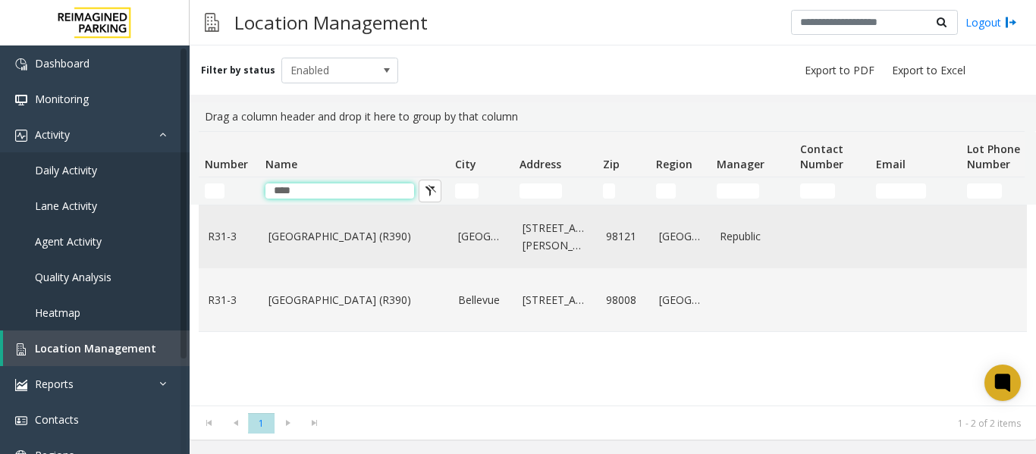
type input "****"
click at [235, 244] on link "R31-3" at bounding box center [229, 236] width 42 height 17
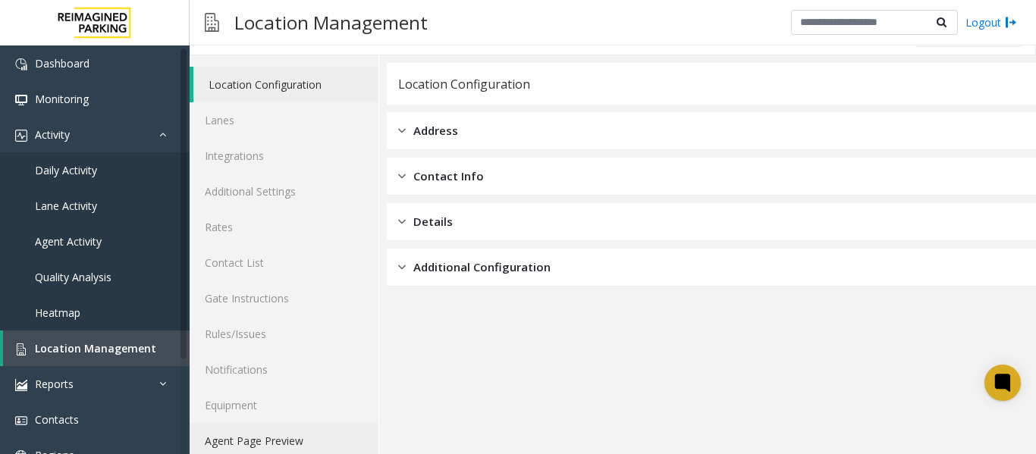
scroll to position [45, 0]
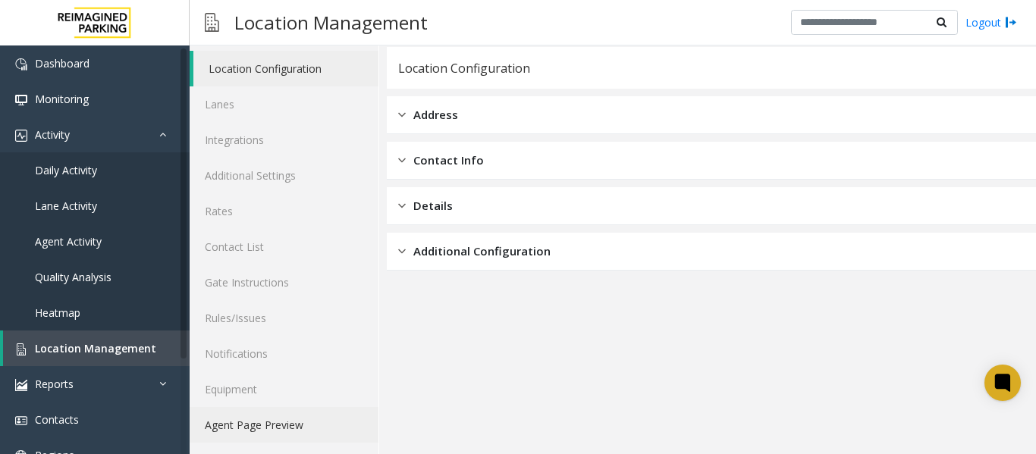
click at [268, 422] on link "Agent Page Preview" at bounding box center [284, 425] width 189 height 36
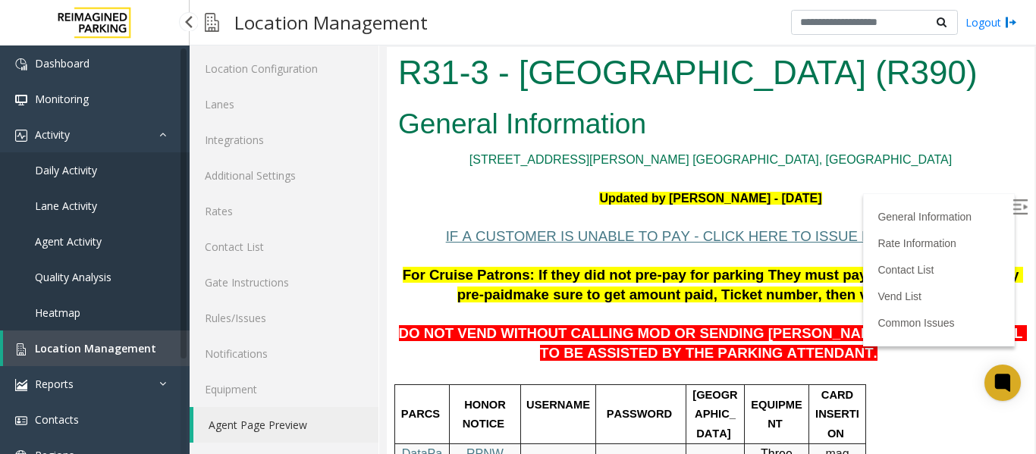
click at [86, 346] on span "Location Management" at bounding box center [95, 348] width 121 height 14
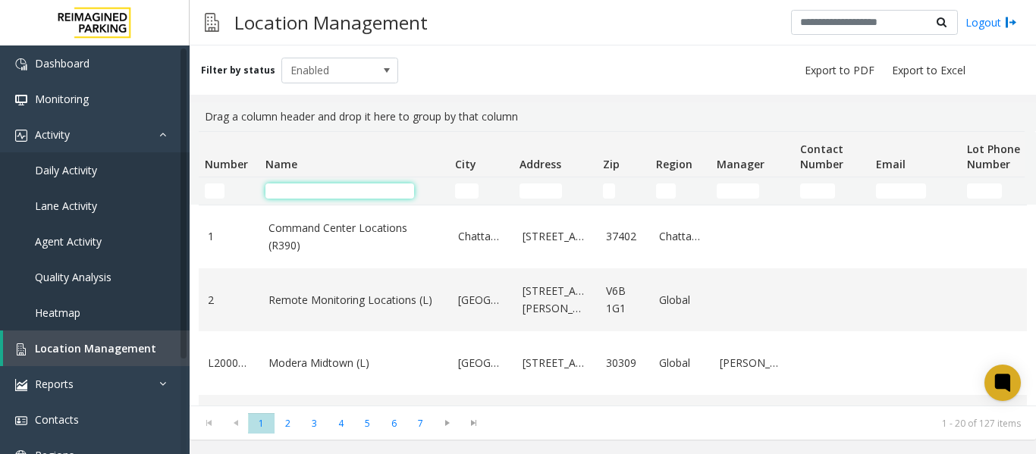
click at [306, 193] on input "Name Filter" at bounding box center [339, 190] width 149 height 15
click at [217, 190] on input "Number Filter" at bounding box center [215, 190] width 20 height 15
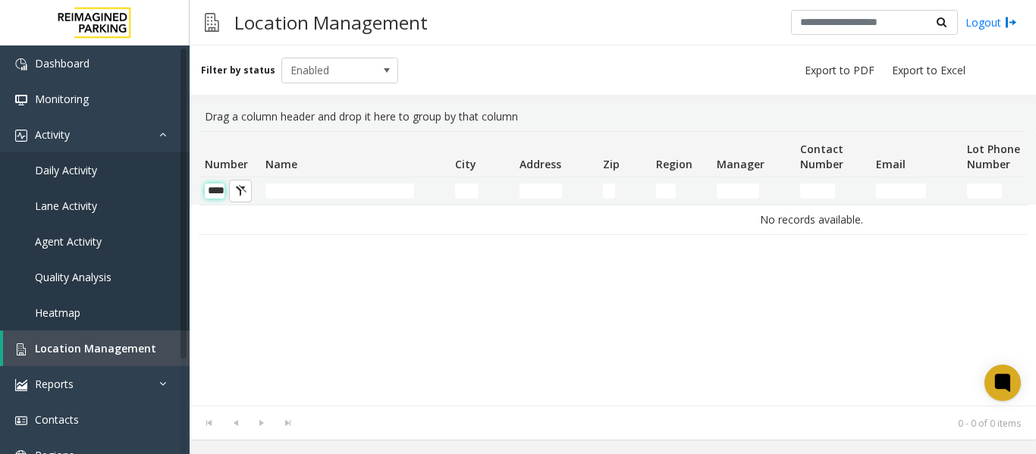
scroll to position [0, 13]
click at [223, 190] on input "****" at bounding box center [215, 190] width 20 height 15
type input "*"
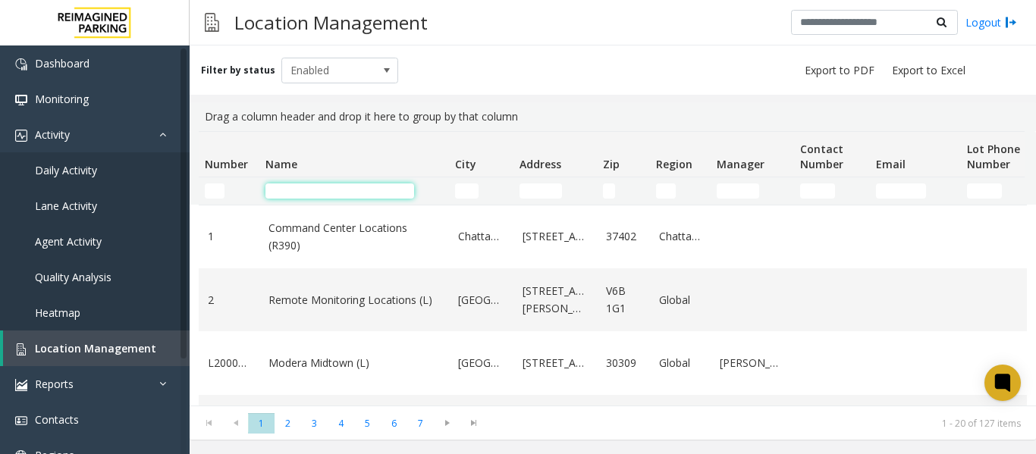
click at [309, 193] on input "Name Filter" at bounding box center [339, 190] width 149 height 15
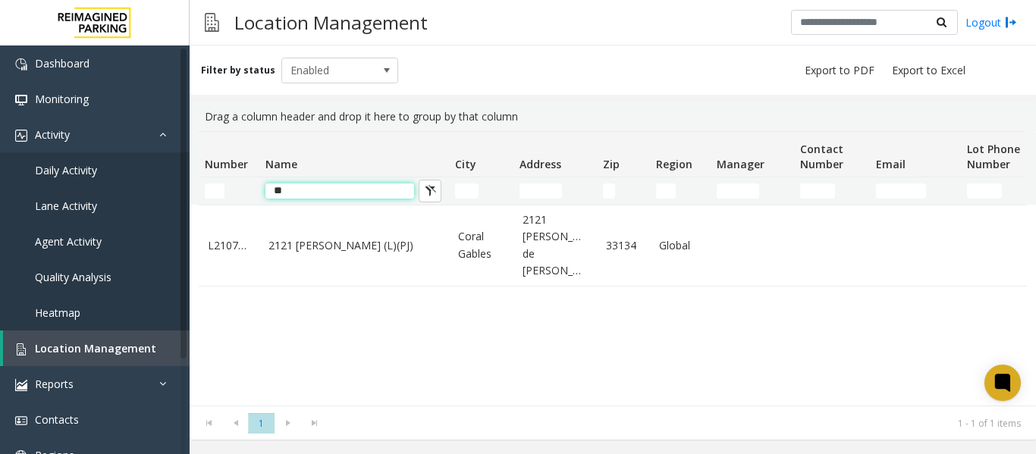
type input "*"
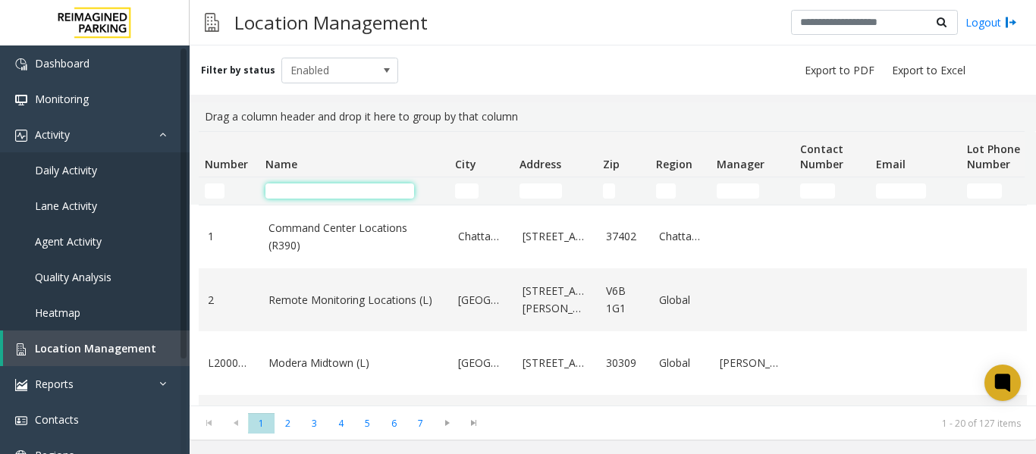
click at [305, 187] on input "Name Filter" at bounding box center [339, 190] width 149 height 15
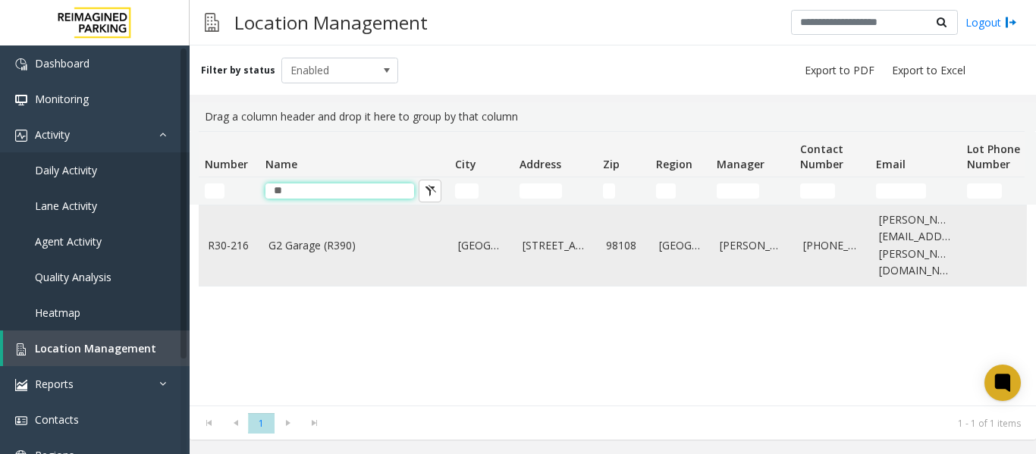
type input "**"
click at [378, 237] on link "G2 Garage (R390)" at bounding box center [353, 245] width 171 height 17
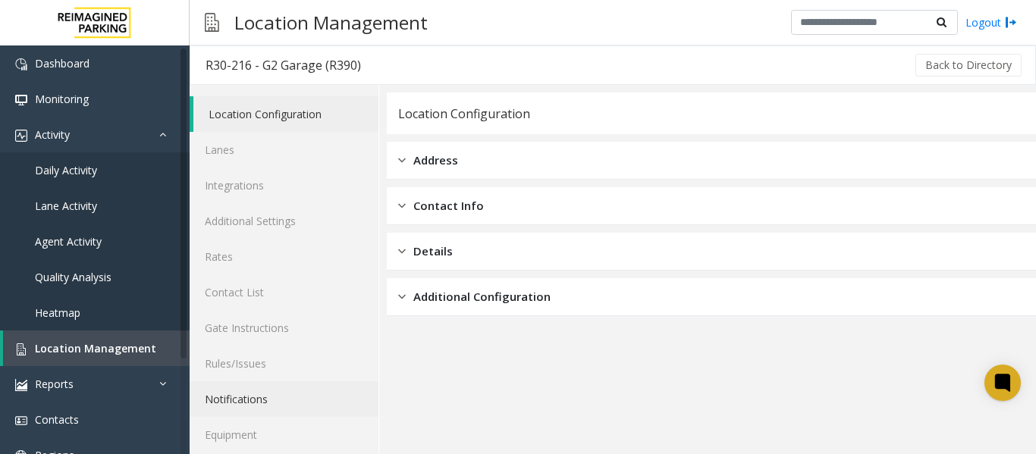
scroll to position [45, 0]
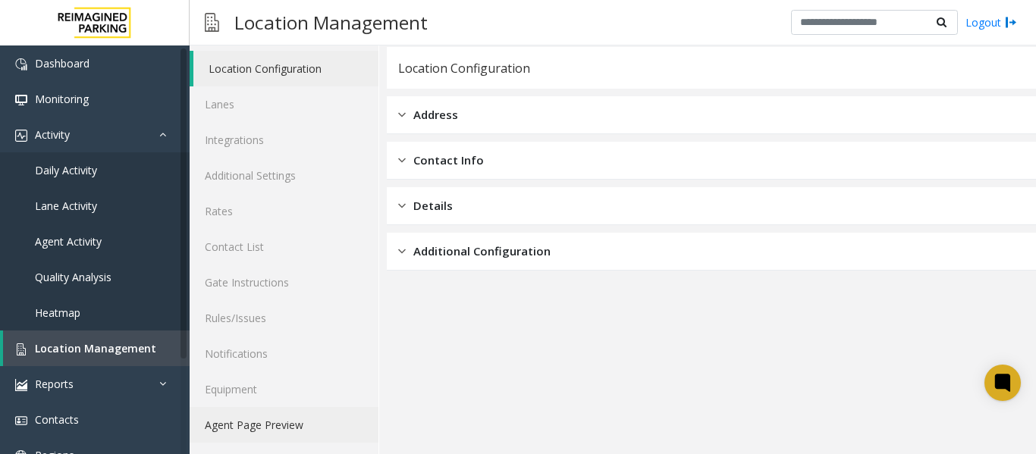
click at [242, 425] on link "Agent Page Preview" at bounding box center [284, 425] width 189 height 36
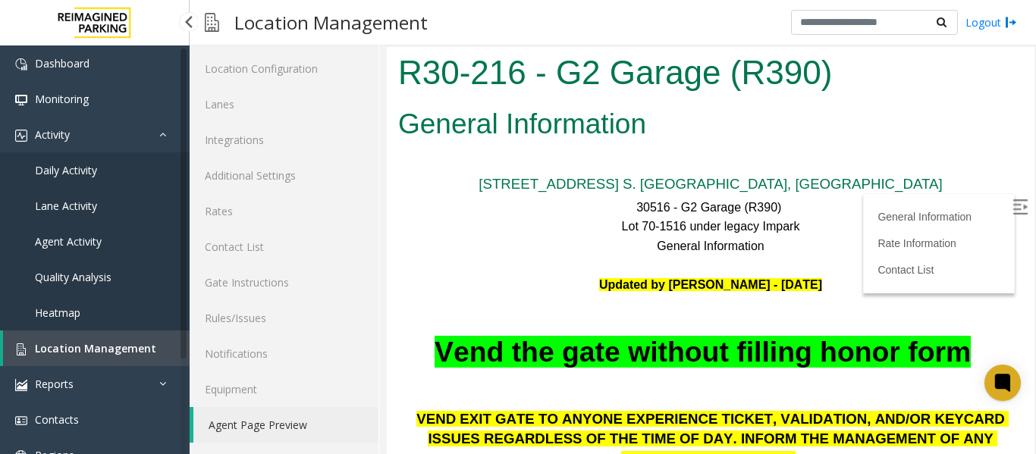
click at [112, 341] on span "Location Management" at bounding box center [95, 348] width 121 height 14
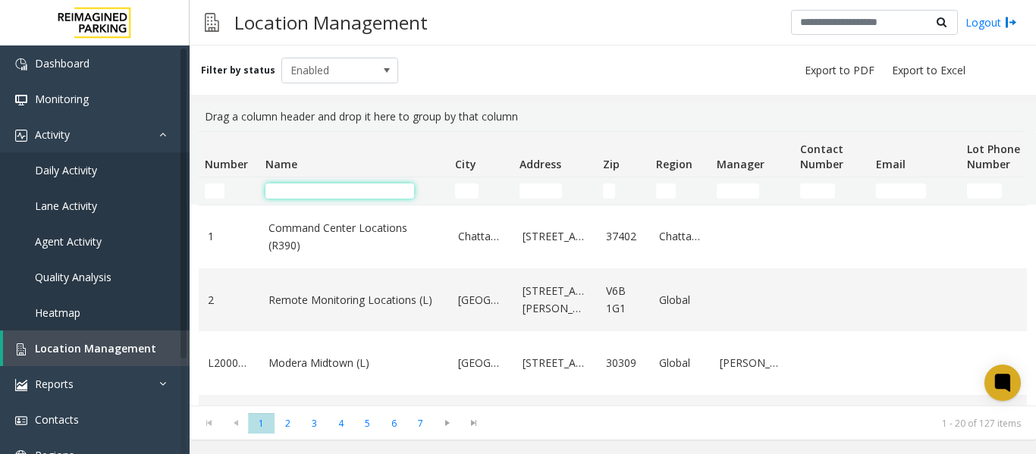
click at [322, 188] on input "Name Filter" at bounding box center [339, 190] width 149 height 15
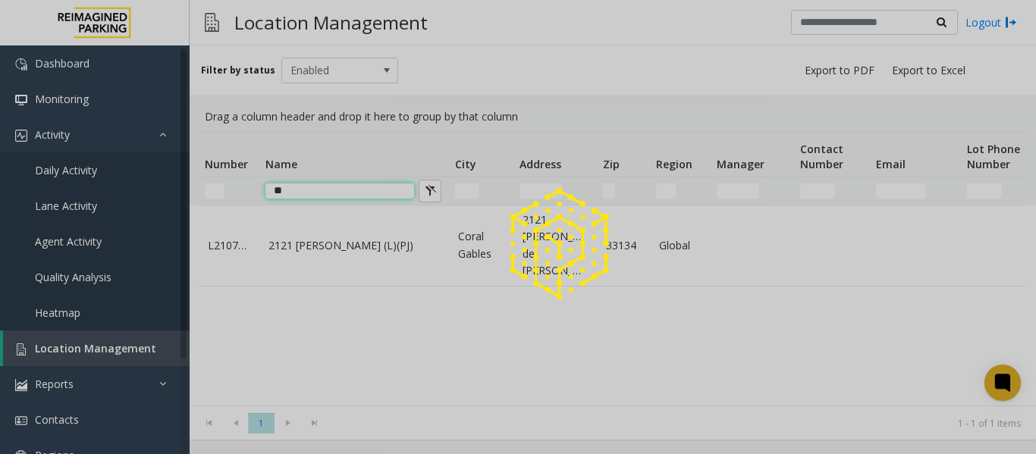
type input "*"
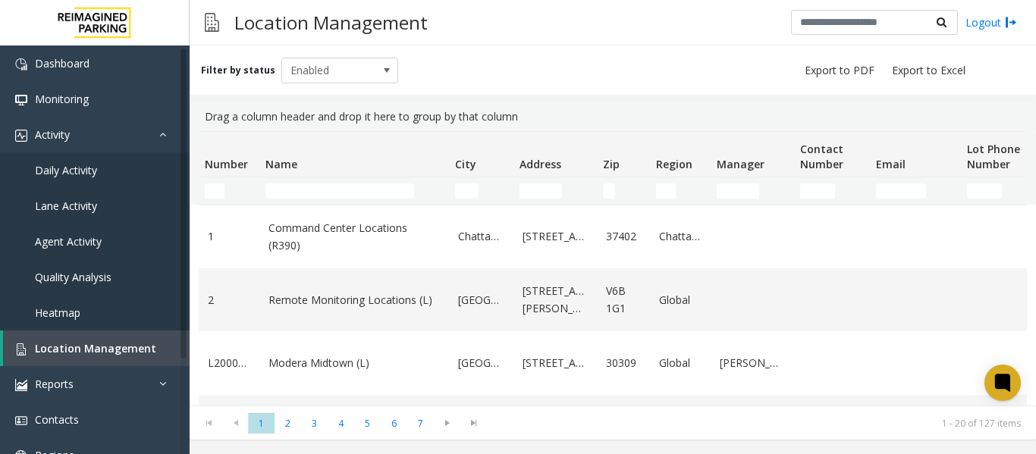
drag, startPoint x: 202, startPoint y: 179, endPoint x: 220, endPoint y: 187, distance: 20.0
click at [210, 183] on td "Number Filter" at bounding box center [229, 190] width 61 height 27
click at [219, 187] on input "Number Filter" at bounding box center [215, 190] width 20 height 15
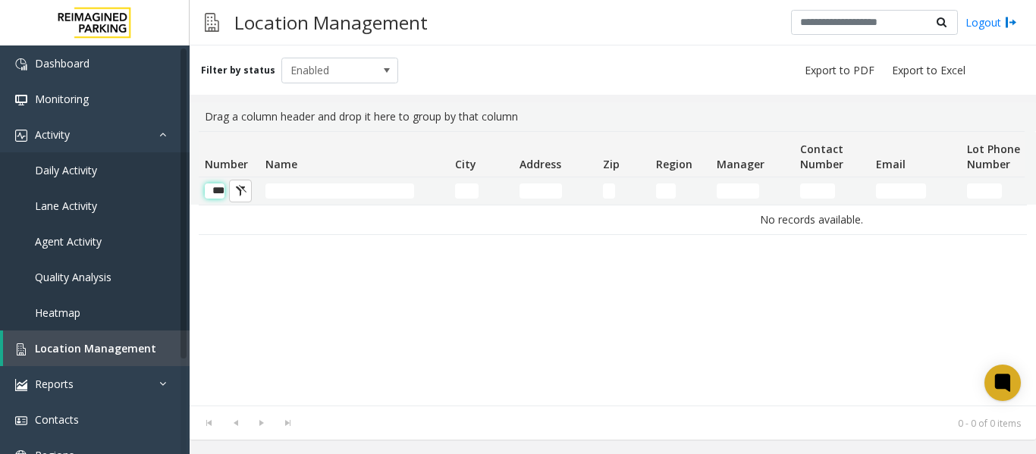
scroll to position [0, 7]
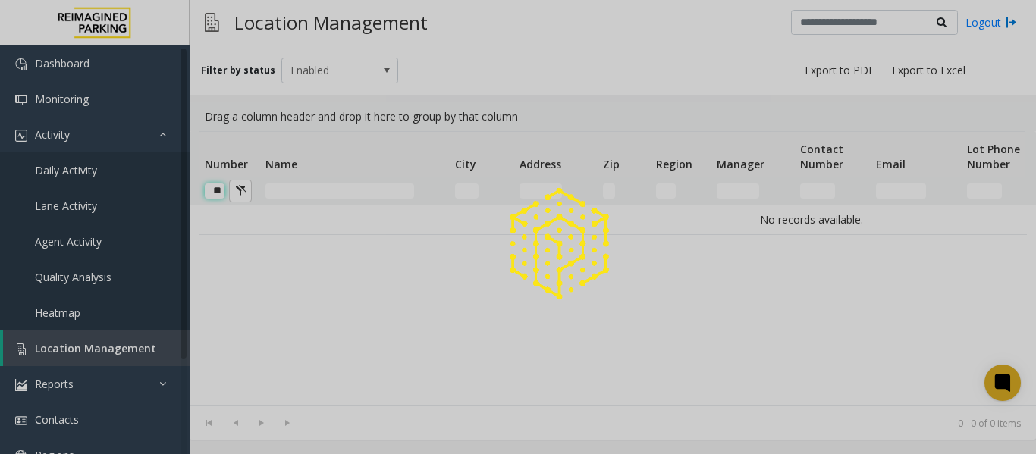
type input "*"
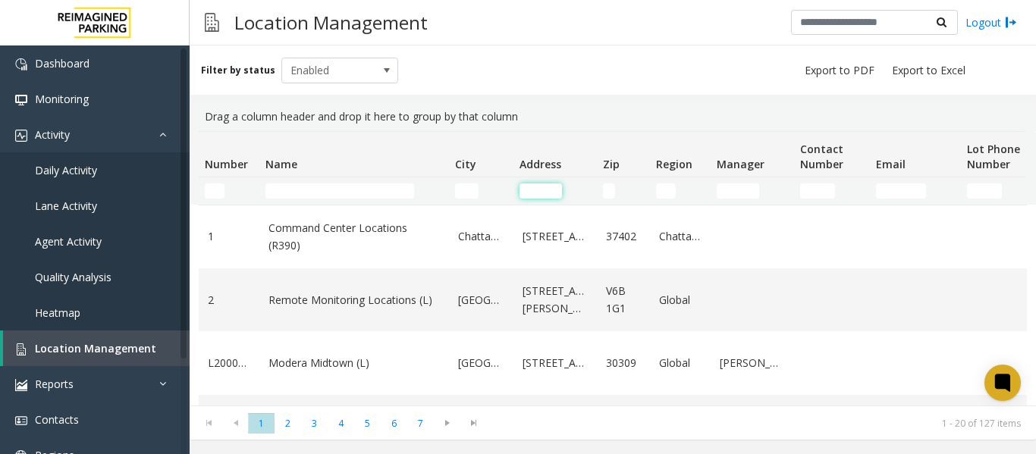
click at [536, 184] on input "Address Filter" at bounding box center [540, 190] width 42 height 15
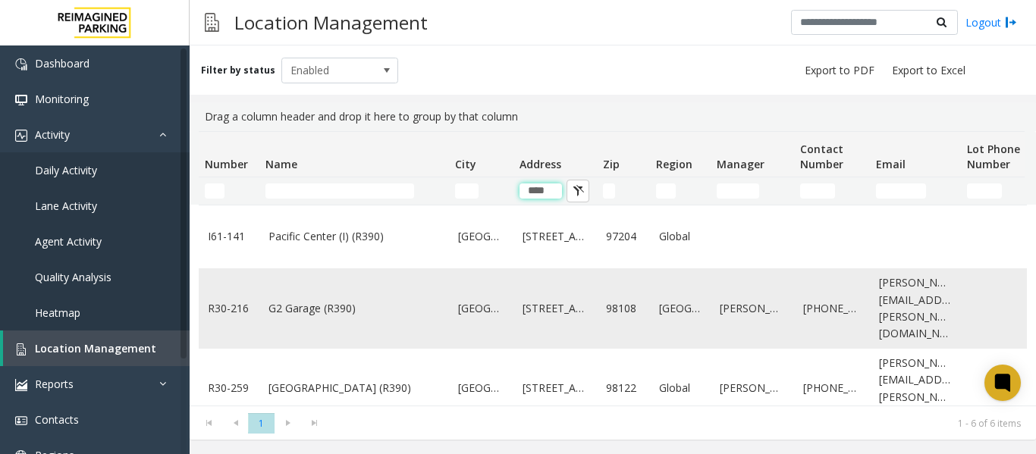
scroll to position [76, 0]
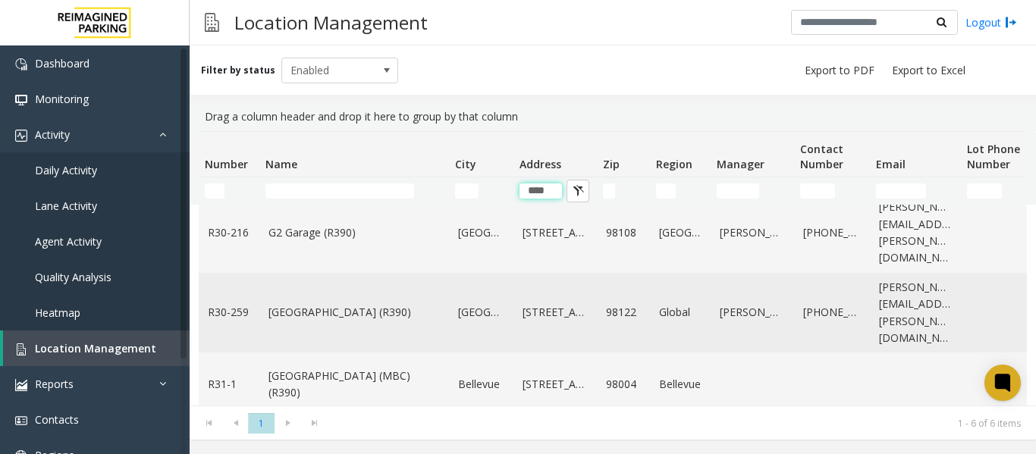
type input "***"
click at [487, 304] on link "[GEOGRAPHIC_DATA]" at bounding box center [481, 312] width 46 height 17
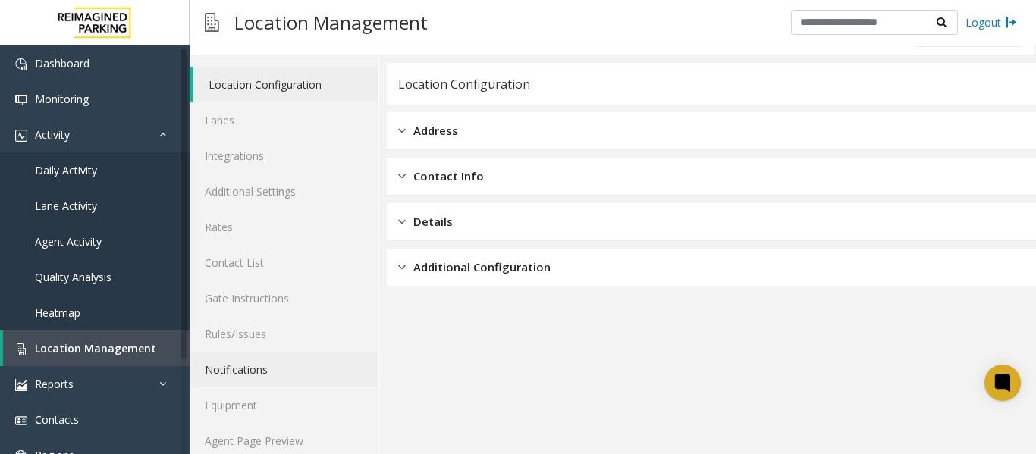
scroll to position [45, 0]
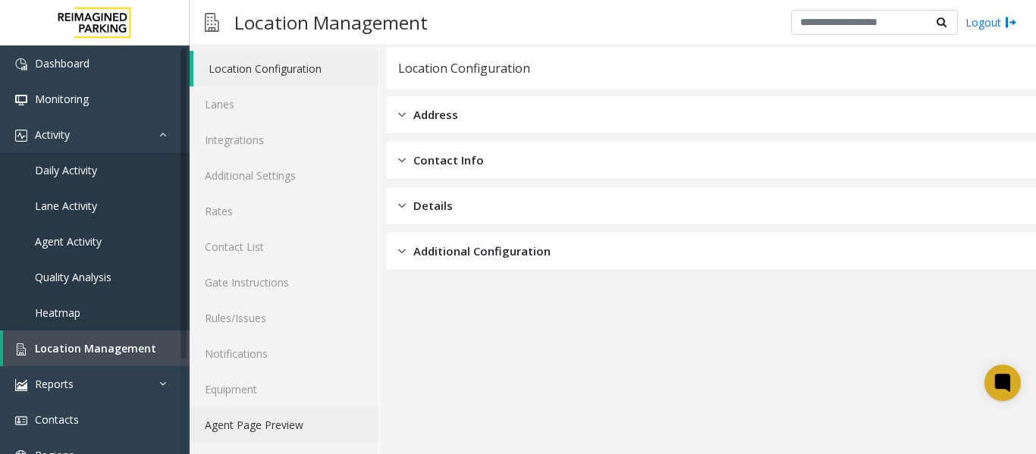
click at [247, 421] on link "Agent Page Preview" at bounding box center [284, 425] width 189 height 36
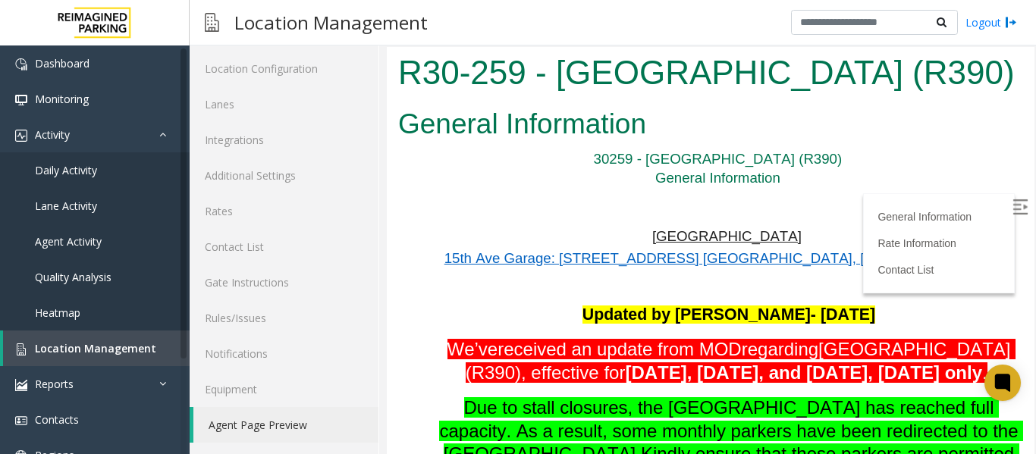
click at [1012, 210] on img at bounding box center [1019, 206] width 15 height 15
click at [100, 346] on span "Location Management" at bounding box center [95, 348] width 121 height 14
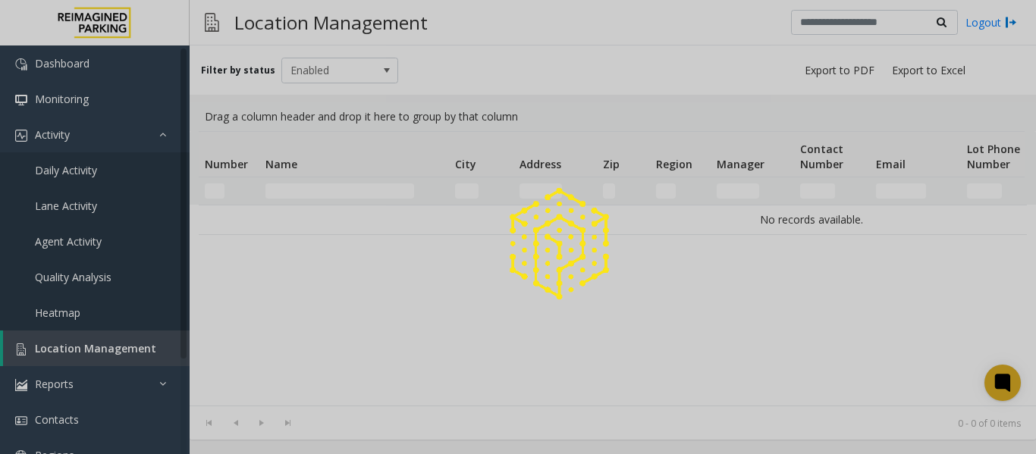
click at [547, 189] on img at bounding box center [559, 244] width 124 height 124
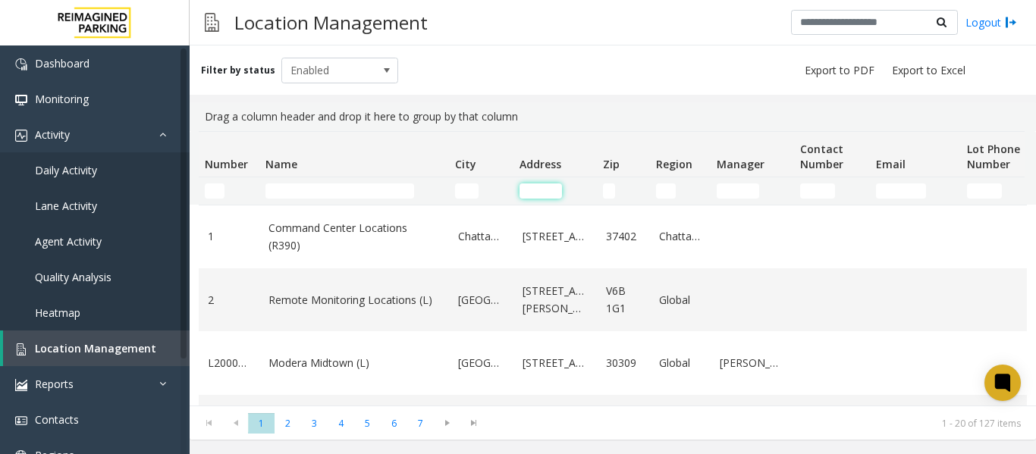
click at [547, 189] on input "Address Filter" at bounding box center [540, 190] width 42 height 15
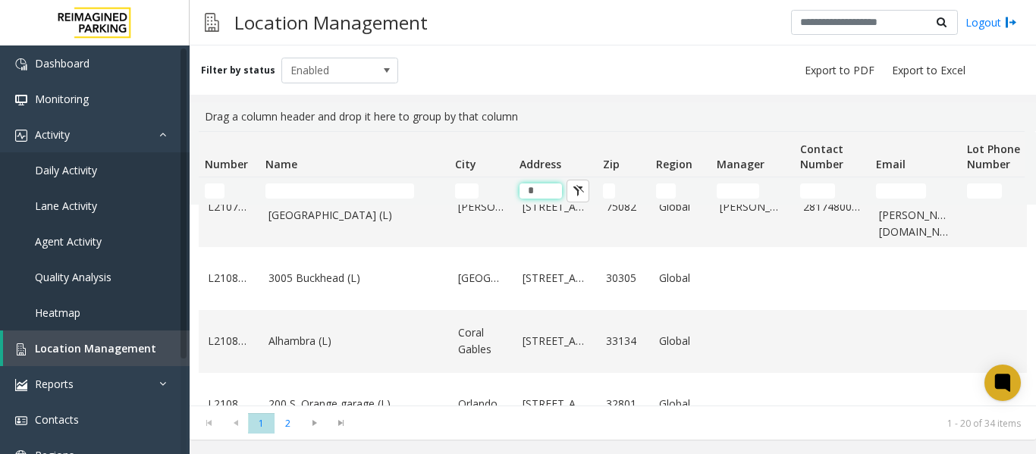
scroll to position [682, 0]
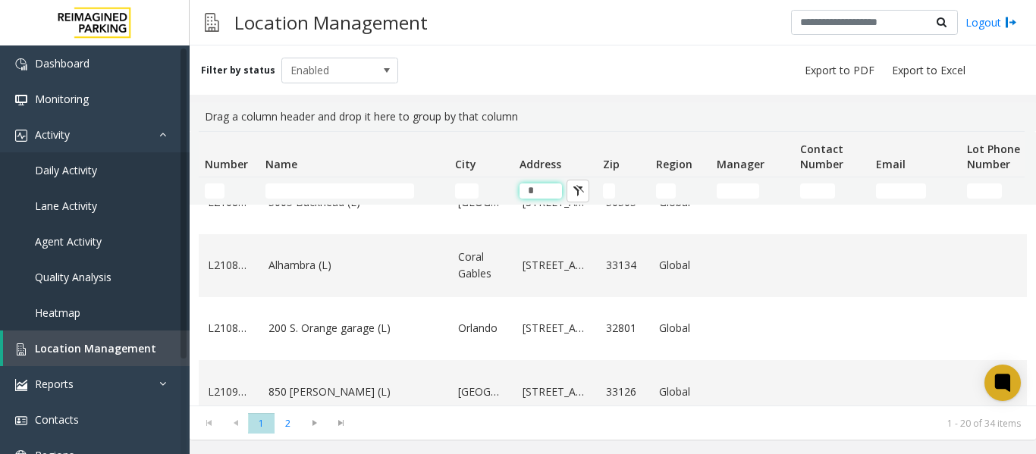
type input "*"
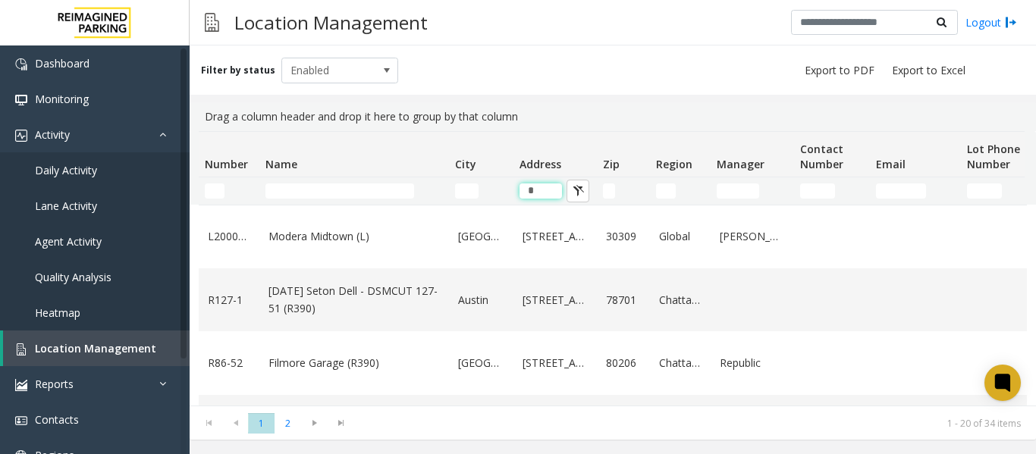
scroll to position [682, 0]
